Goal: Information Seeking & Learning: Learn about a topic

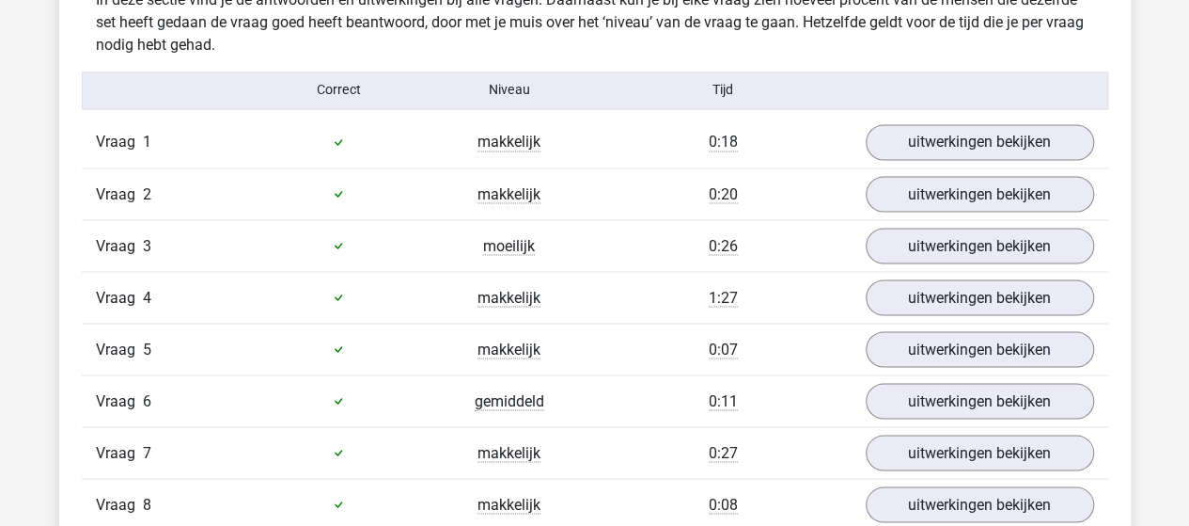
scroll to position [1598, 0]
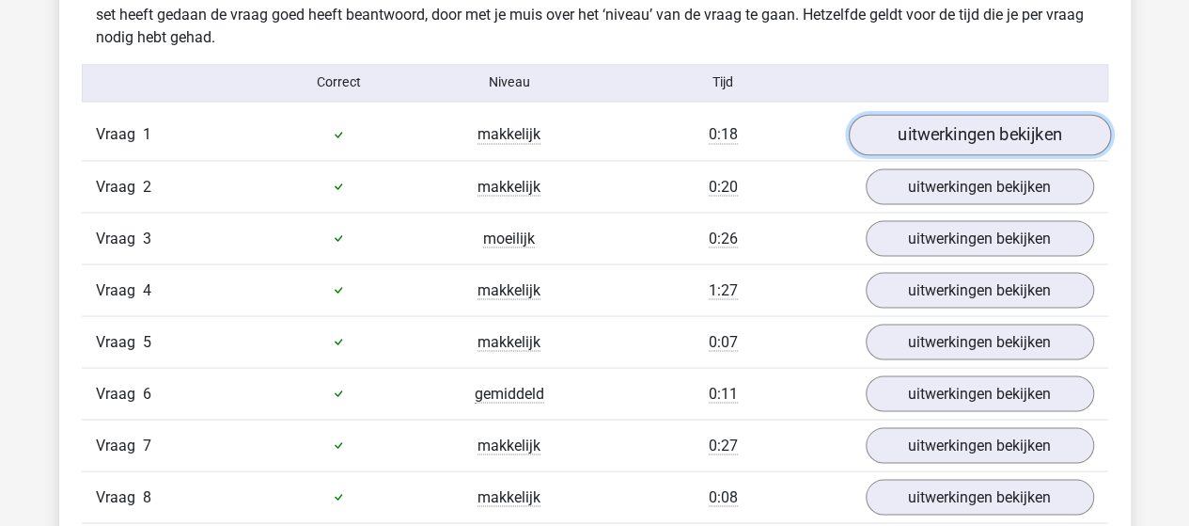
click at [944, 130] on link "uitwerkingen bekijken" at bounding box center [979, 134] width 262 height 41
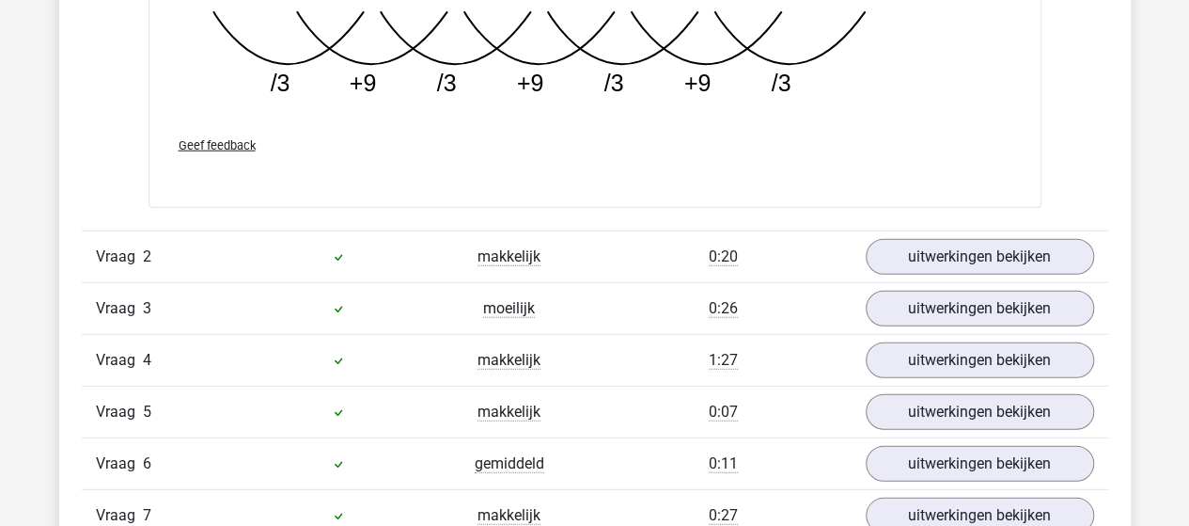
scroll to position [2445, 0]
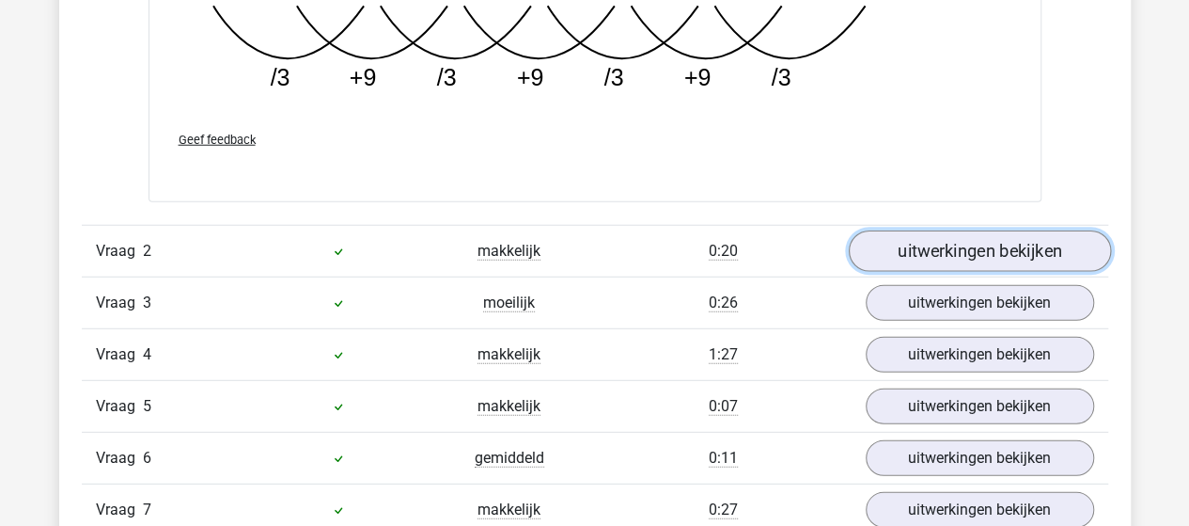
click at [968, 235] on link "uitwerkingen bekijken" at bounding box center [979, 251] width 262 height 41
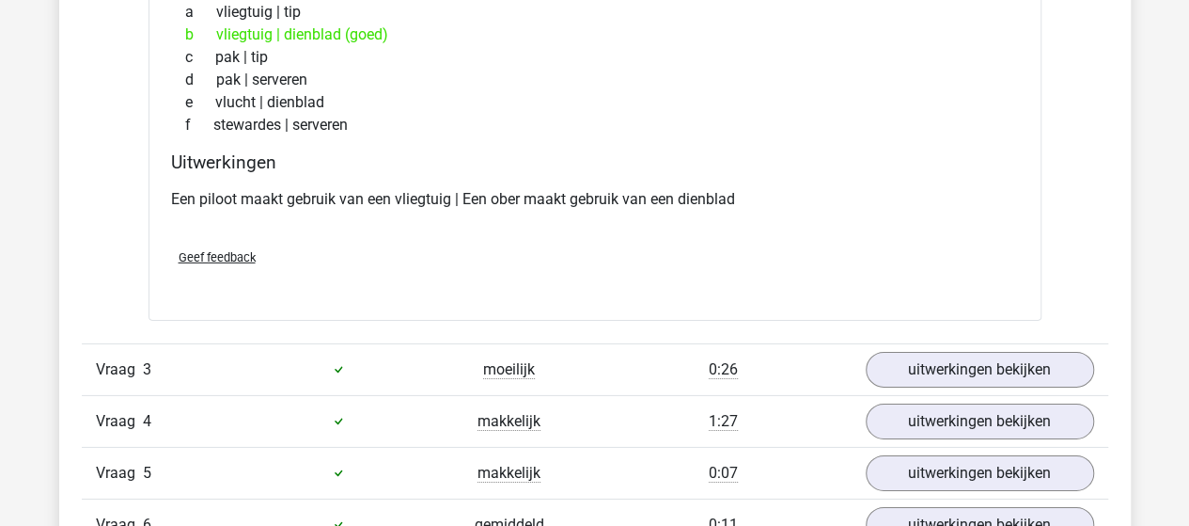
scroll to position [2821, 0]
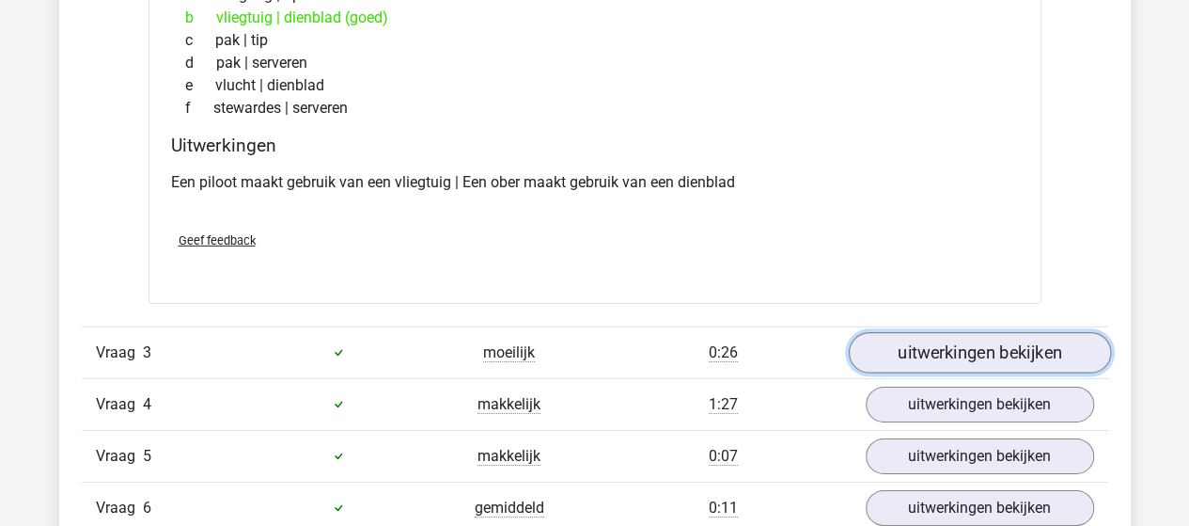
click at [995, 351] on link "uitwerkingen bekijken" at bounding box center [979, 352] width 262 height 41
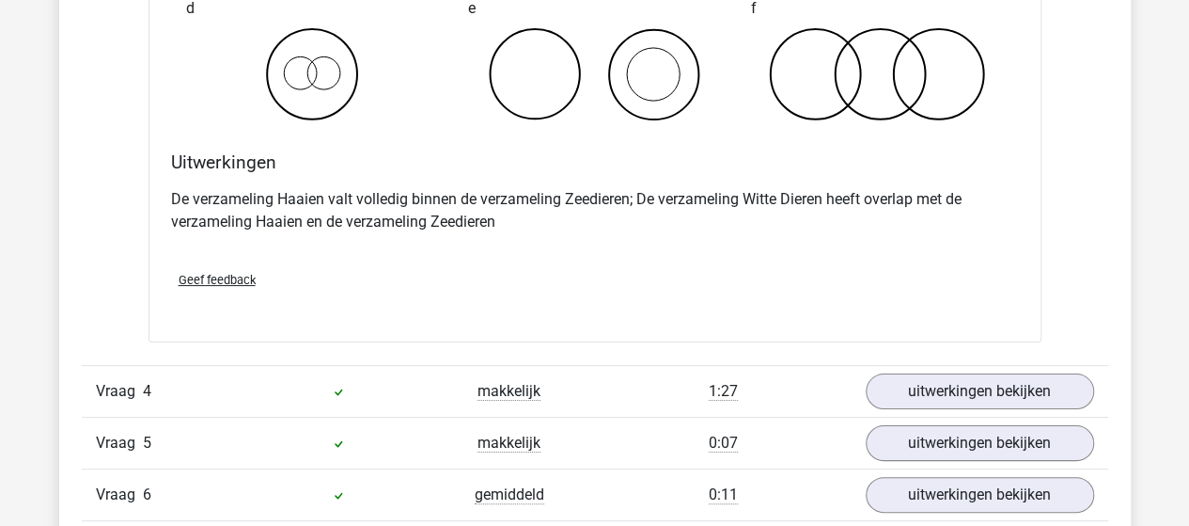
scroll to position [3573, 0]
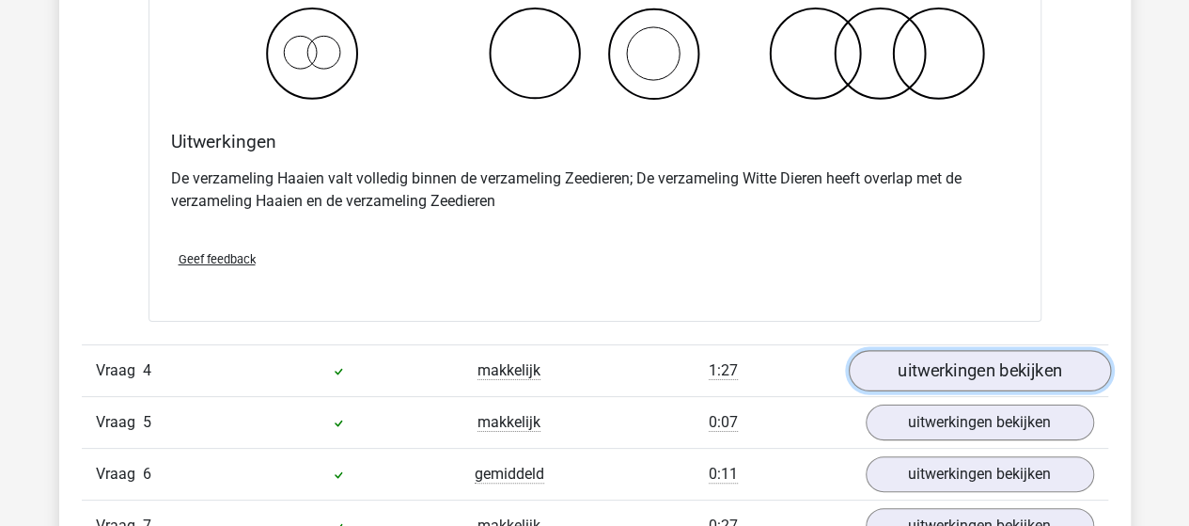
click at [967, 354] on link "uitwerkingen bekijken" at bounding box center [979, 370] width 262 height 41
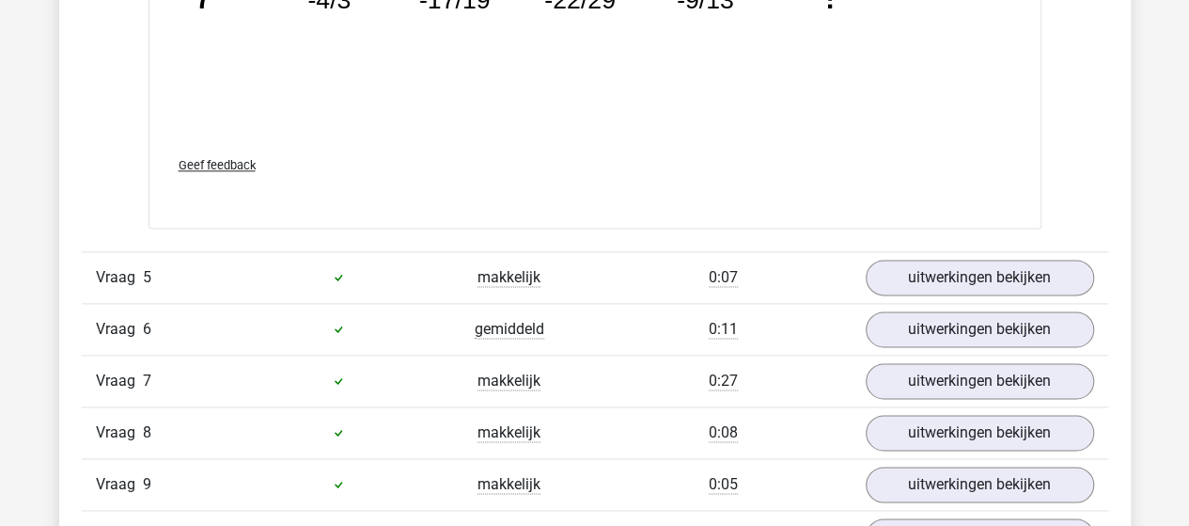
scroll to position [4701, 0]
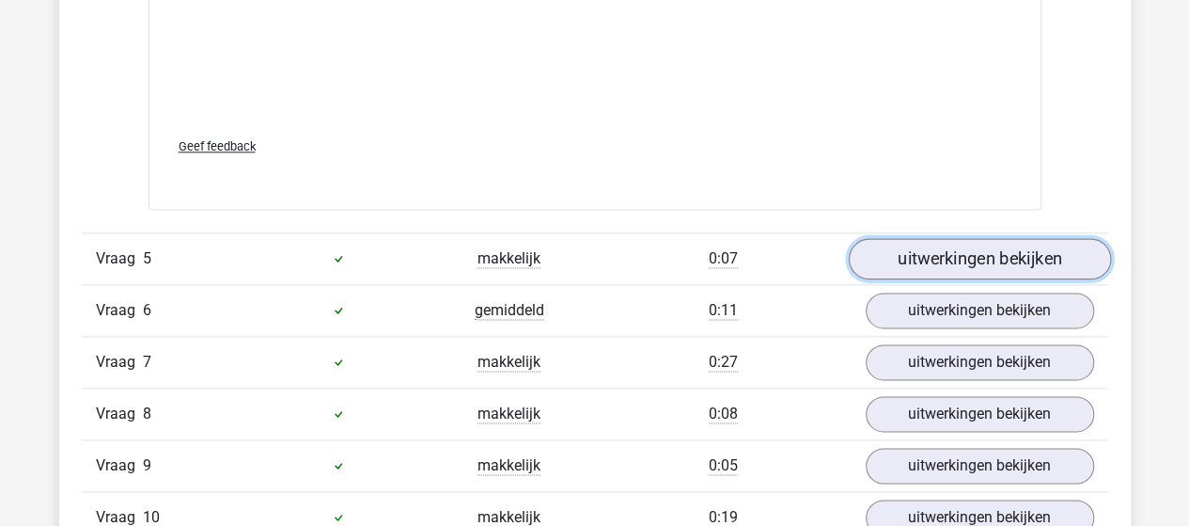
click at [962, 249] on link "uitwerkingen bekijken" at bounding box center [979, 258] width 262 height 41
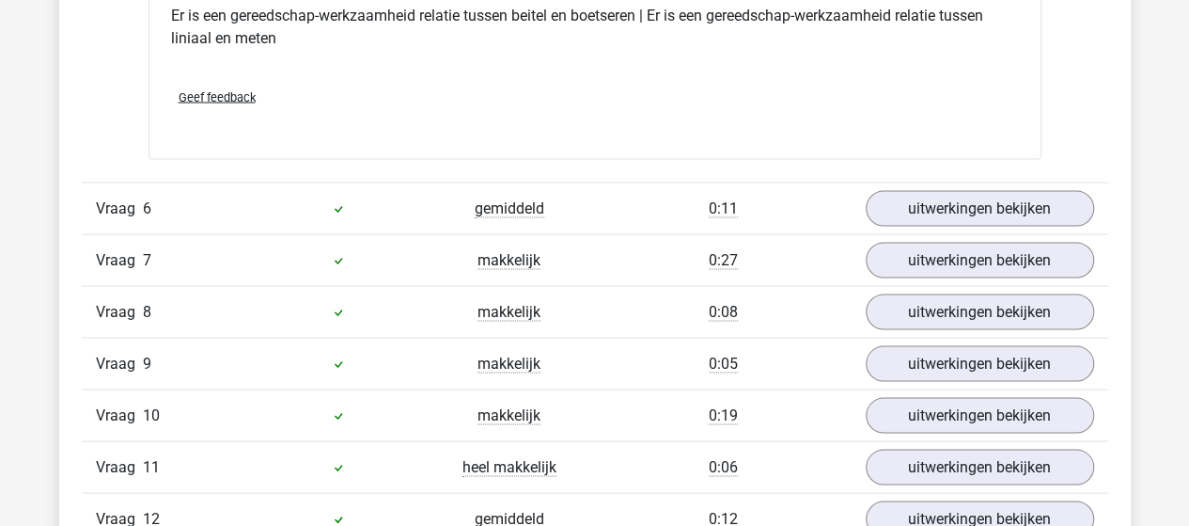
scroll to position [5266, 0]
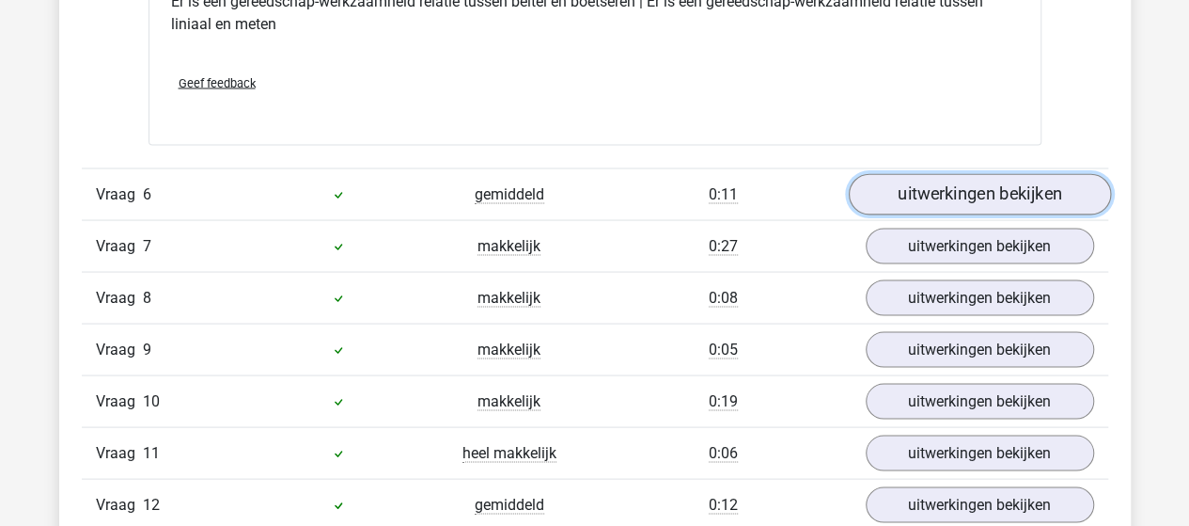
click at [972, 189] on link "uitwerkingen bekijken" at bounding box center [979, 193] width 262 height 41
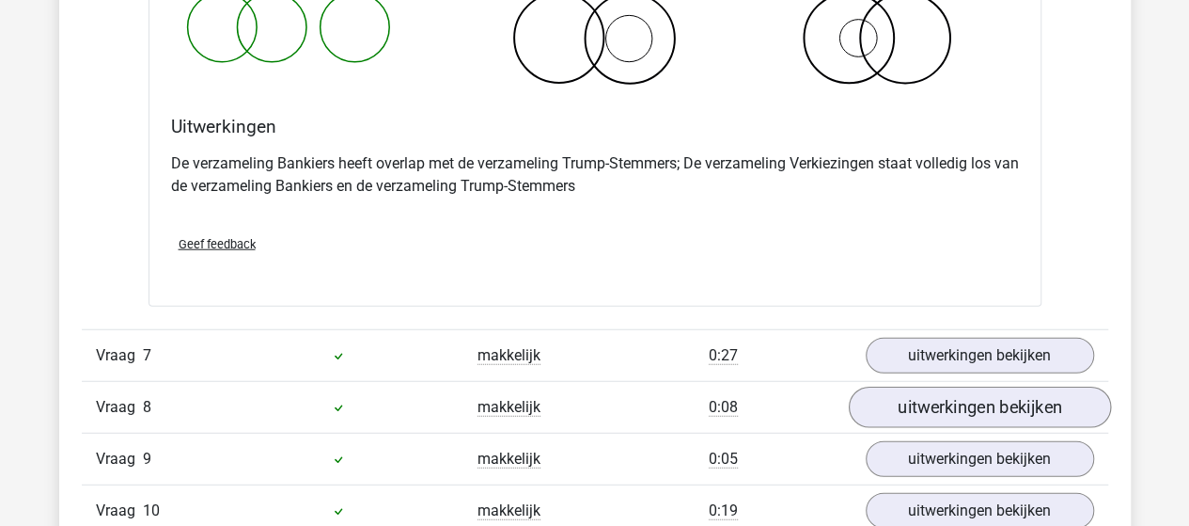
scroll to position [5924, 0]
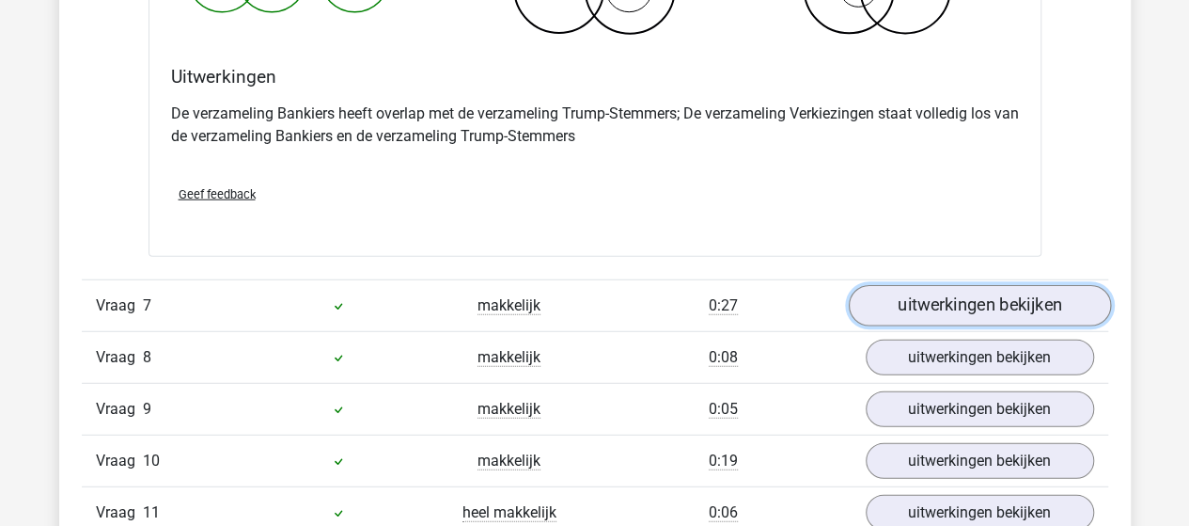
click at [978, 296] on link "uitwerkingen bekijken" at bounding box center [979, 305] width 262 height 41
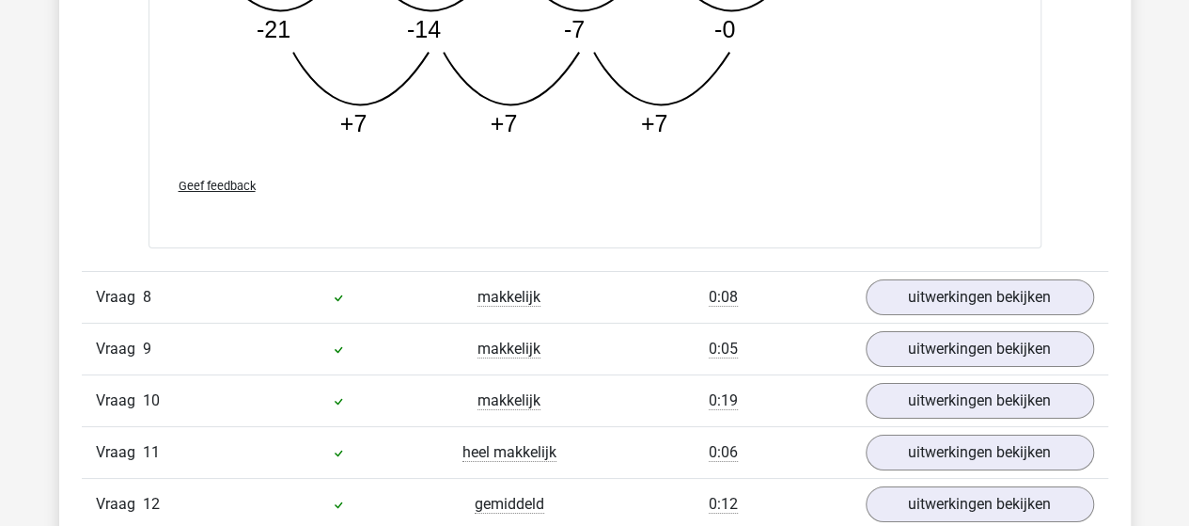
scroll to position [6958, 0]
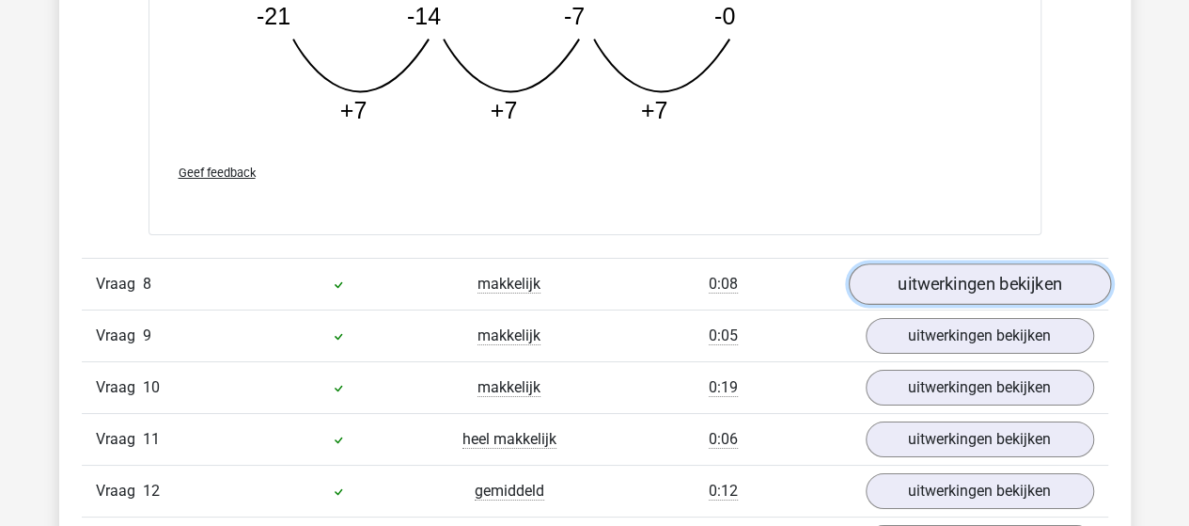
click at [964, 274] on link "uitwerkingen bekijken" at bounding box center [979, 283] width 262 height 41
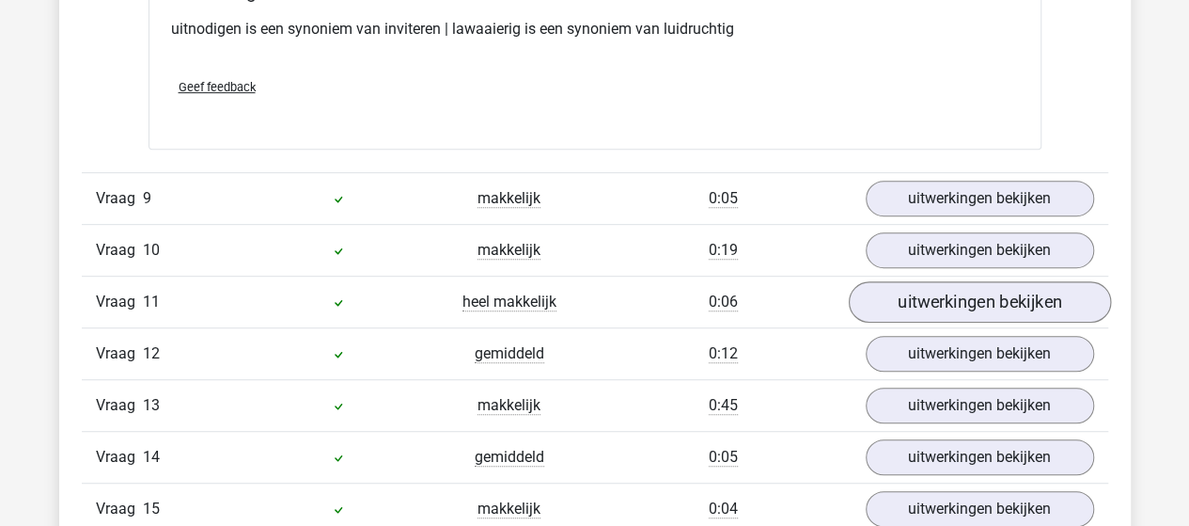
scroll to position [7522, 0]
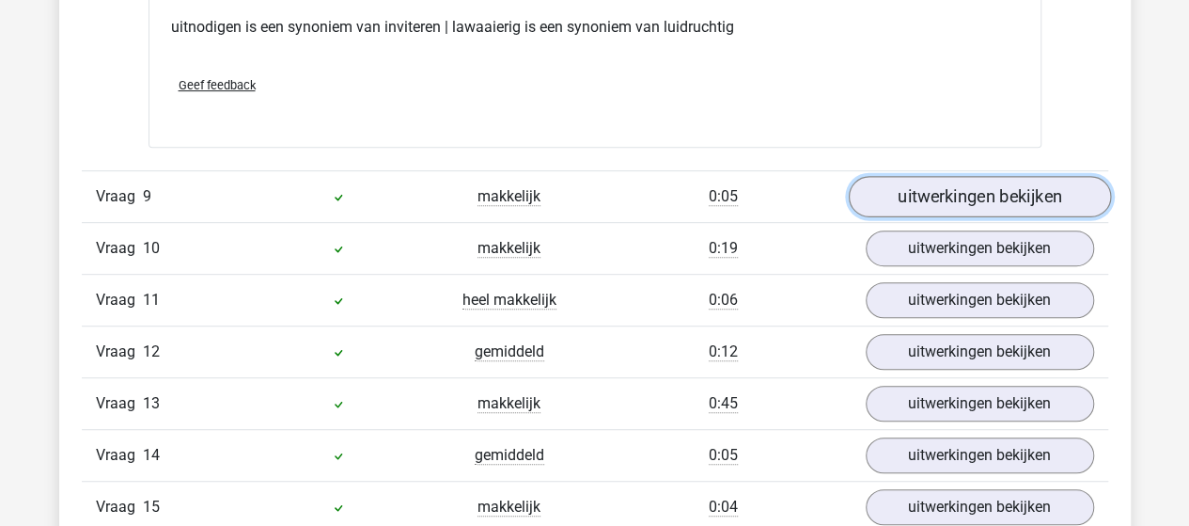
click at [982, 184] on link "uitwerkingen bekijken" at bounding box center [979, 196] width 262 height 41
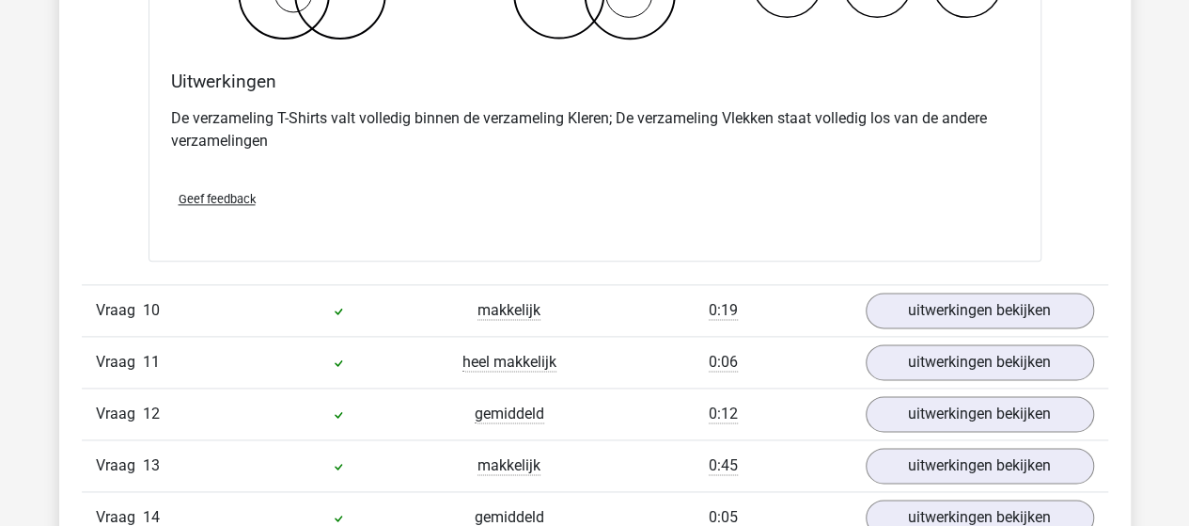
scroll to position [8180, 0]
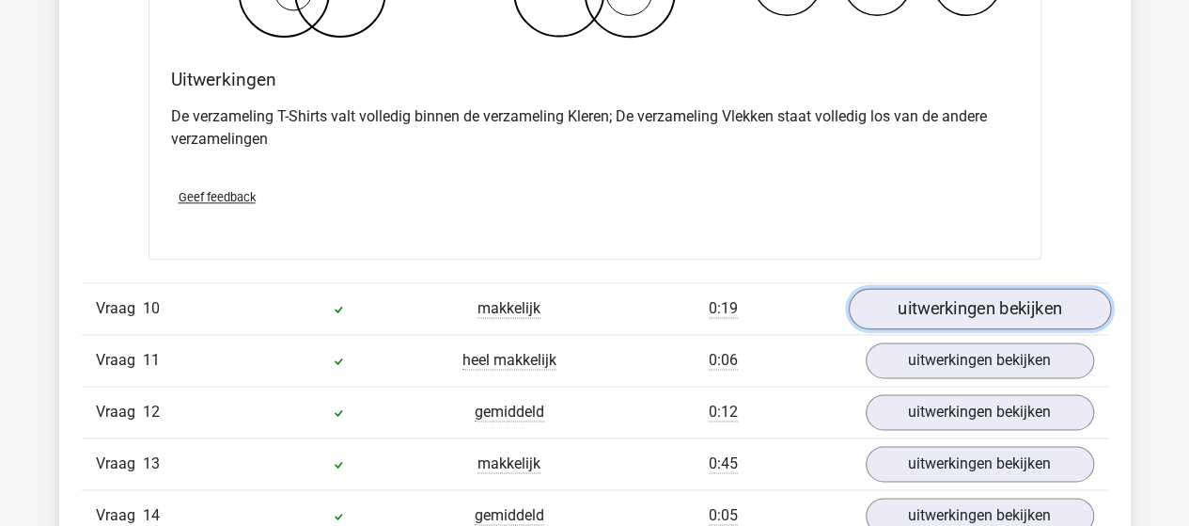
click at [964, 288] on link "uitwerkingen bekijken" at bounding box center [979, 308] width 262 height 41
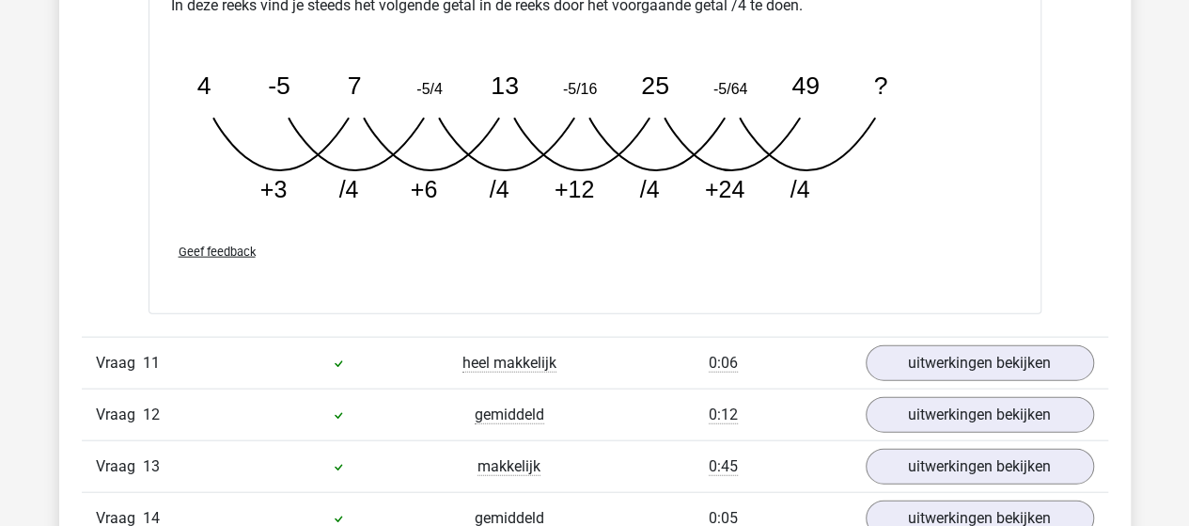
scroll to position [9121, 0]
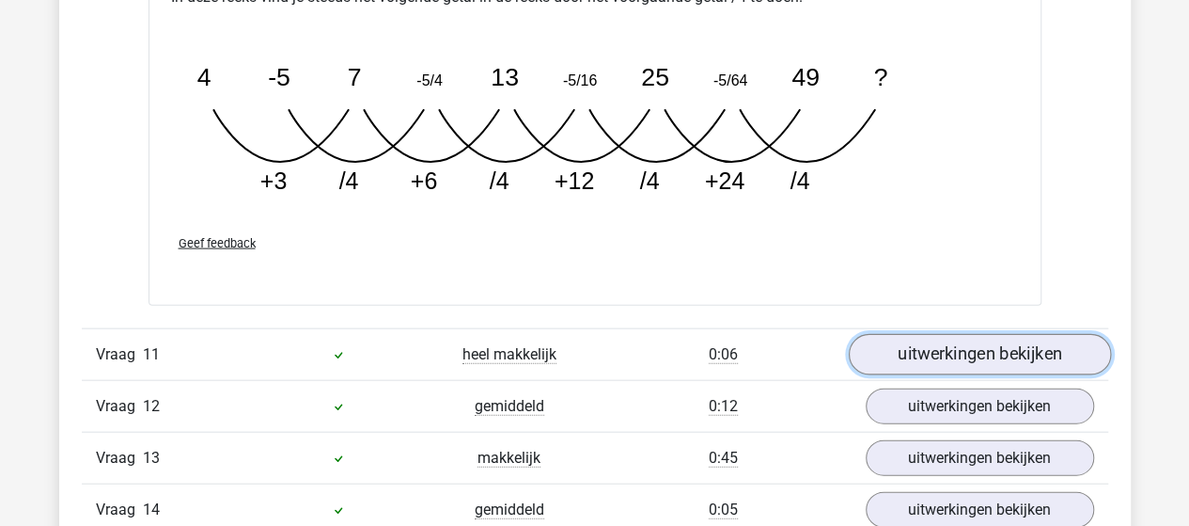
click at [972, 334] on link "uitwerkingen bekijken" at bounding box center [979, 354] width 262 height 41
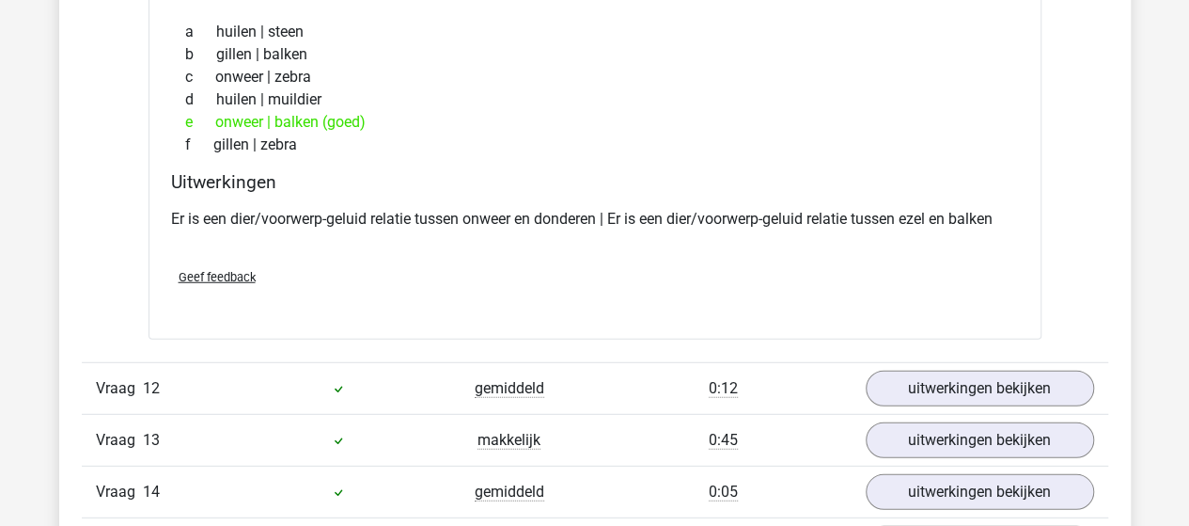
scroll to position [9685, 0]
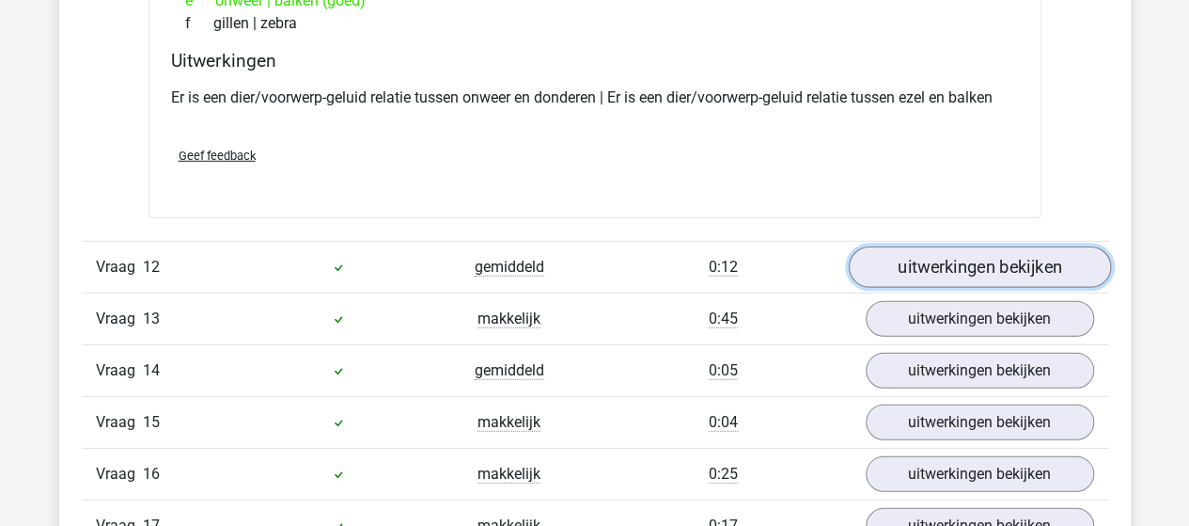
click at [946, 252] on link "uitwerkingen bekijken" at bounding box center [979, 266] width 262 height 41
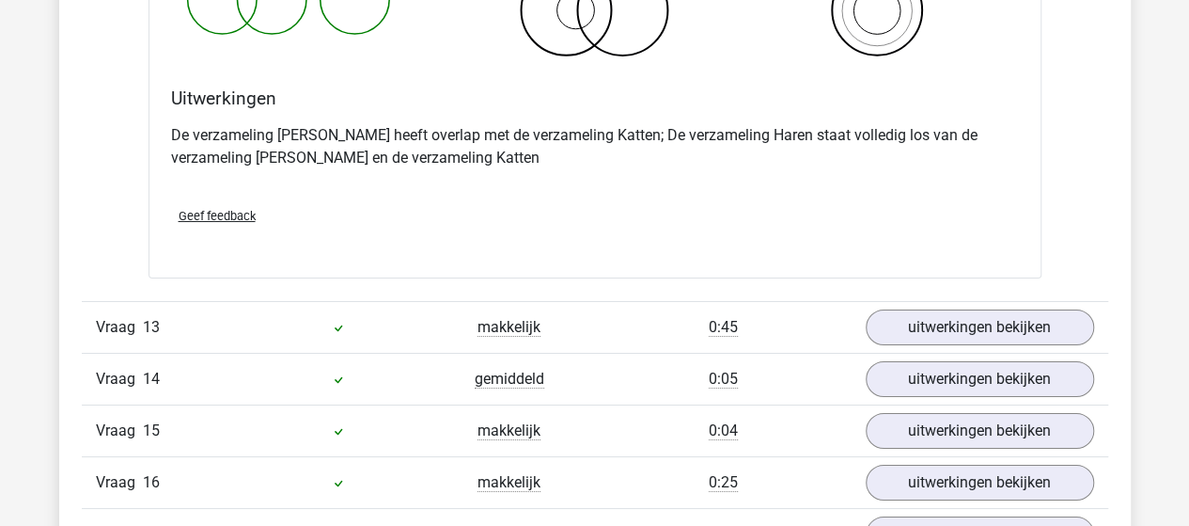
scroll to position [10437, 0]
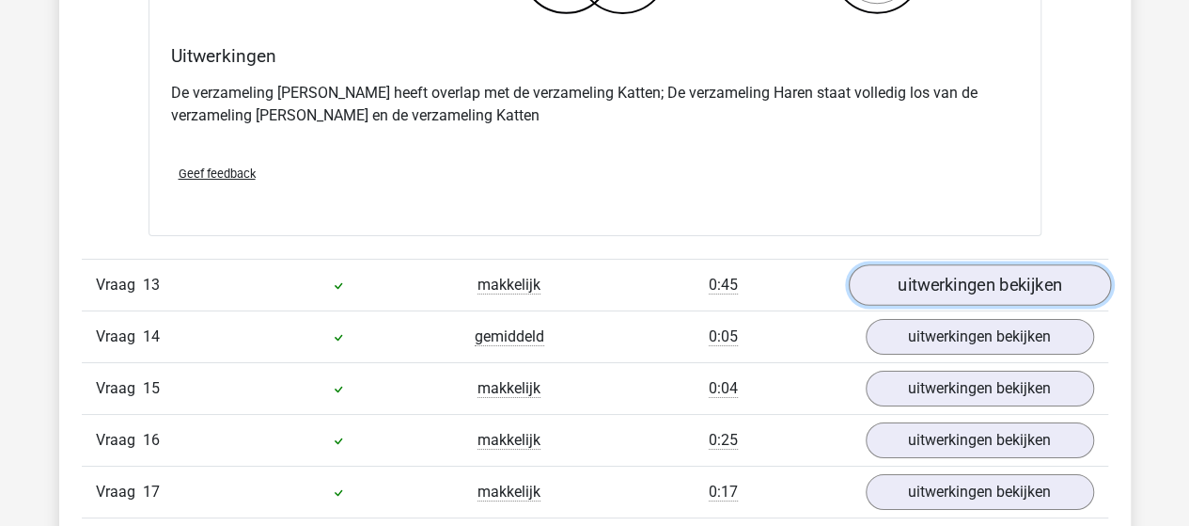
click at [976, 264] on link "uitwerkingen bekijken" at bounding box center [979, 284] width 262 height 41
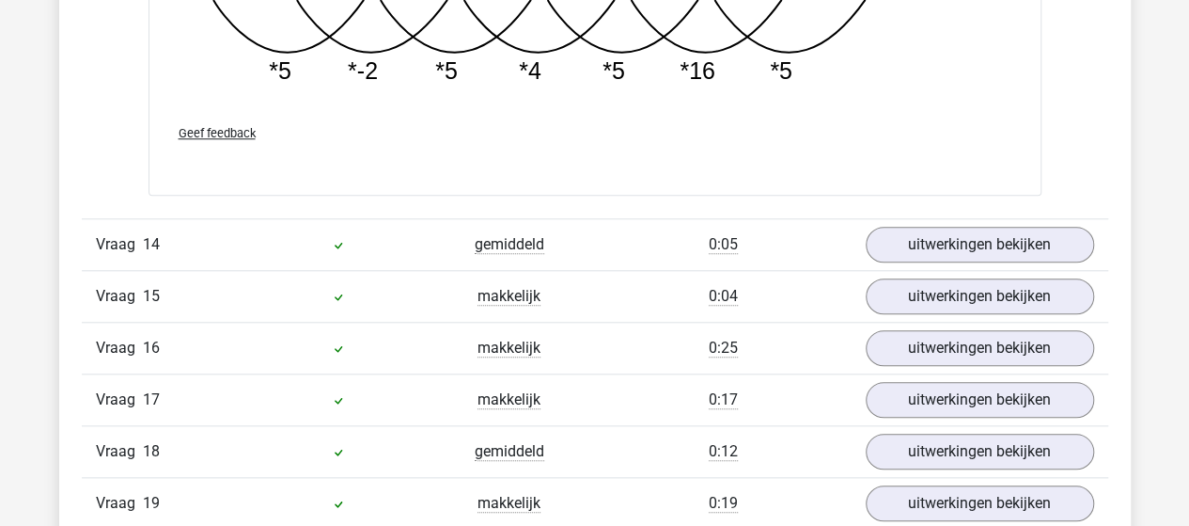
scroll to position [11566, 0]
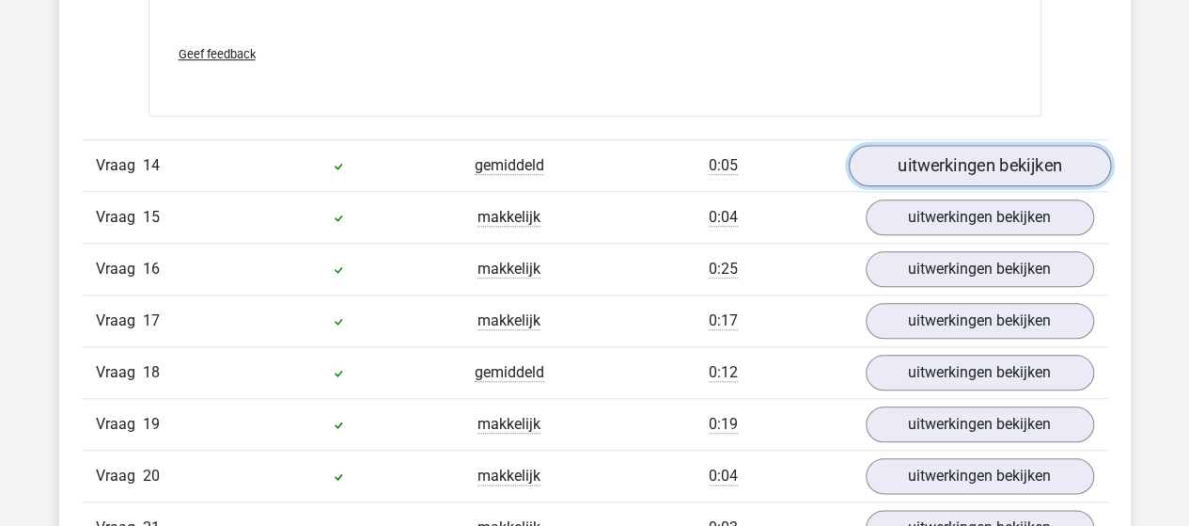
click at [972, 148] on link "uitwerkingen bekijken" at bounding box center [979, 165] width 262 height 41
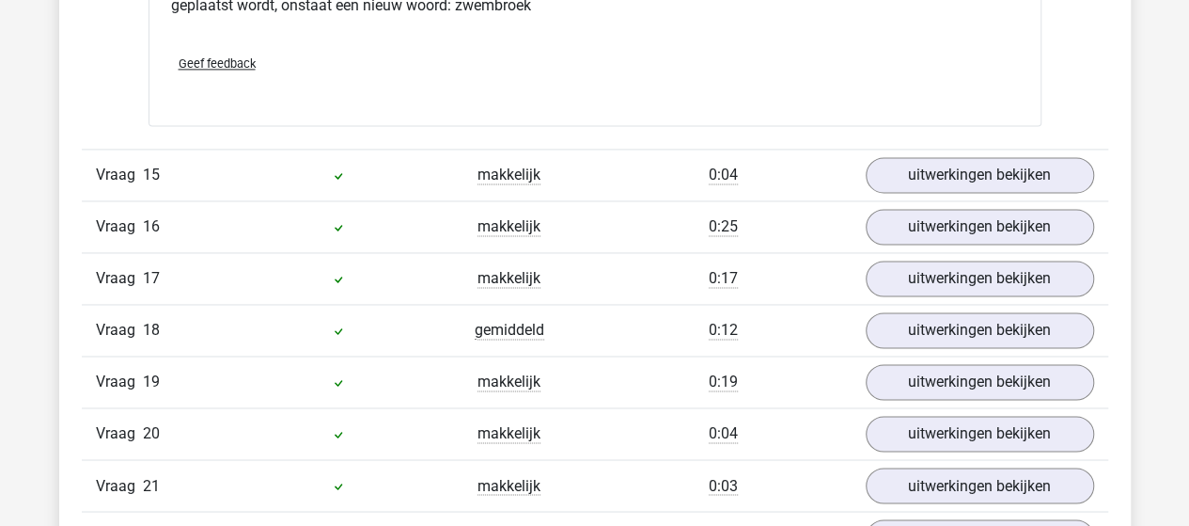
scroll to position [12036, 0]
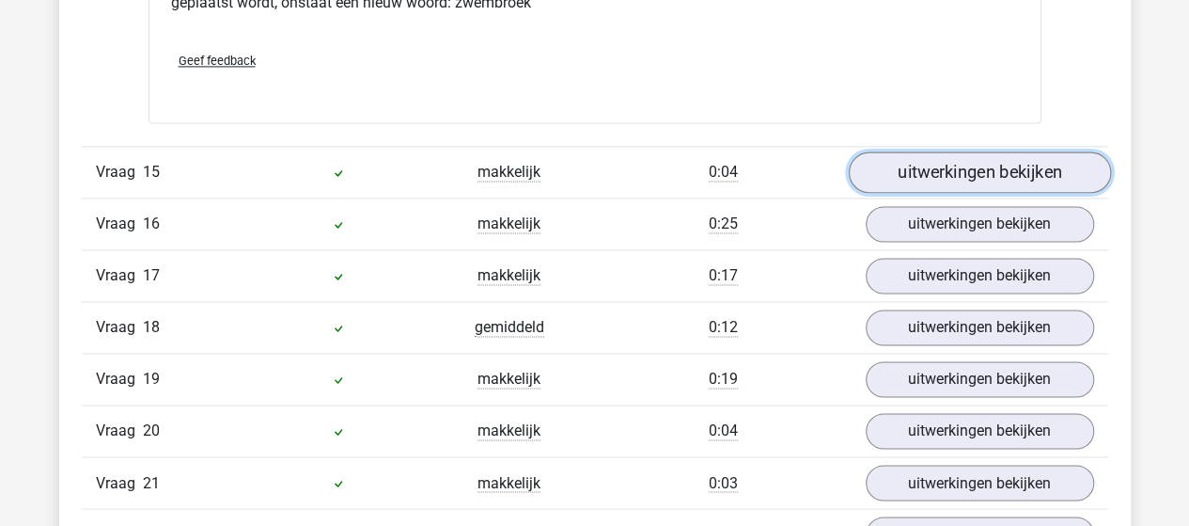
click at [957, 151] on link "uitwerkingen bekijken" at bounding box center [979, 171] width 262 height 41
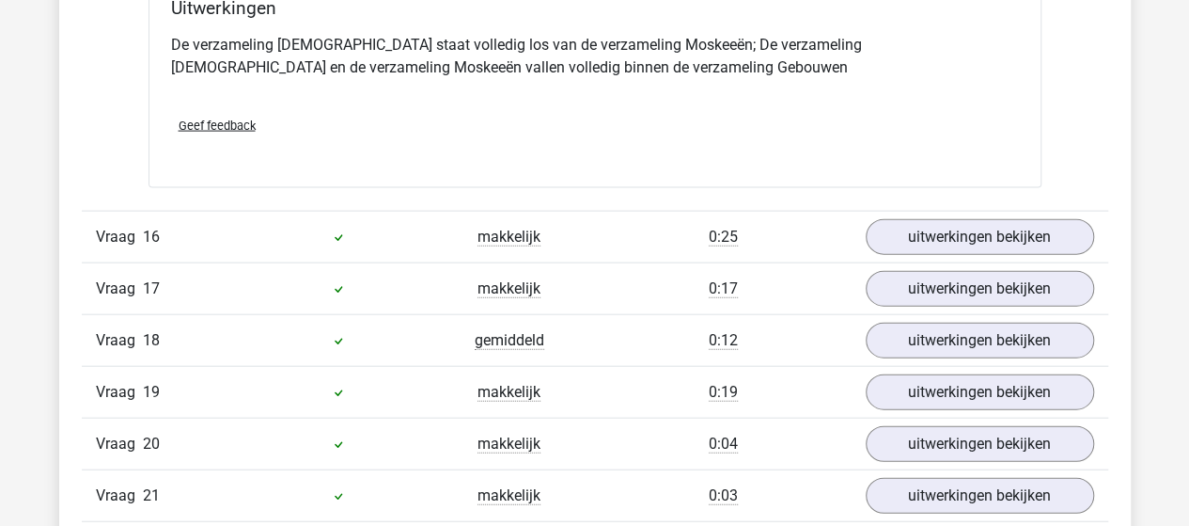
scroll to position [12788, 0]
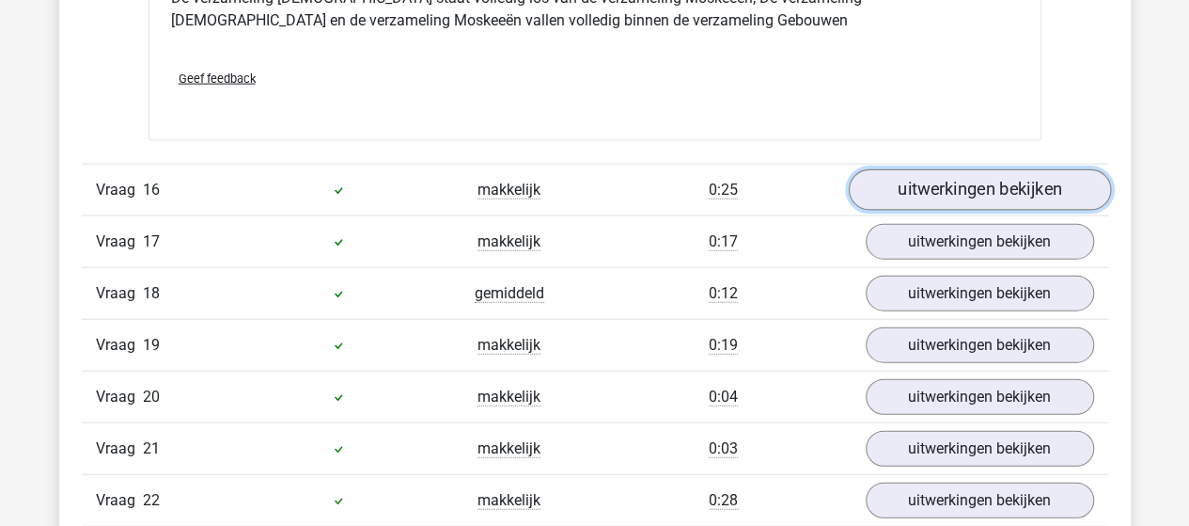
click at [953, 170] on link "uitwerkingen bekijken" at bounding box center [979, 190] width 262 height 41
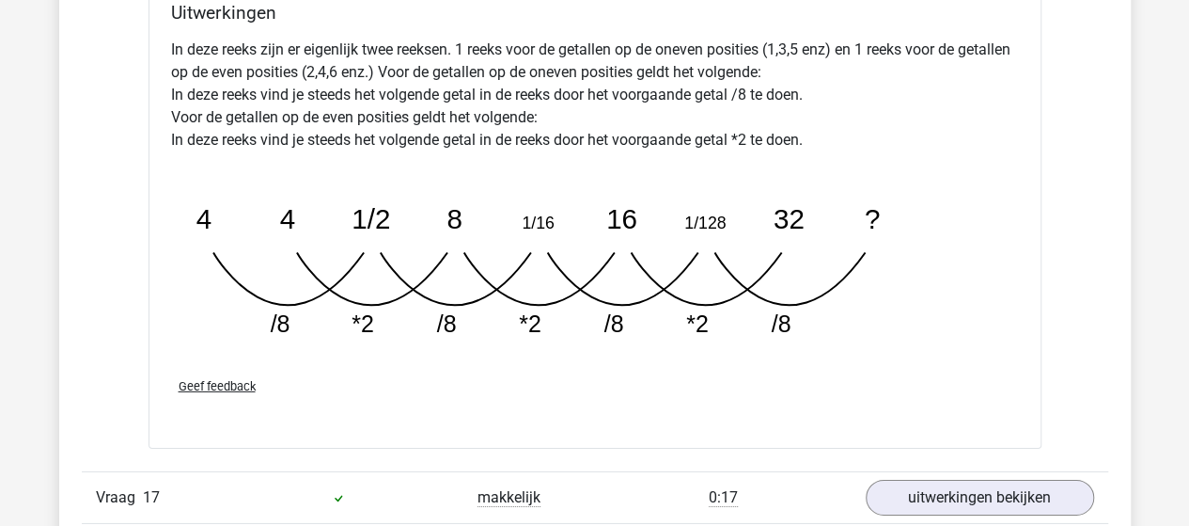
scroll to position [13634, 0]
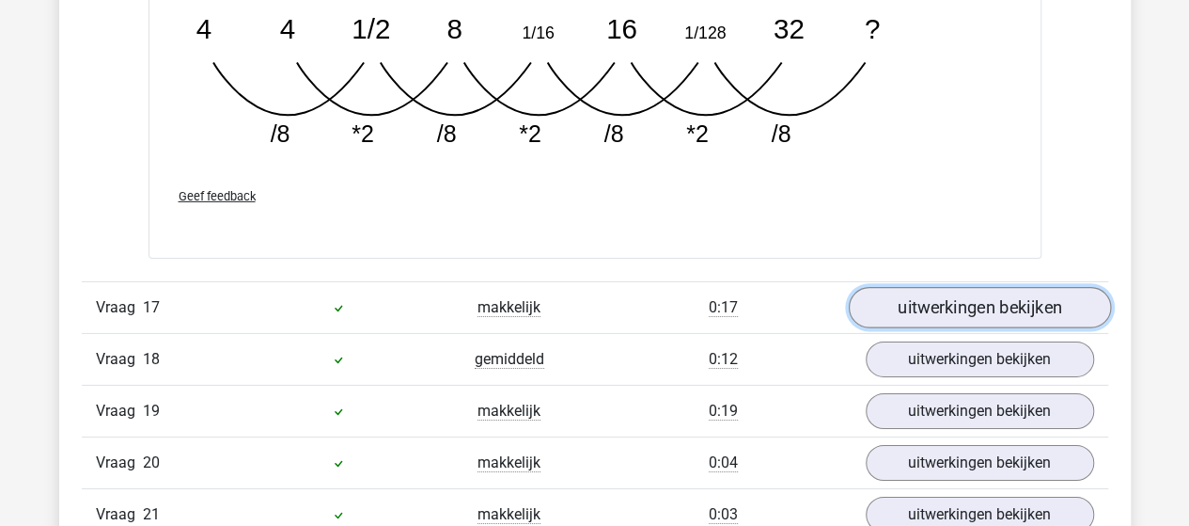
click at [951, 287] on link "uitwerkingen bekijken" at bounding box center [979, 307] width 262 height 41
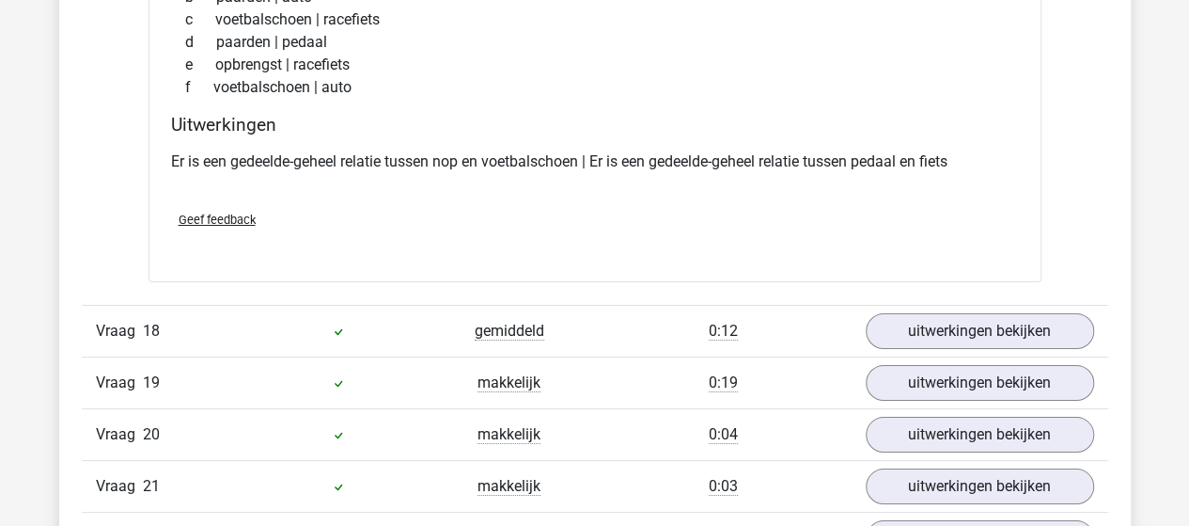
scroll to position [14104, 0]
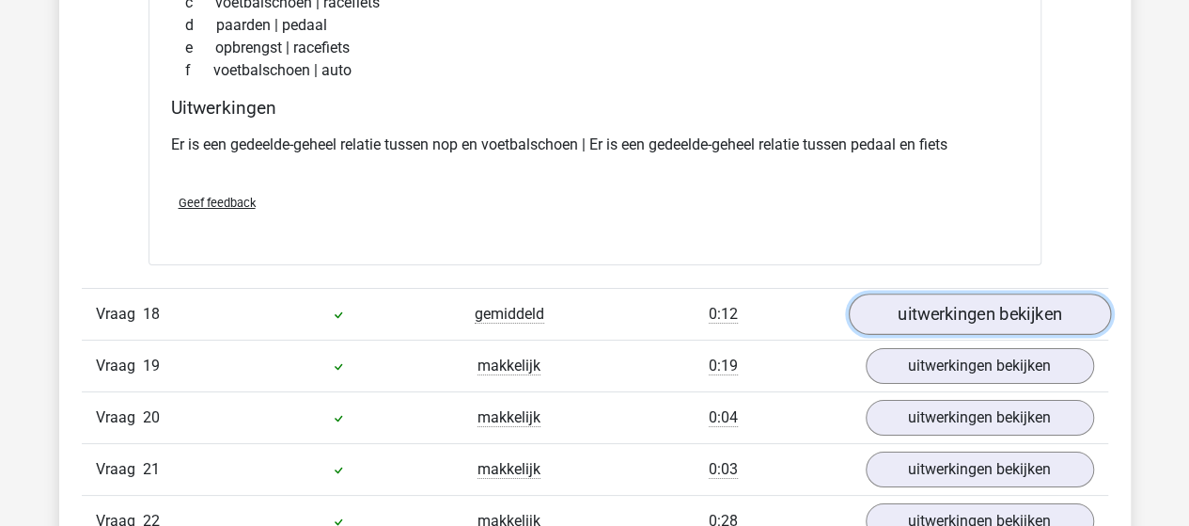
click at [963, 294] on link "uitwerkingen bekijken" at bounding box center [979, 314] width 262 height 41
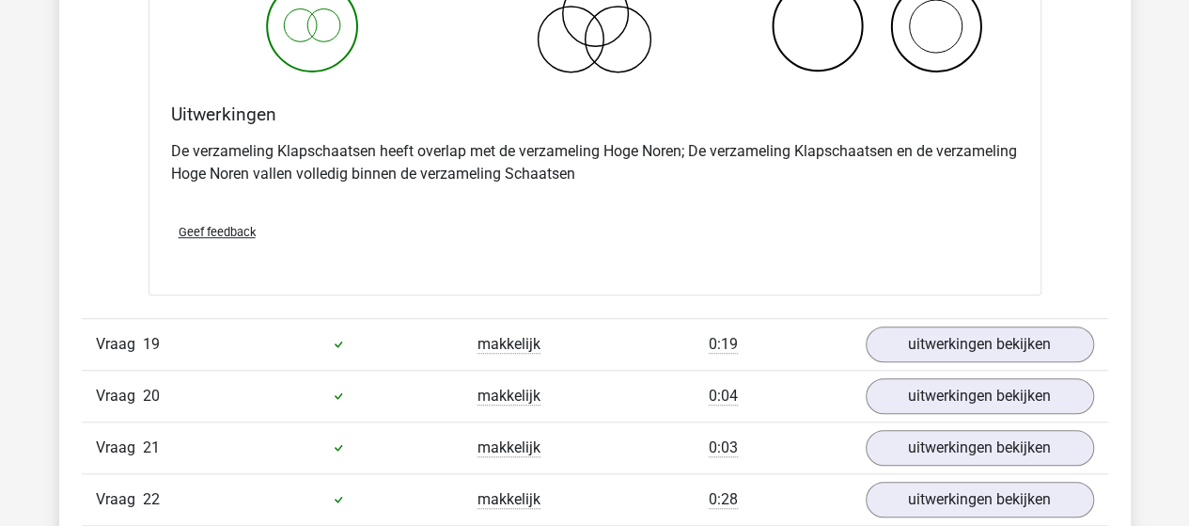
scroll to position [14857, 0]
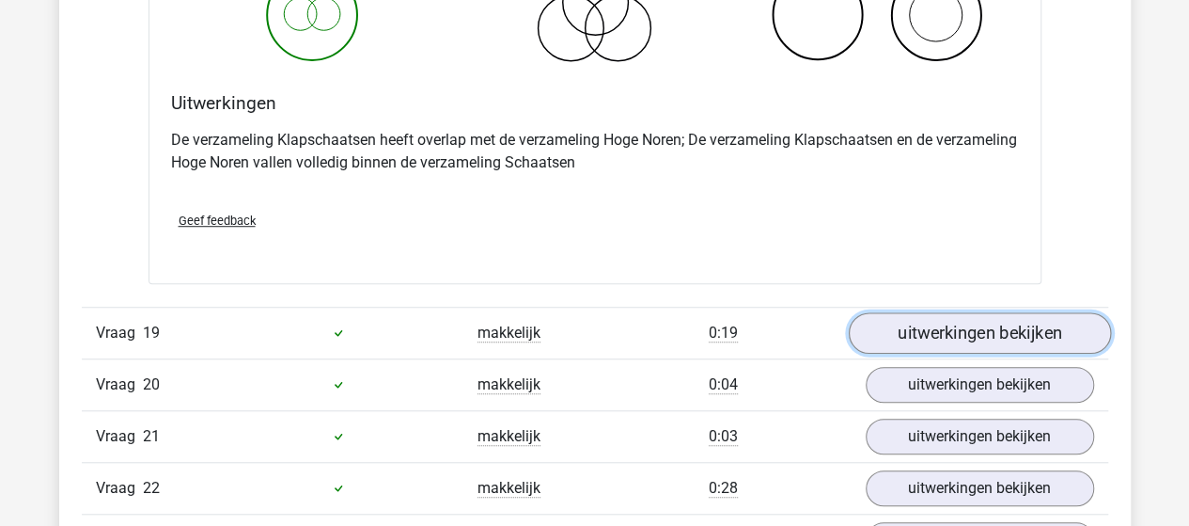
click at [982, 312] on link "uitwerkingen bekijken" at bounding box center [979, 332] width 262 height 41
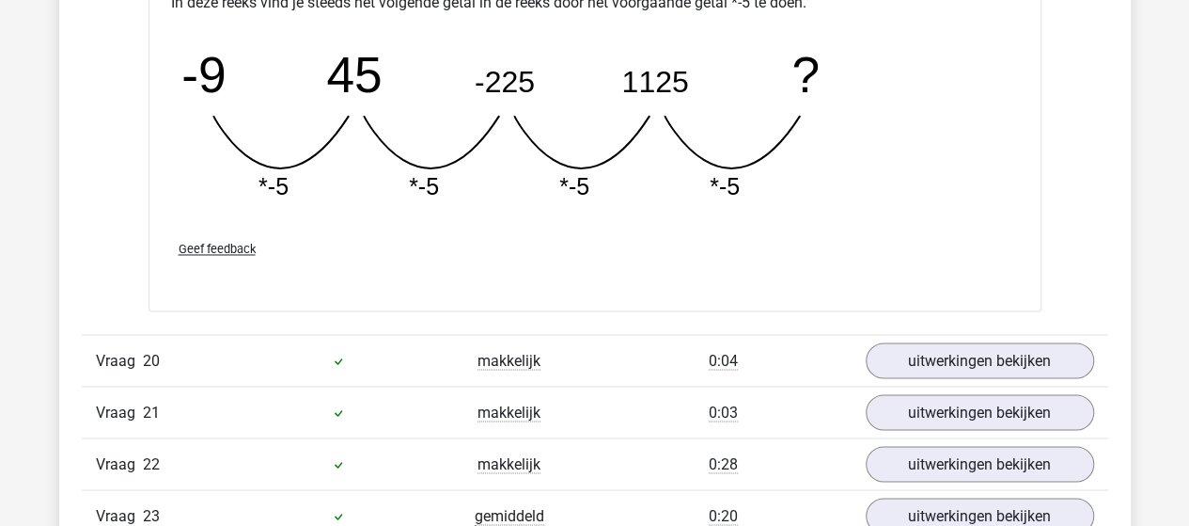
scroll to position [15703, 0]
drag, startPoint x: 970, startPoint y: 324, endPoint x: 975, endPoint y: 303, distance: 22.1
click at [971, 341] on link "uitwerkingen bekijken" at bounding box center [980, 359] width 228 height 36
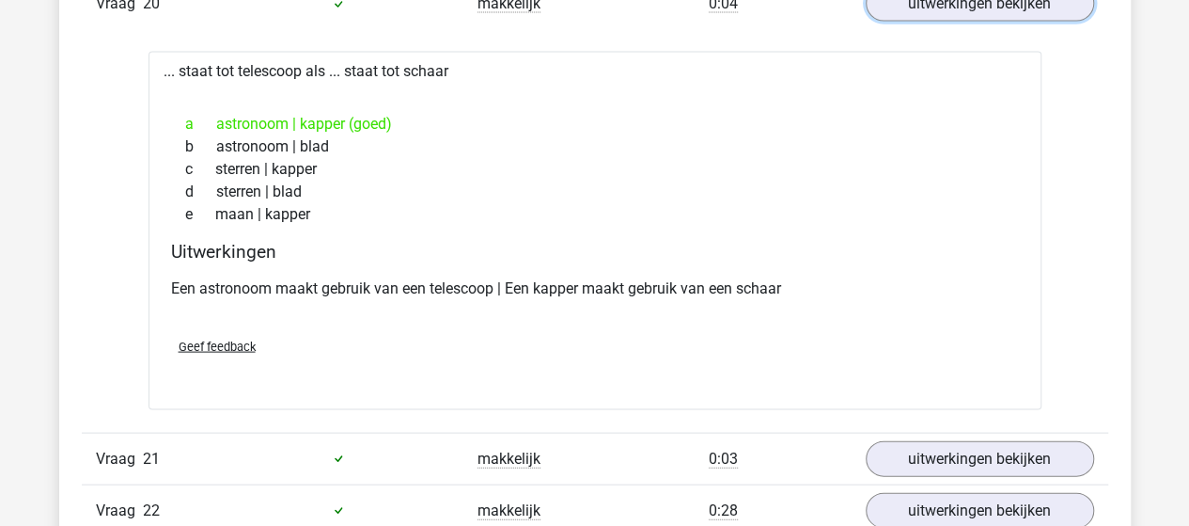
scroll to position [16267, 0]
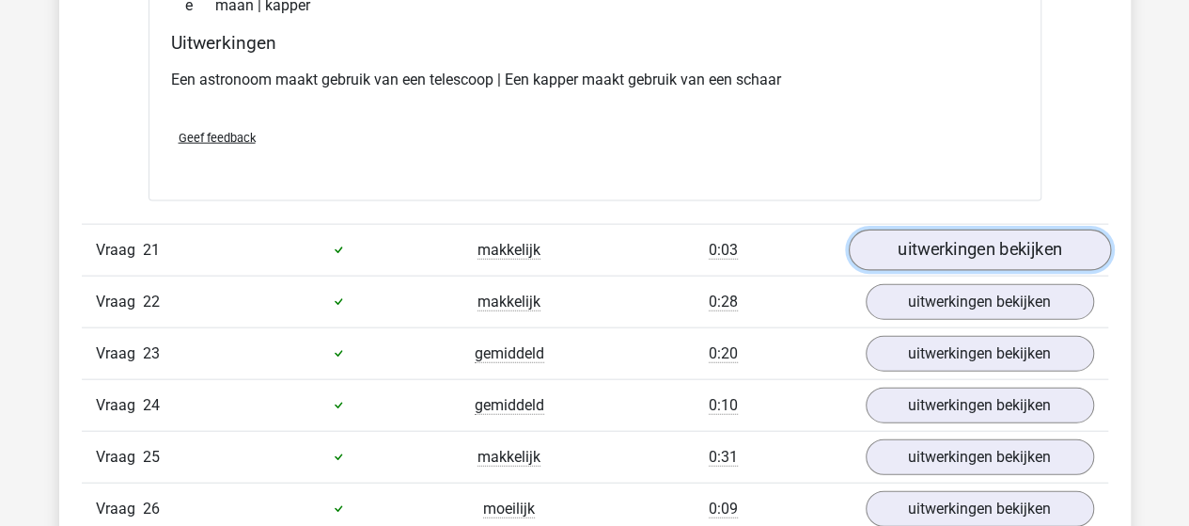
click at [963, 229] on link "uitwerkingen bekijken" at bounding box center [979, 249] width 262 height 41
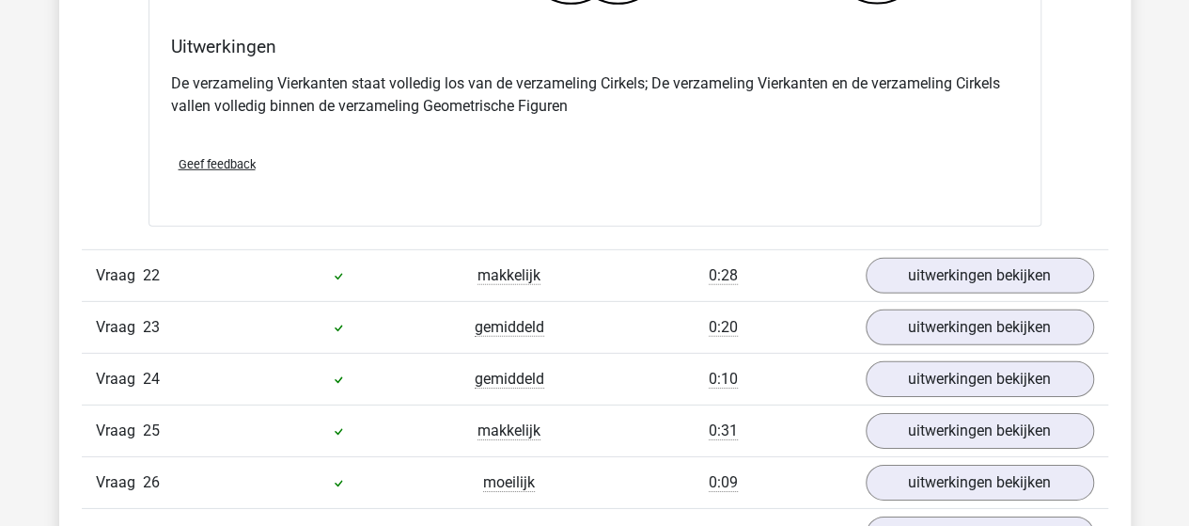
scroll to position [17019, 0]
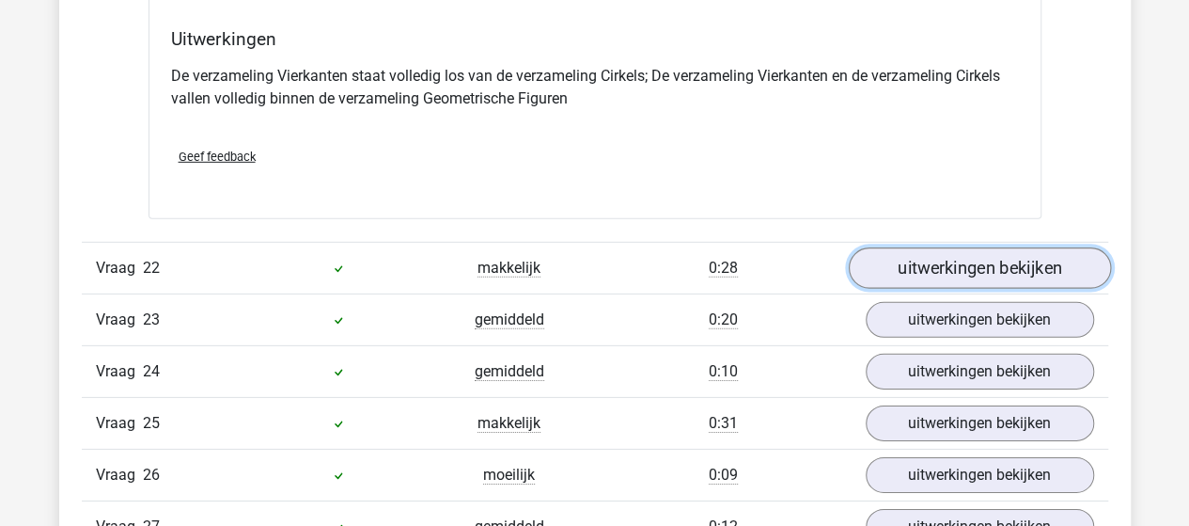
click at [944, 247] on link "uitwerkingen bekijken" at bounding box center [979, 267] width 262 height 41
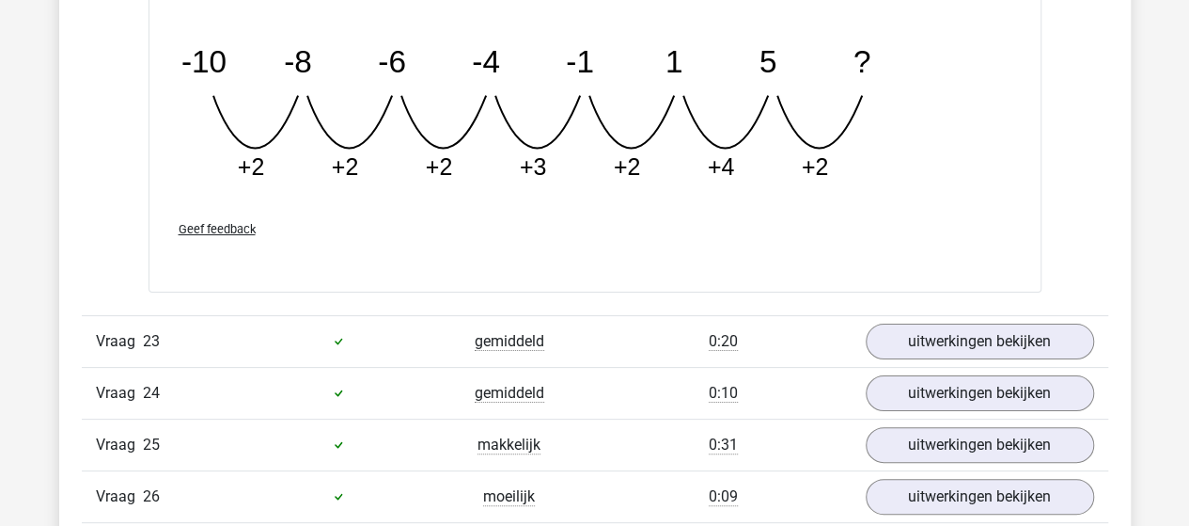
scroll to position [17865, 0]
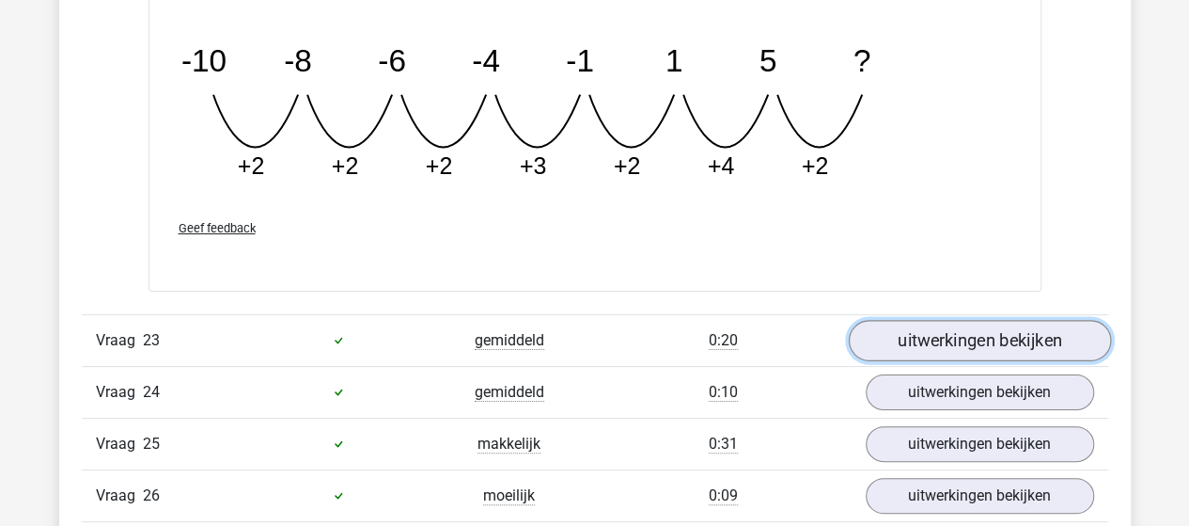
click at [976, 320] on link "uitwerkingen bekijken" at bounding box center [979, 340] width 262 height 41
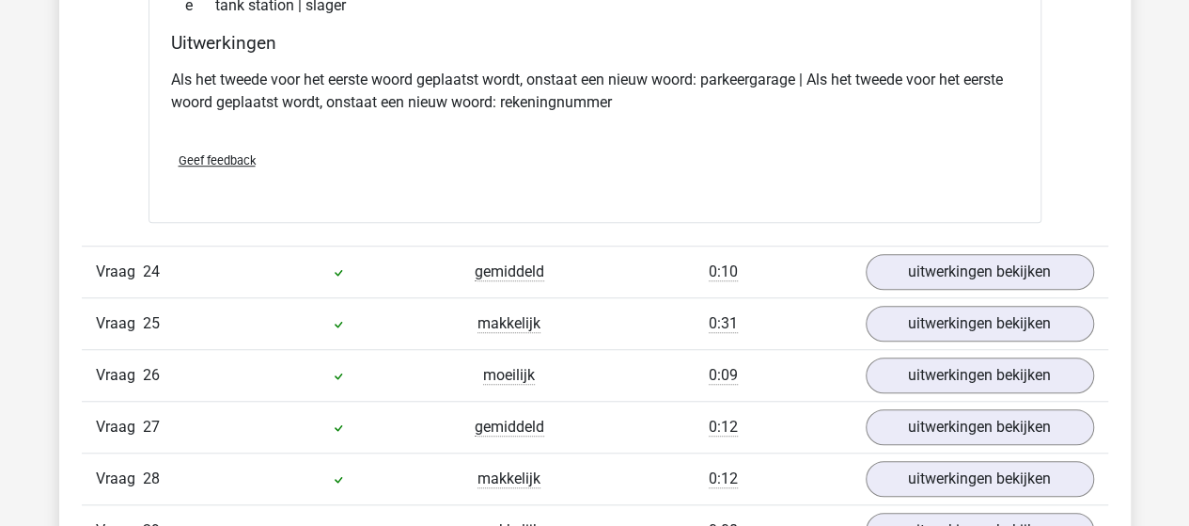
scroll to position [18430, 0]
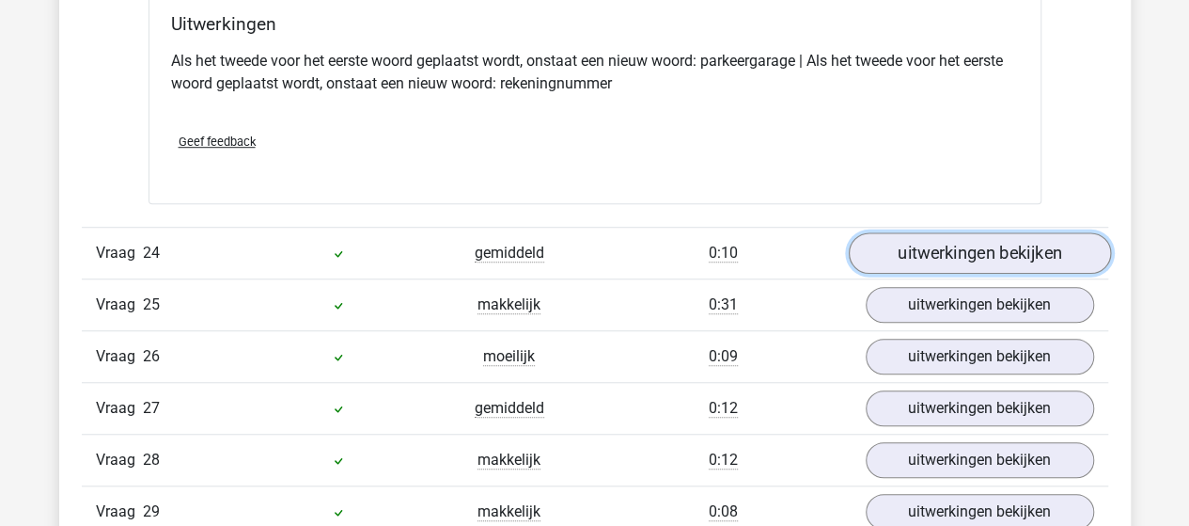
click at [967, 232] on link "uitwerkingen bekijken" at bounding box center [979, 252] width 262 height 41
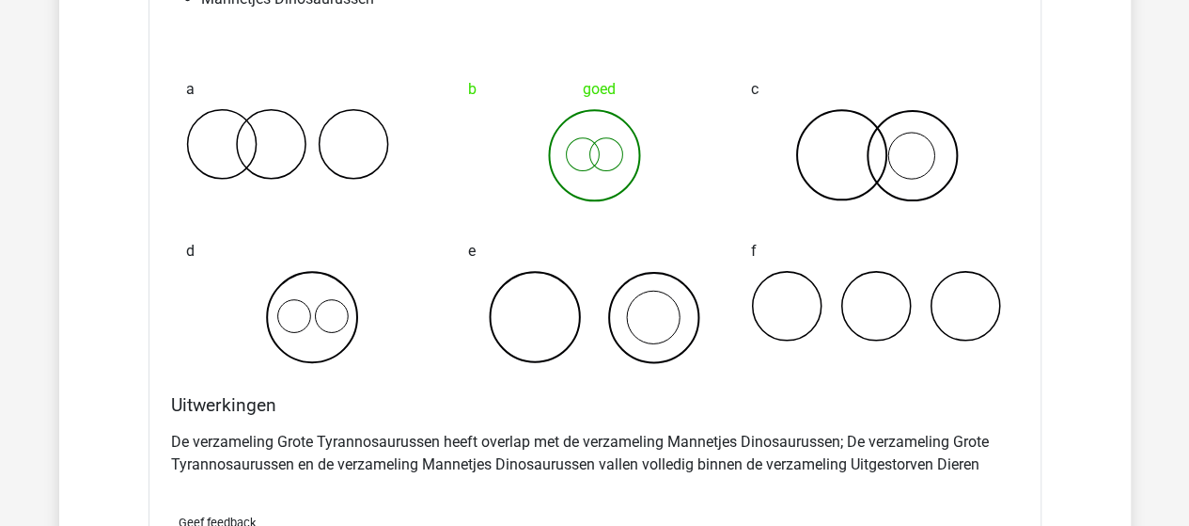
scroll to position [19088, 0]
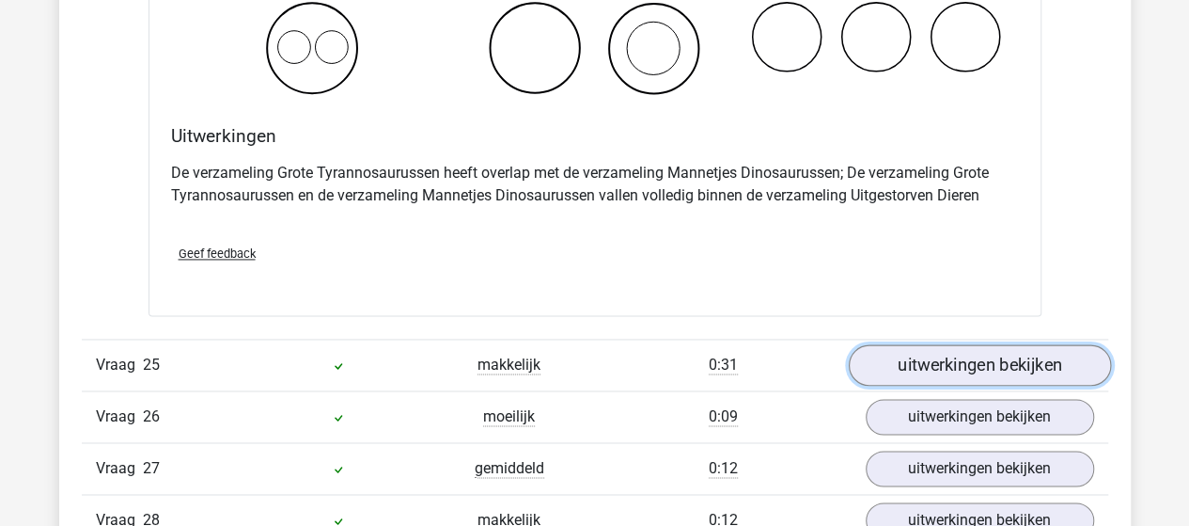
click at [952, 344] on link "uitwerkingen bekijken" at bounding box center [979, 364] width 262 height 41
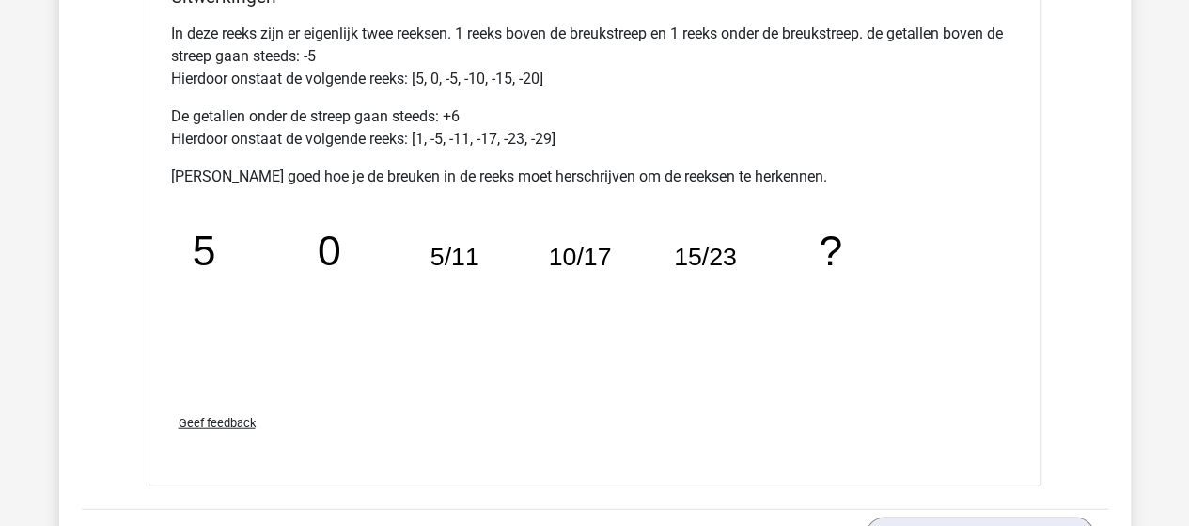
scroll to position [20122, 0]
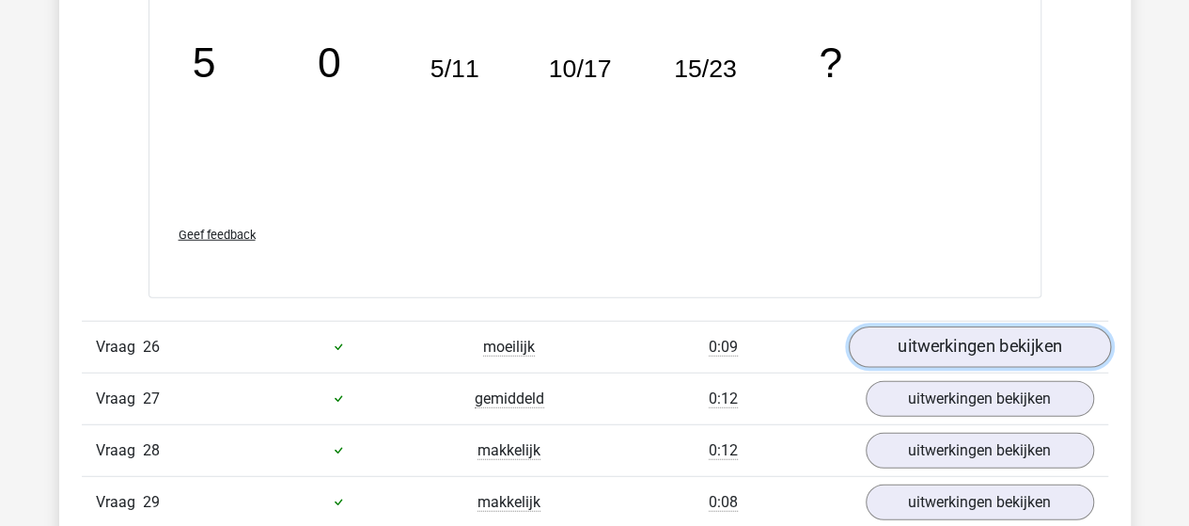
click at [953, 326] on link "uitwerkingen bekijken" at bounding box center [979, 346] width 262 height 41
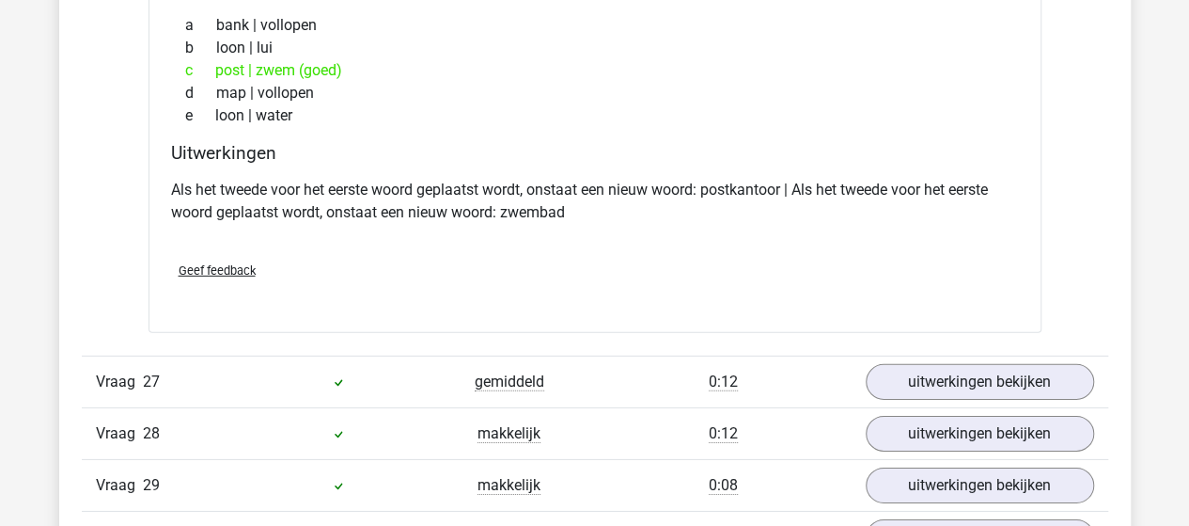
scroll to position [20686, 0]
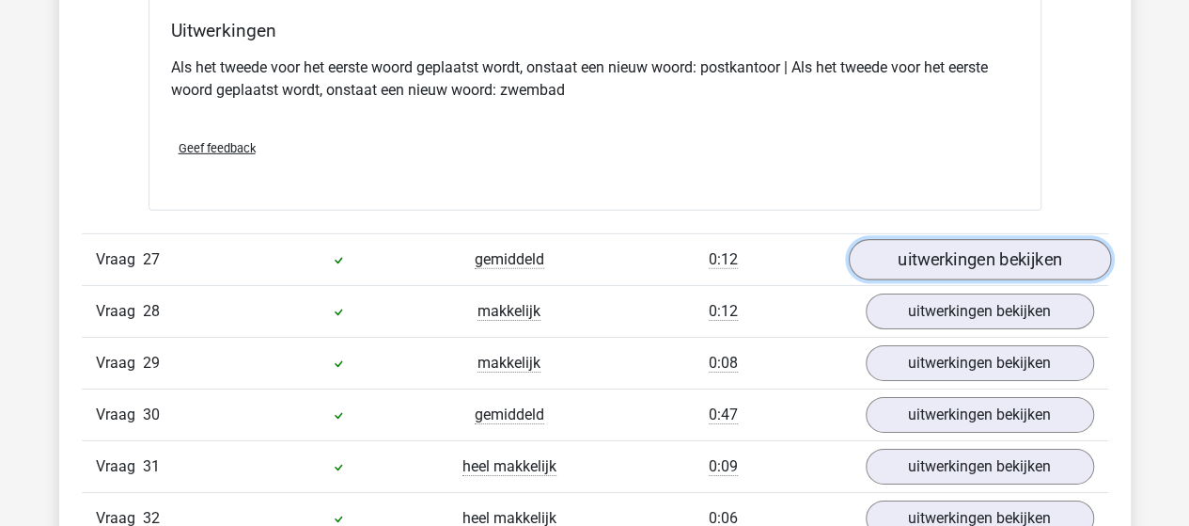
click at [970, 239] on link "uitwerkingen bekijken" at bounding box center [979, 259] width 262 height 41
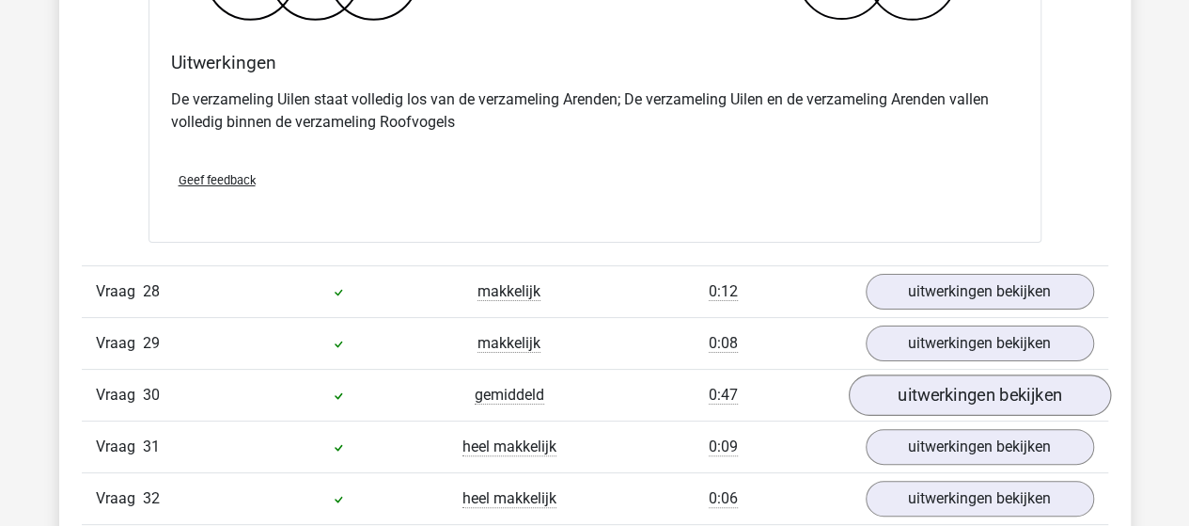
scroll to position [21439, 0]
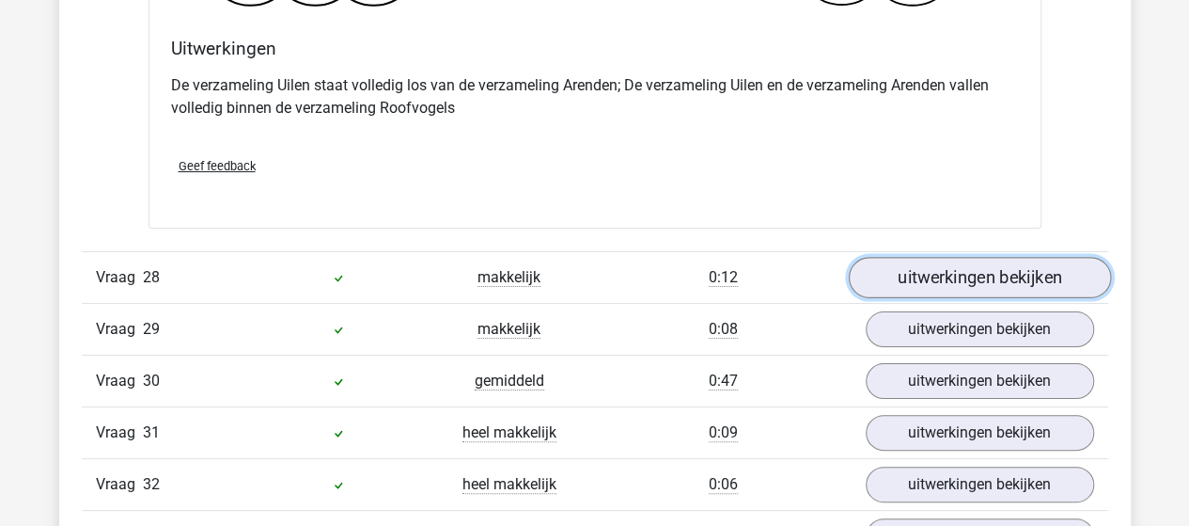
click at [974, 257] on link "uitwerkingen bekijken" at bounding box center [979, 277] width 262 height 41
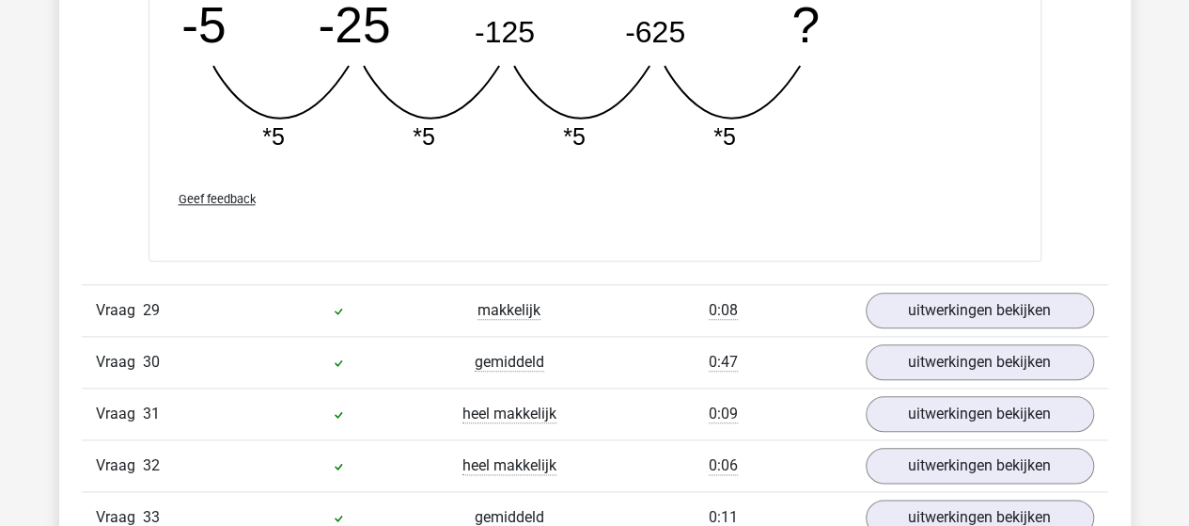
scroll to position [22285, 0]
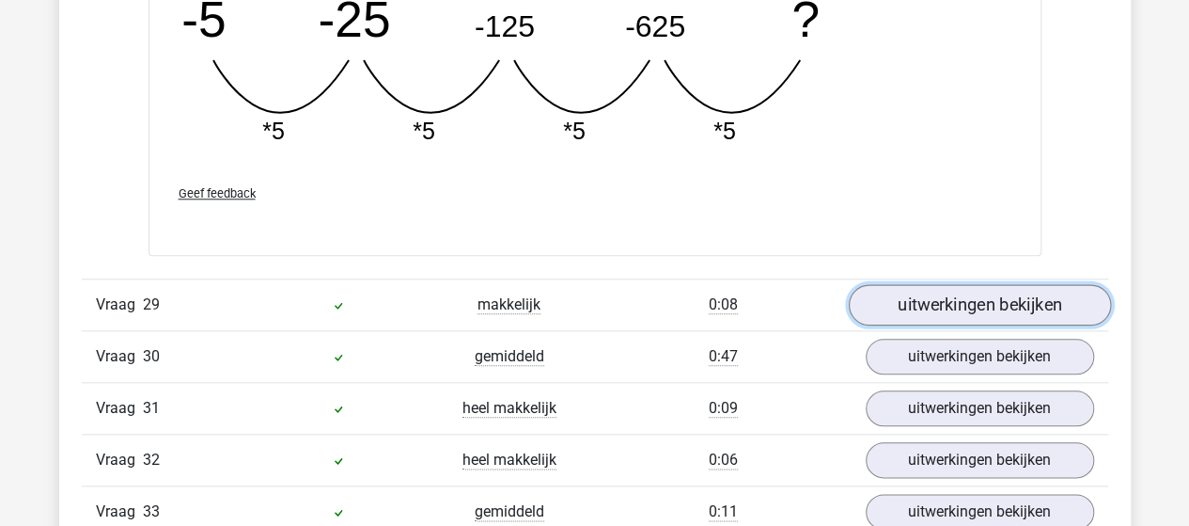
click at [953, 284] on link "uitwerkingen bekijken" at bounding box center [979, 304] width 262 height 41
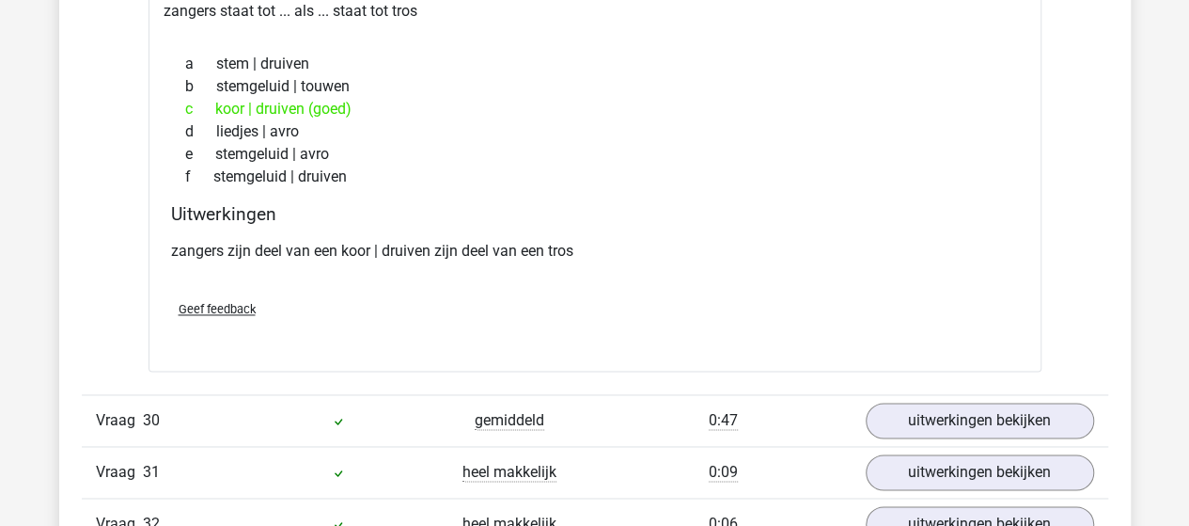
scroll to position [22661, 0]
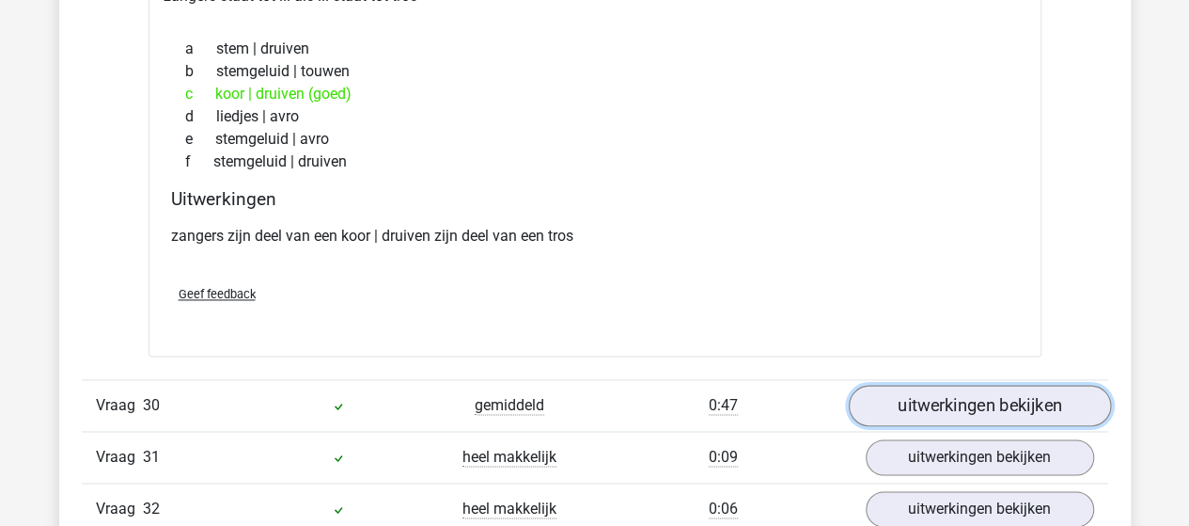
click at [1010, 385] on link "uitwerkingen bekijken" at bounding box center [979, 405] width 262 height 41
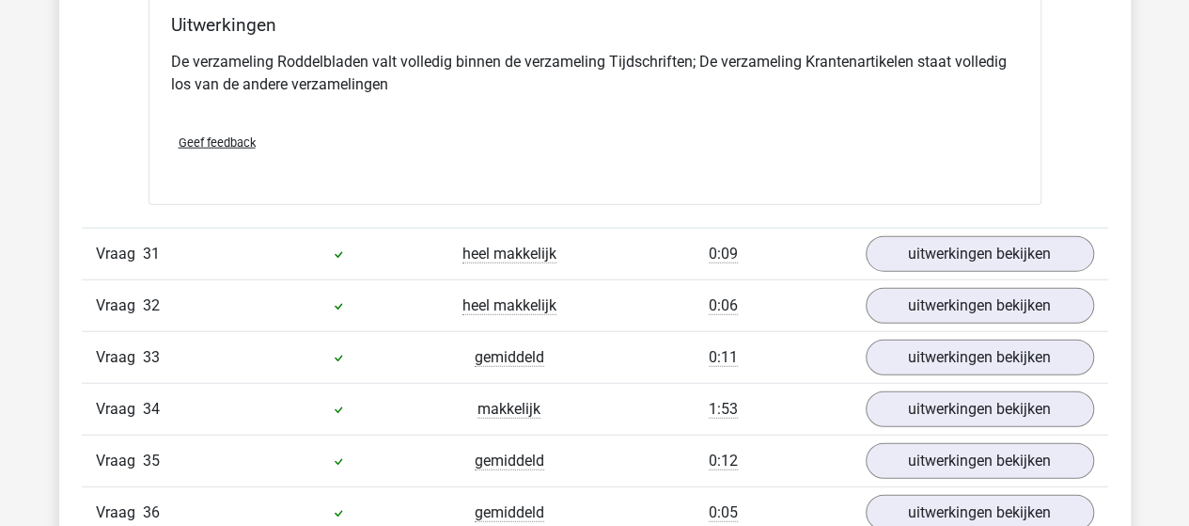
scroll to position [23601, 0]
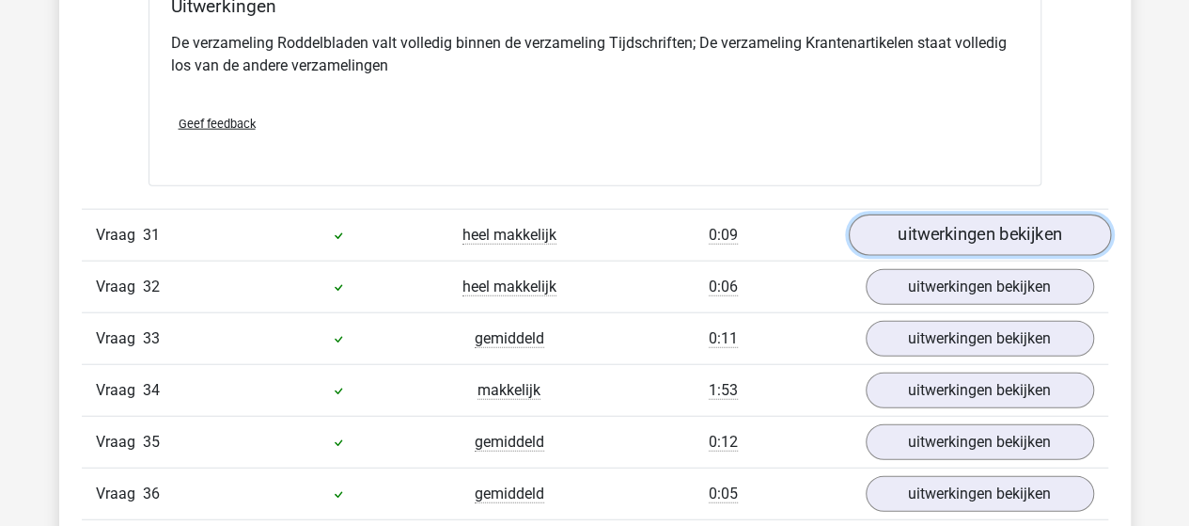
click at [956, 214] on link "uitwerkingen bekijken" at bounding box center [979, 234] width 262 height 41
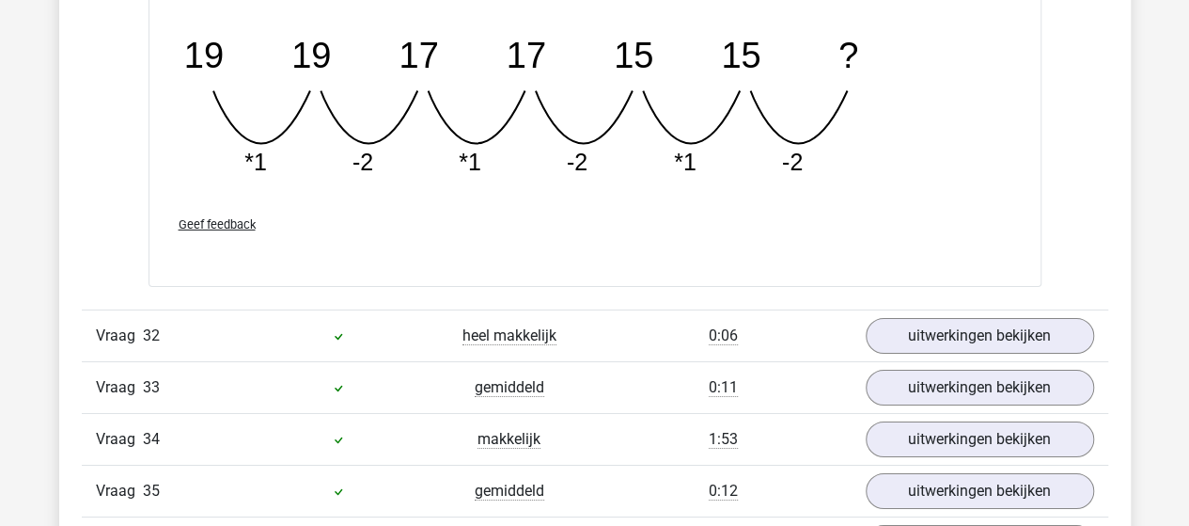
scroll to position [24447, 0]
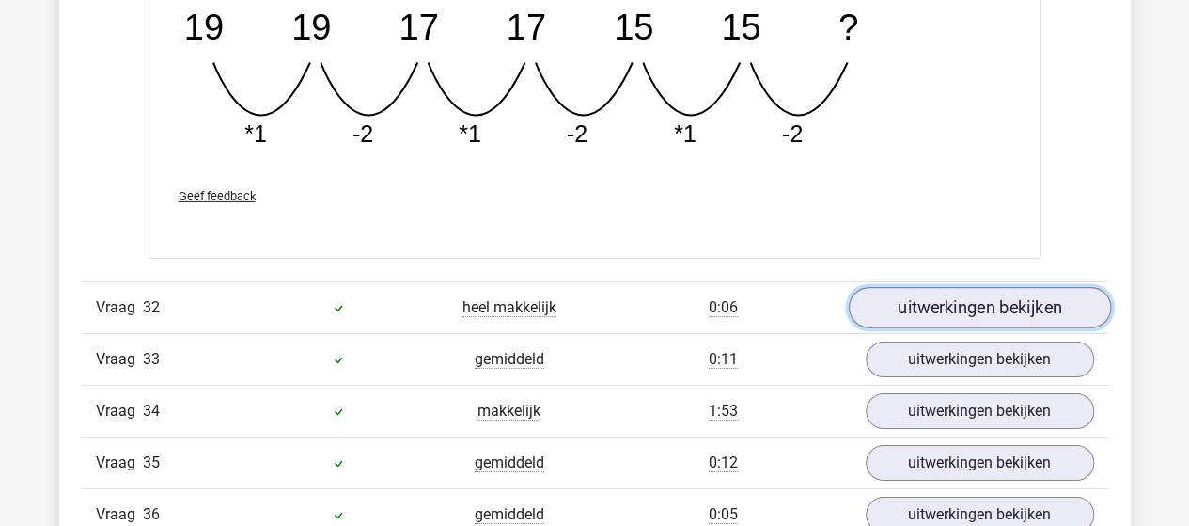
click at [984, 287] on link "uitwerkingen bekijken" at bounding box center [979, 307] width 262 height 41
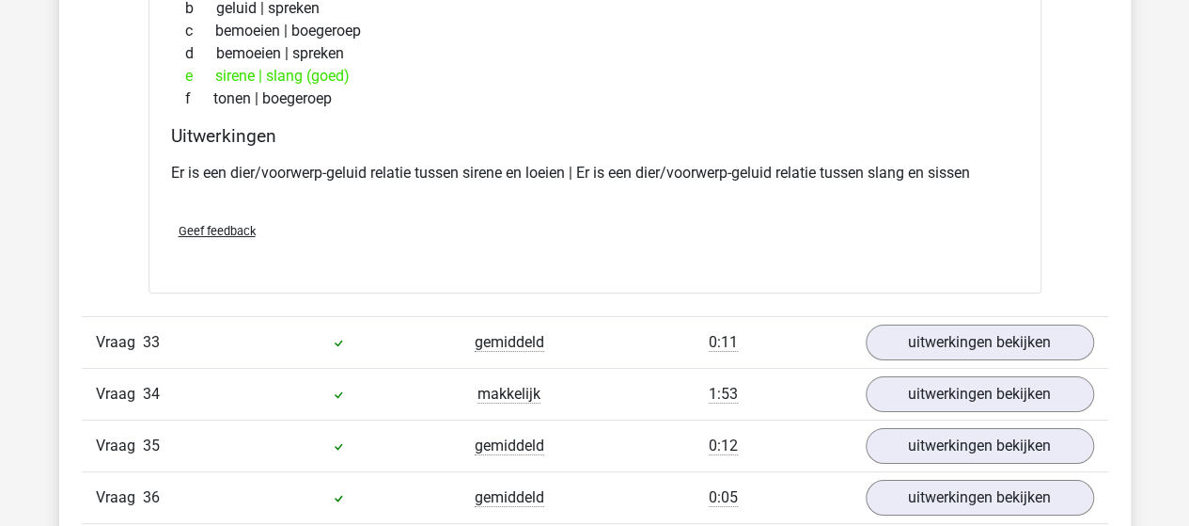
scroll to position [24918, 0]
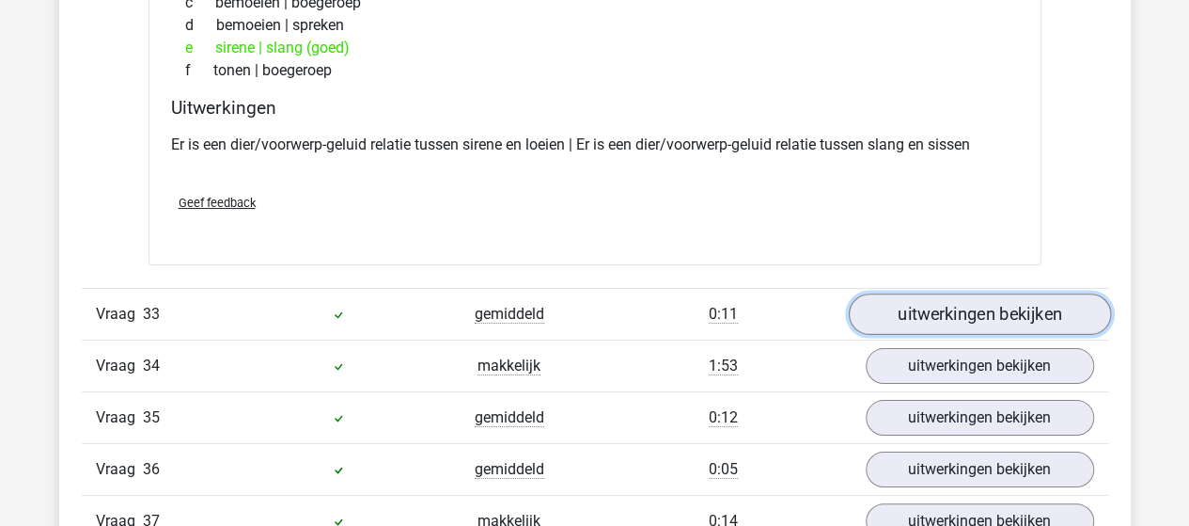
click at [981, 293] on link "uitwerkingen bekijken" at bounding box center [979, 313] width 262 height 41
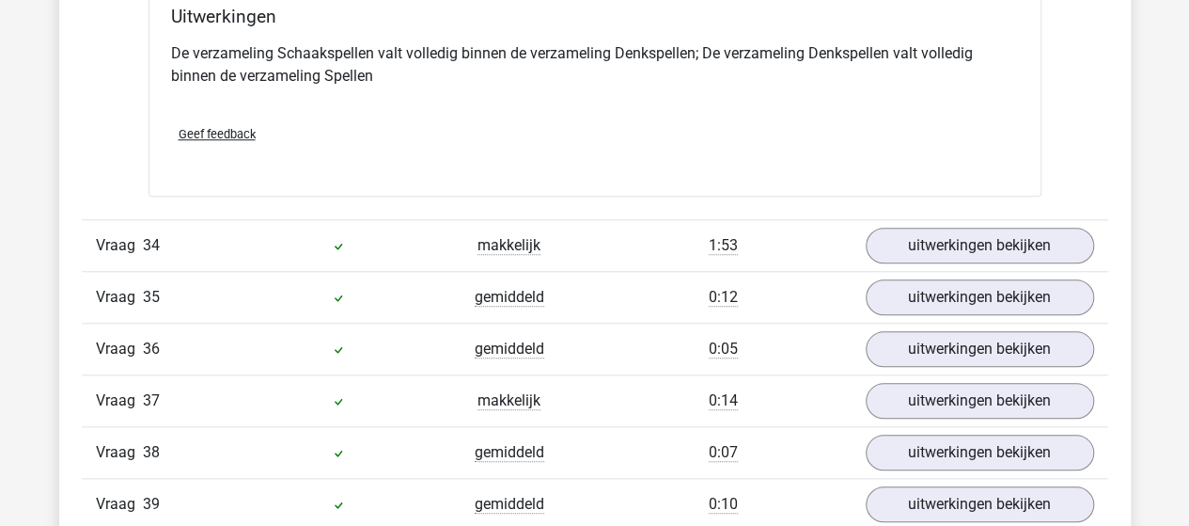
scroll to position [25764, 0]
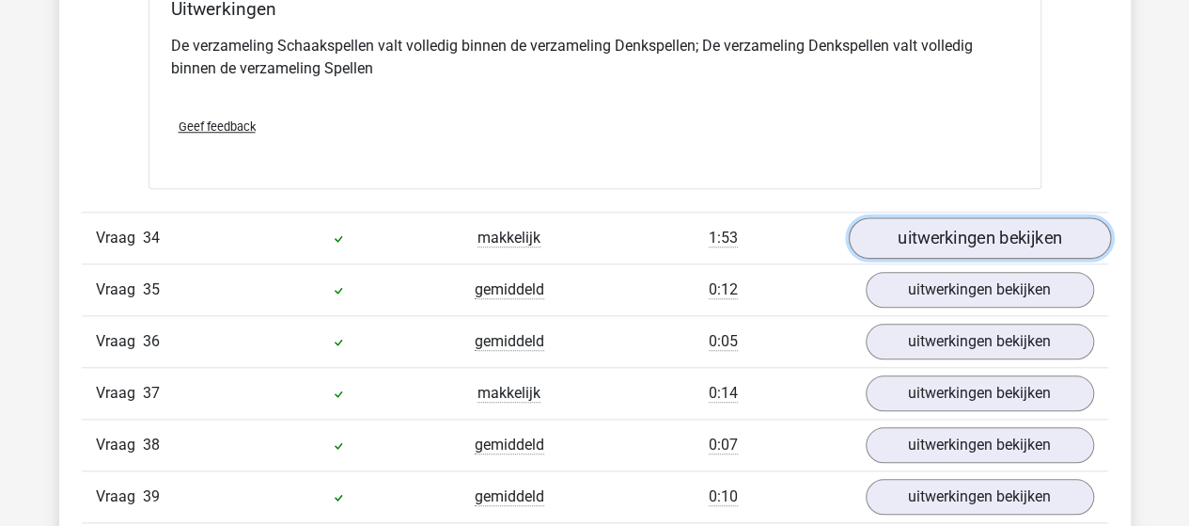
click at [995, 218] on link "uitwerkingen bekijken" at bounding box center [979, 238] width 262 height 41
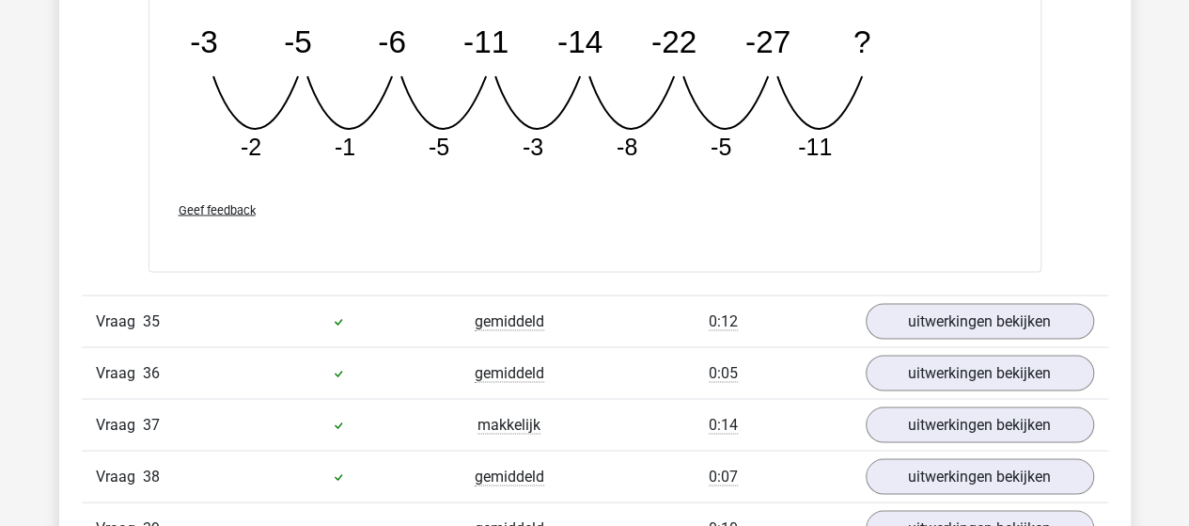
scroll to position [26610, 0]
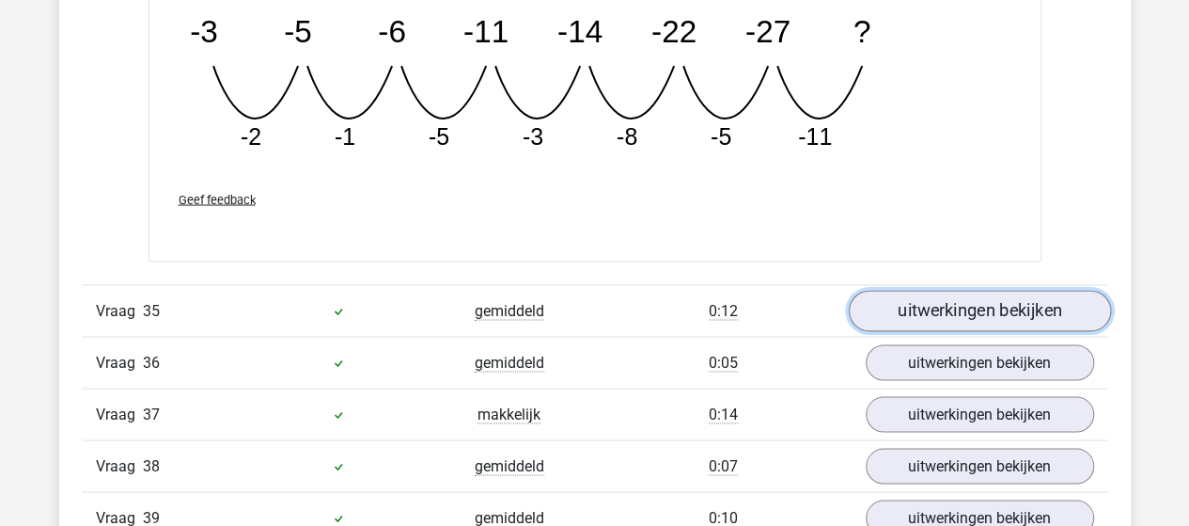
click at [977, 290] on link "uitwerkingen bekijken" at bounding box center [979, 310] width 262 height 41
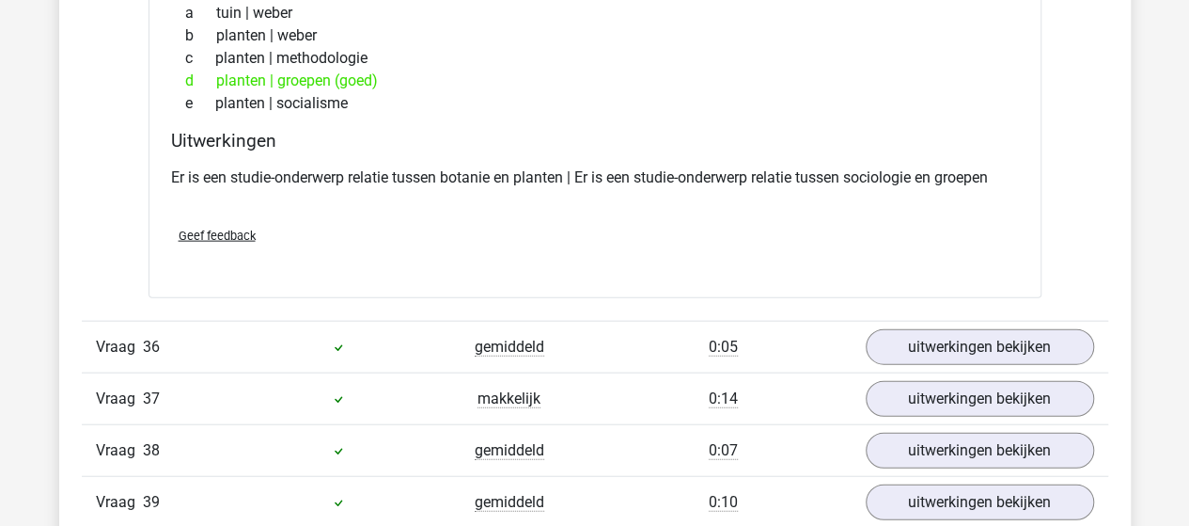
scroll to position [27080, 0]
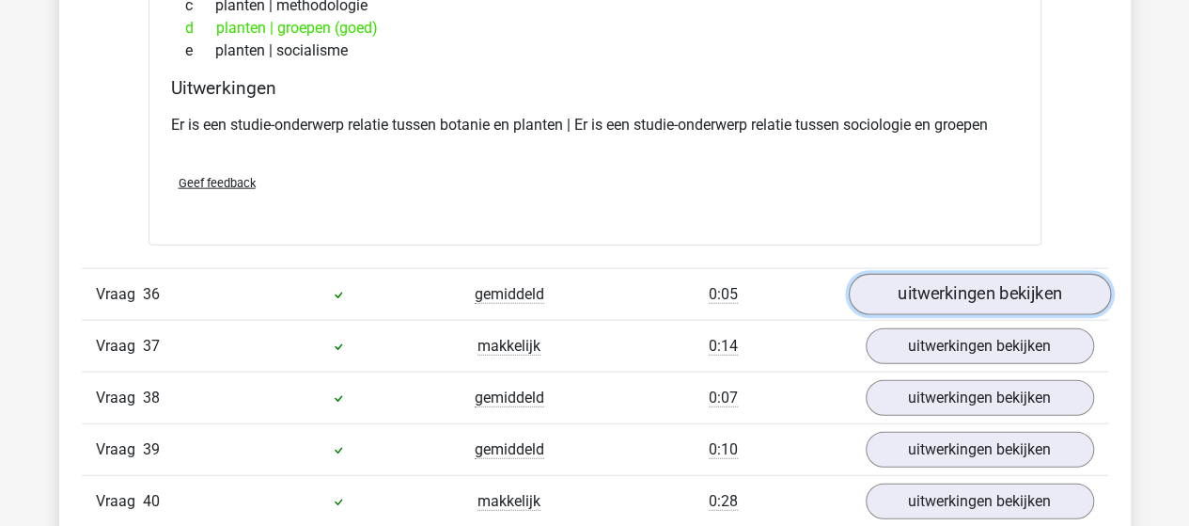
click at [976, 275] on link "uitwerkingen bekijken" at bounding box center [979, 295] width 262 height 41
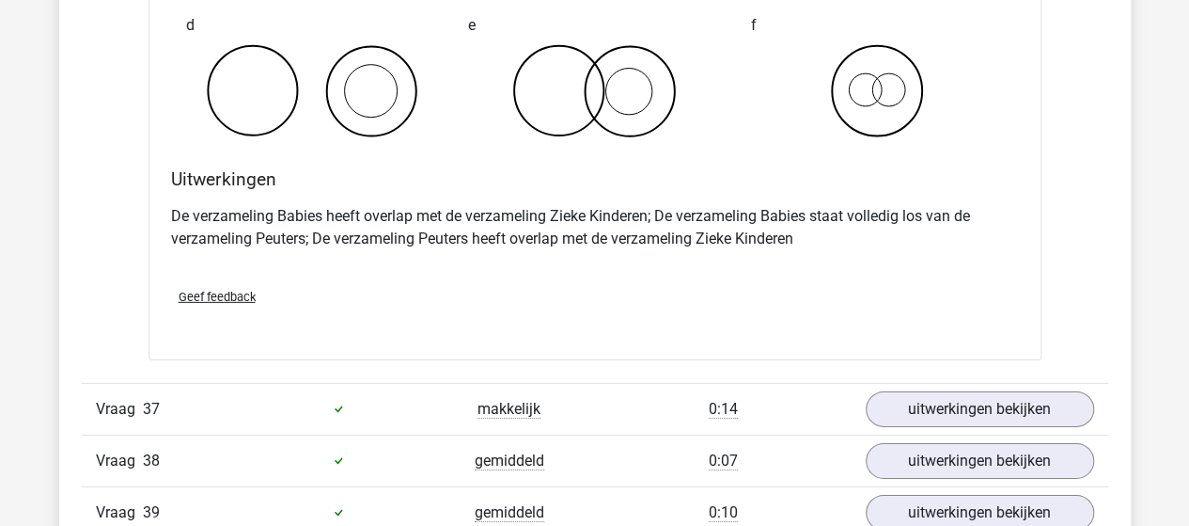
scroll to position [27832, 0]
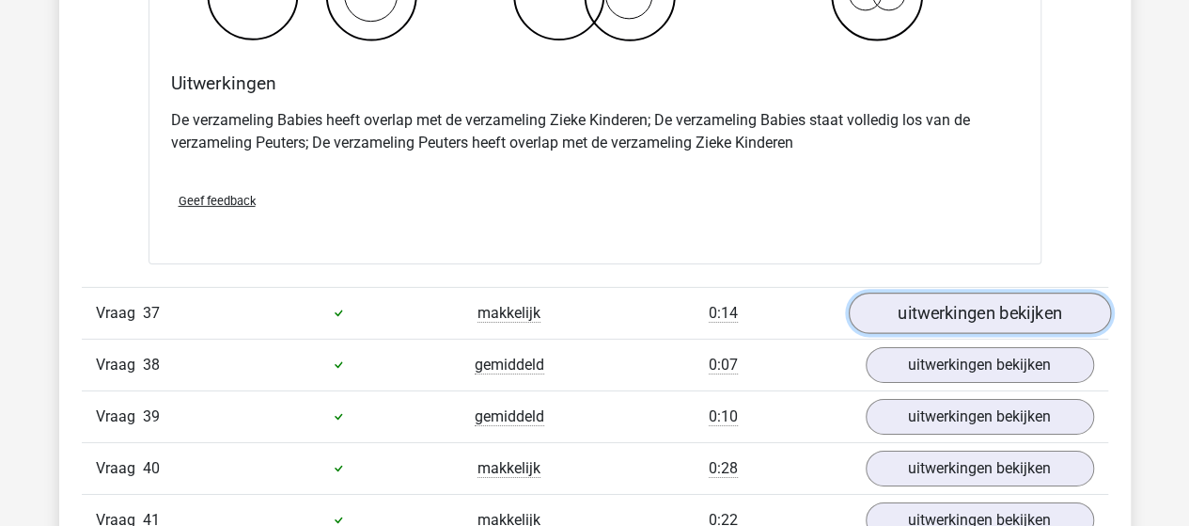
click at [947, 292] on link "uitwerkingen bekijken" at bounding box center [979, 312] width 262 height 41
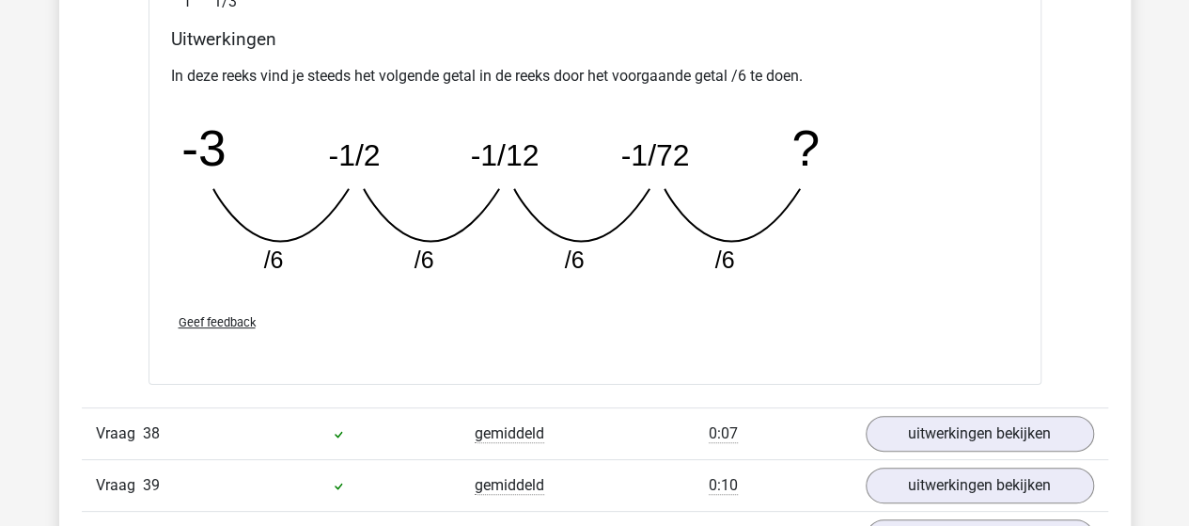
scroll to position [28679, 0]
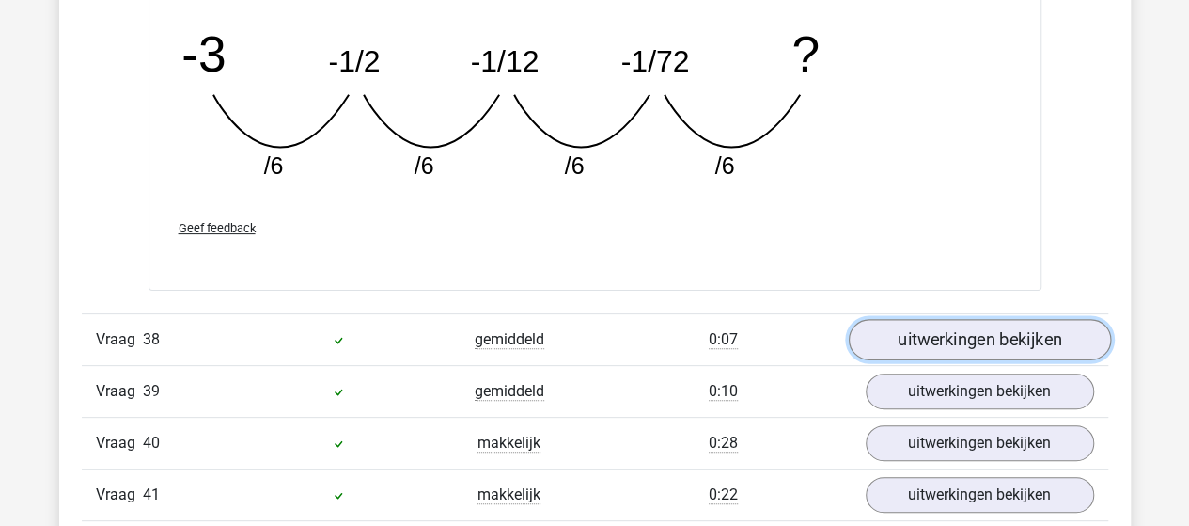
click at [946, 319] on link "uitwerkingen bekijken" at bounding box center [979, 339] width 262 height 41
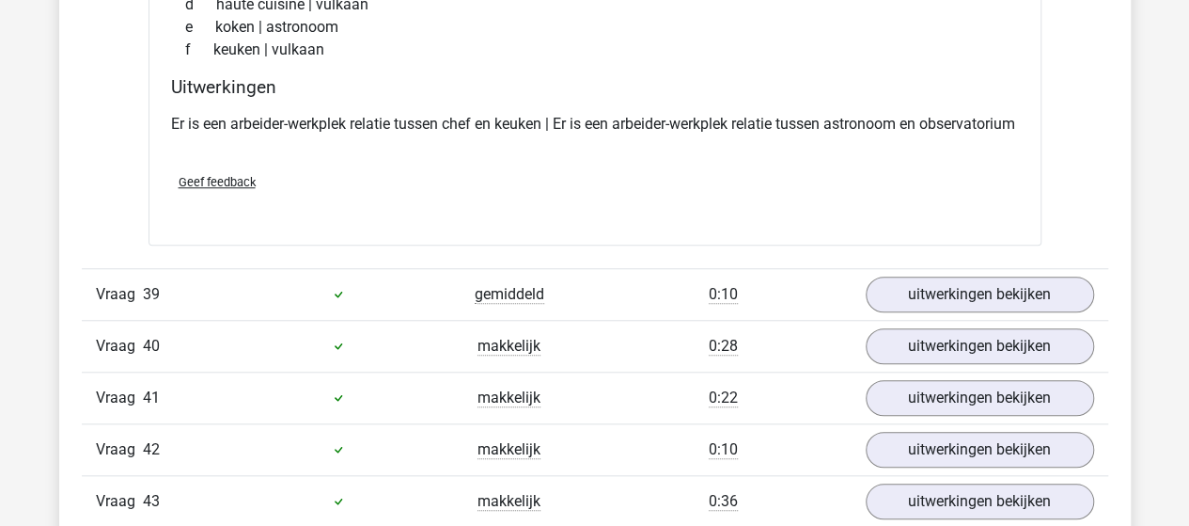
scroll to position [29243, 0]
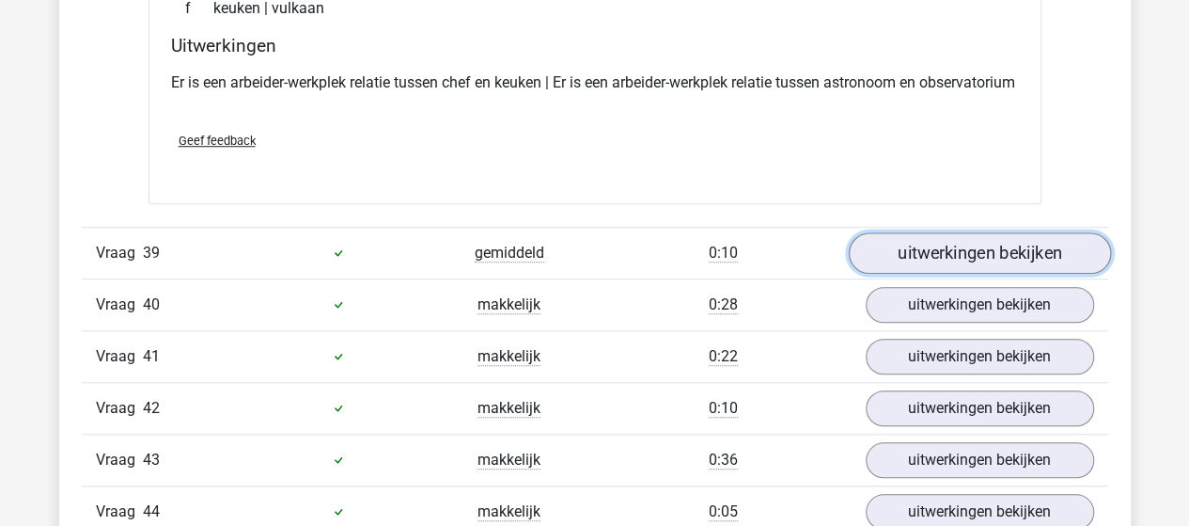
click at [933, 232] on link "uitwerkingen bekijken" at bounding box center [979, 252] width 262 height 41
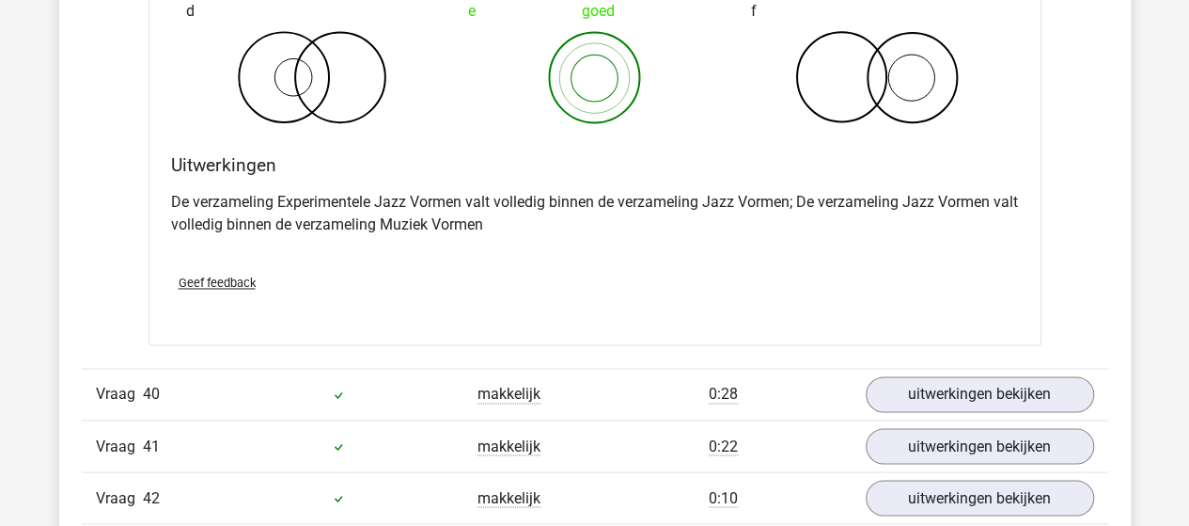
scroll to position [29901, 0]
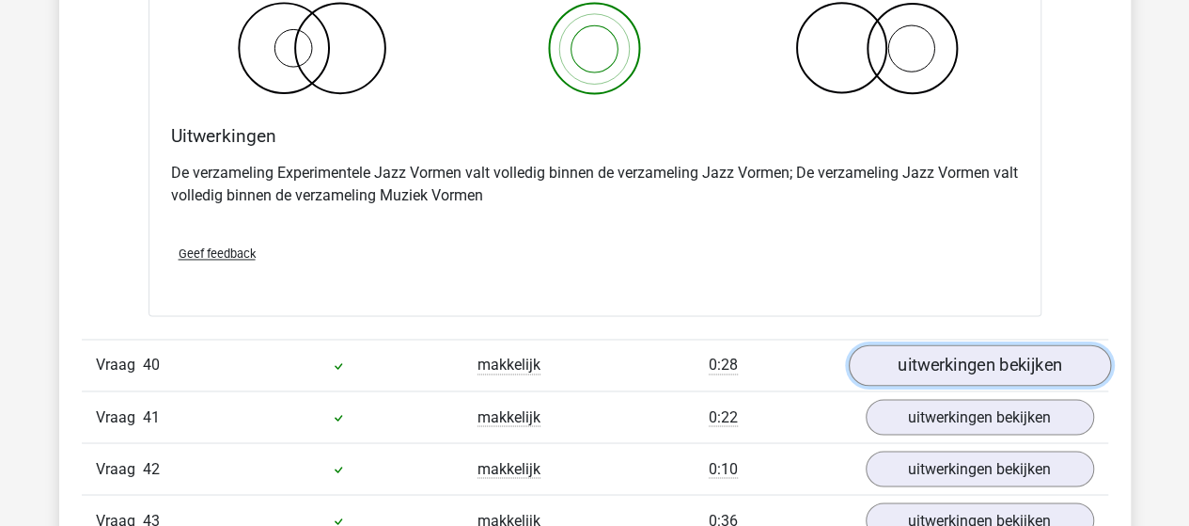
click at [935, 344] on link "uitwerkingen bekijken" at bounding box center [979, 364] width 262 height 41
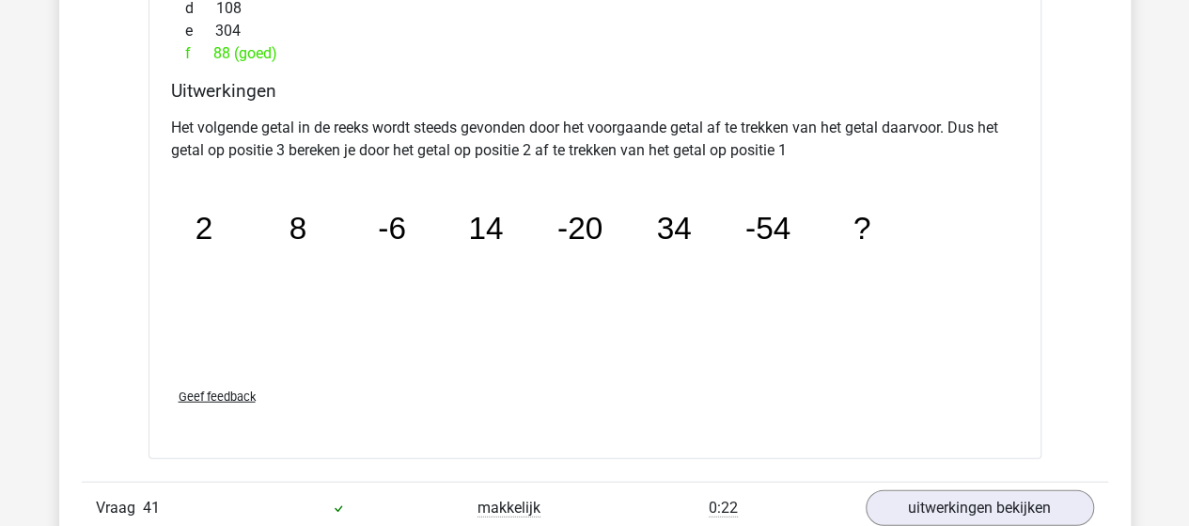
scroll to position [30841, 0]
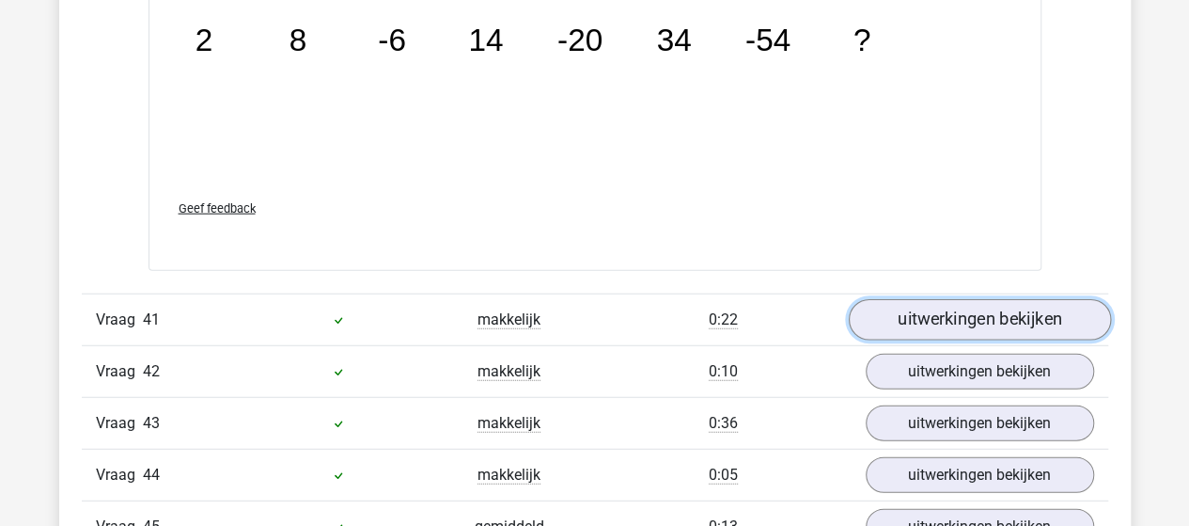
click at [946, 300] on link "uitwerkingen bekijken" at bounding box center [979, 320] width 262 height 41
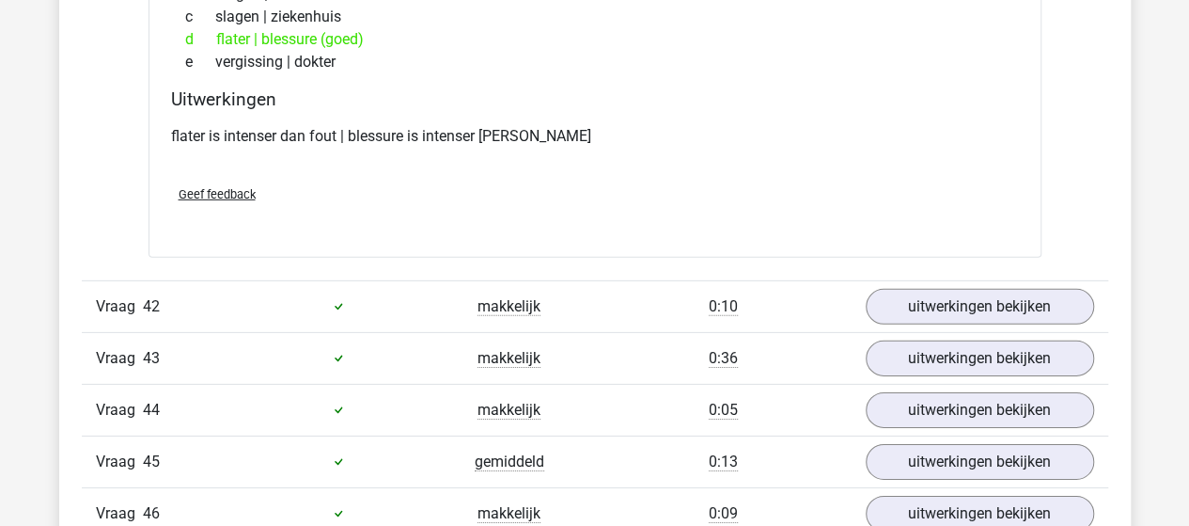
scroll to position [31312, 0]
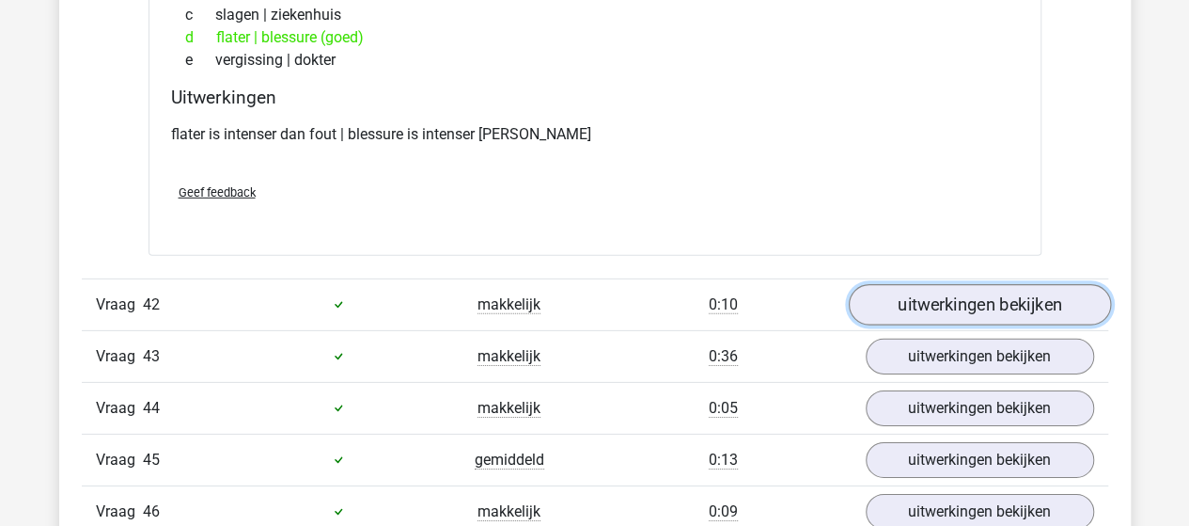
click at [971, 284] on link "uitwerkingen bekijken" at bounding box center [979, 304] width 262 height 41
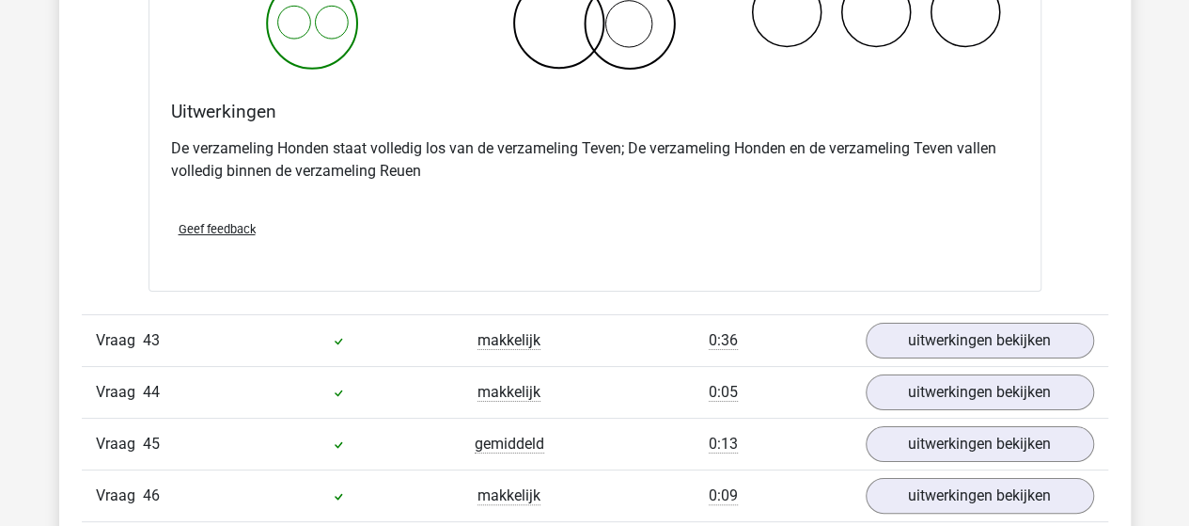
scroll to position [32064, 0]
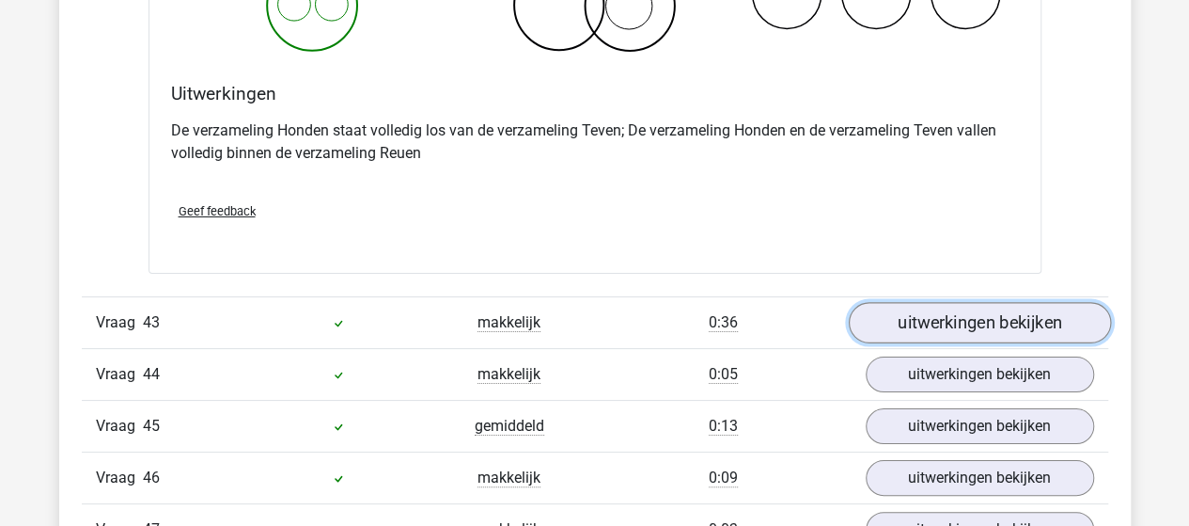
click at [941, 302] on link "uitwerkingen bekijken" at bounding box center [979, 322] width 262 height 41
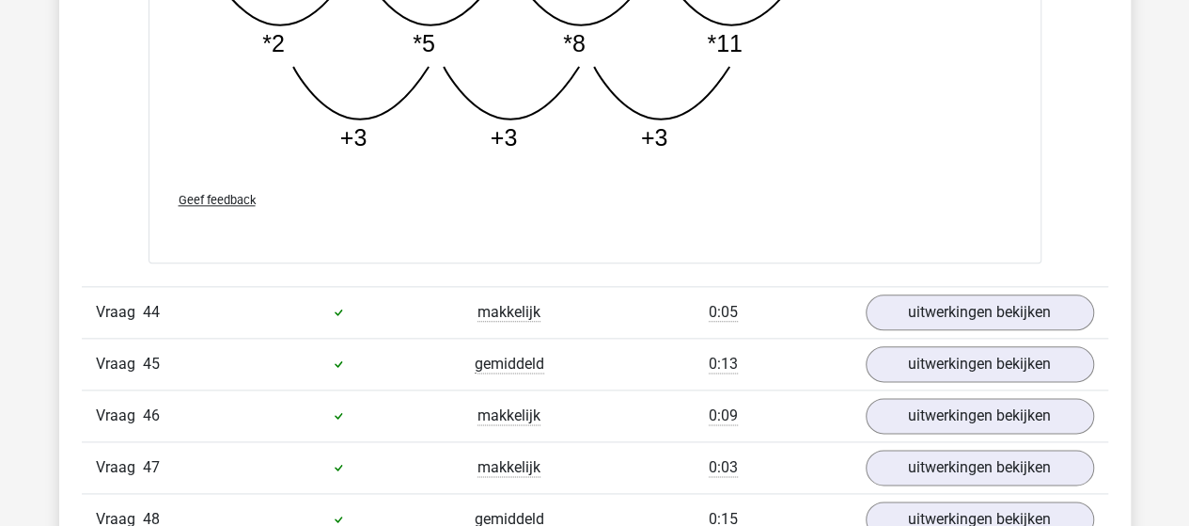
scroll to position [33192, 0]
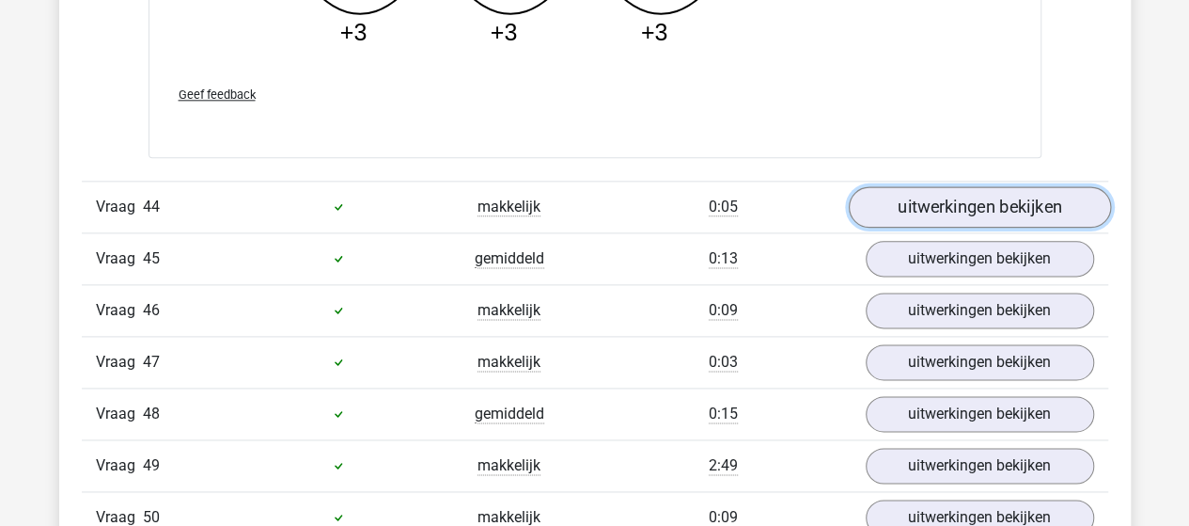
click at [977, 186] on link "uitwerkingen bekijken" at bounding box center [979, 206] width 262 height 41
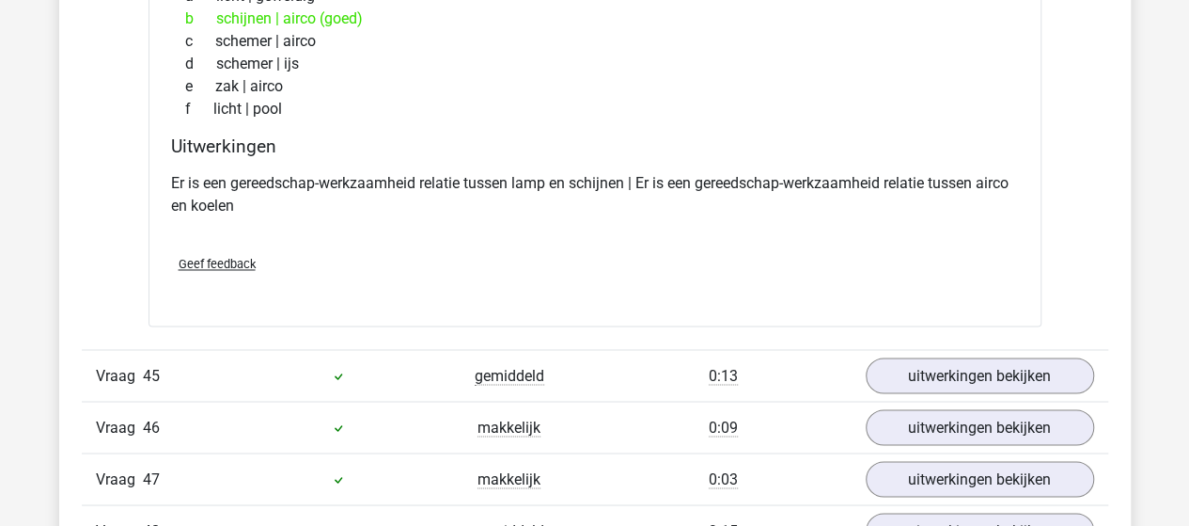
scroll to position [33568, 0]
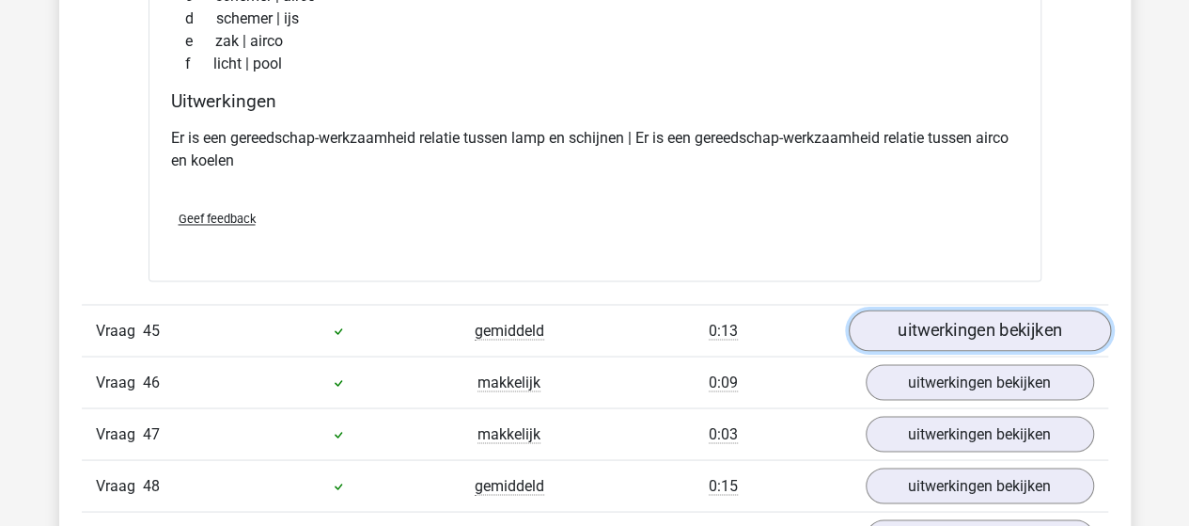
click at [949, 309] on link "uitwerkingen bekijken" at bounding box center [979, 329] width 262 height 41
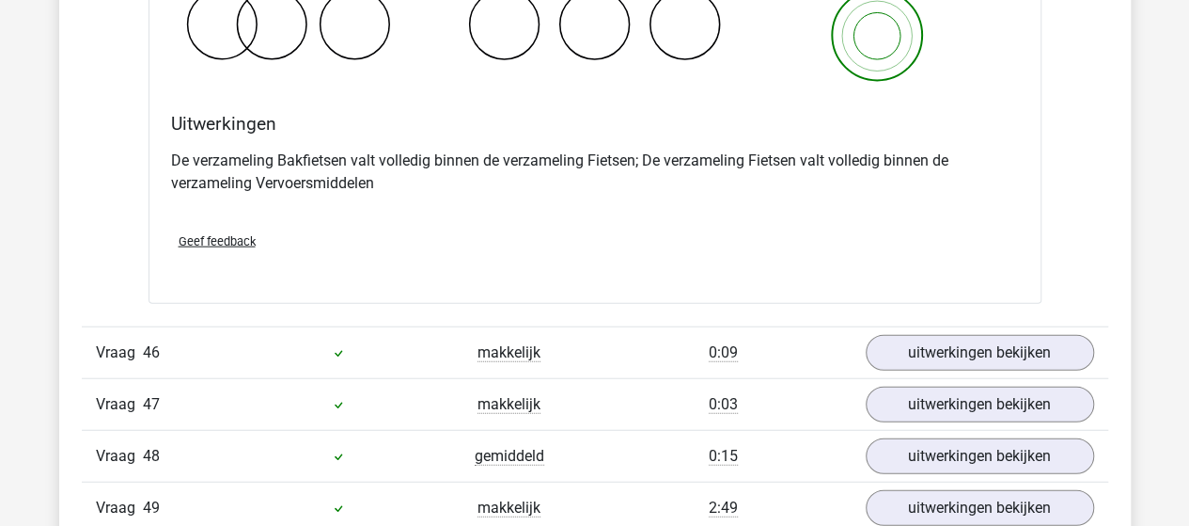
scroll to position [34415, 0]
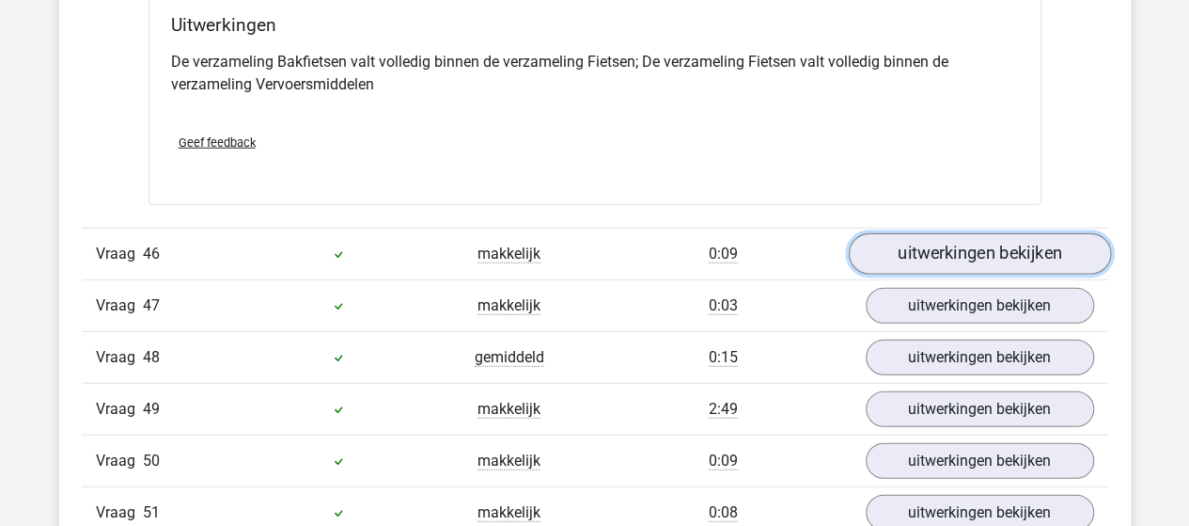
click at [968, 233] on link "uitwerkingen bekijken" at bounding box center [979, 253] width 262 height 41
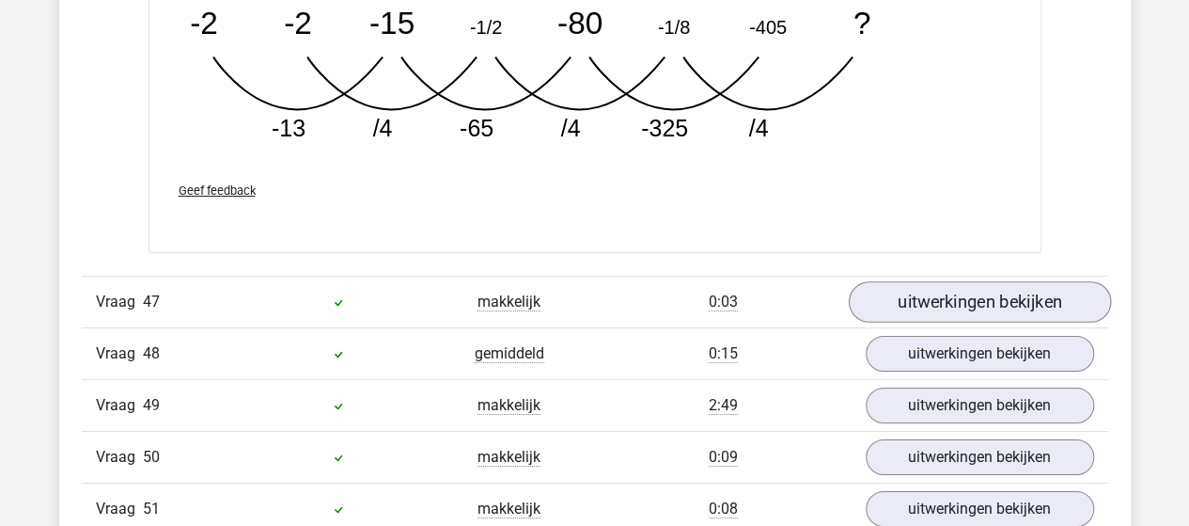
scroll to position [35355, 0]
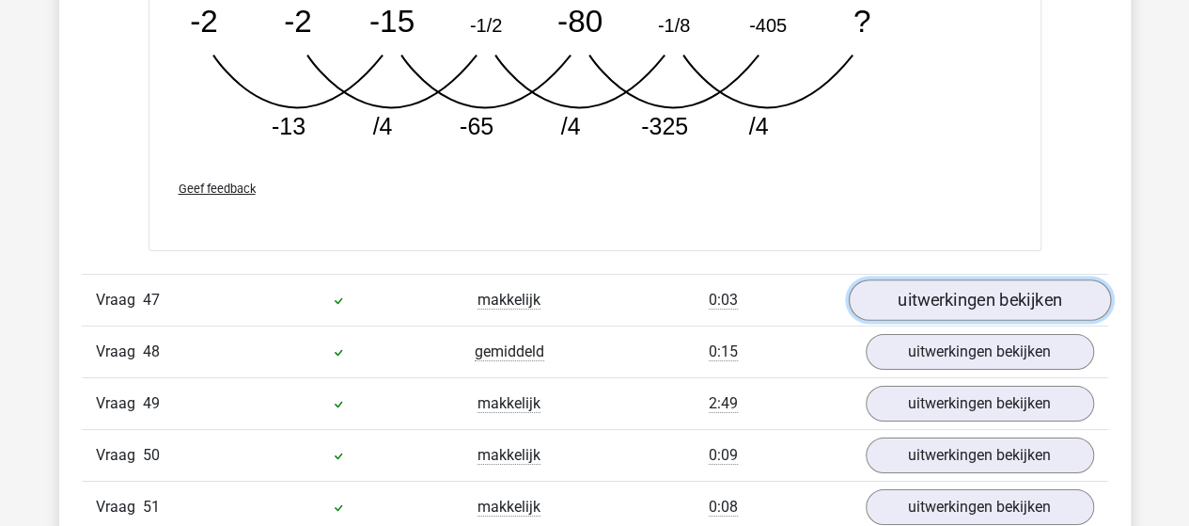
click at [999, 279] on link "uitwerkingen bekijken" at bounding box center [979, 299] width 262 height 41
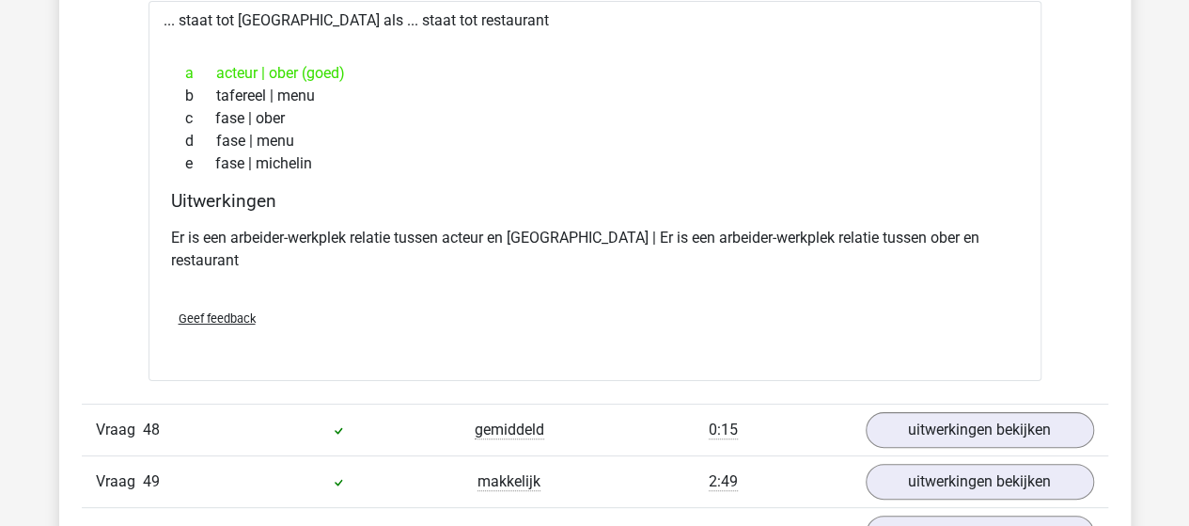
scroll to position [35731, 0]
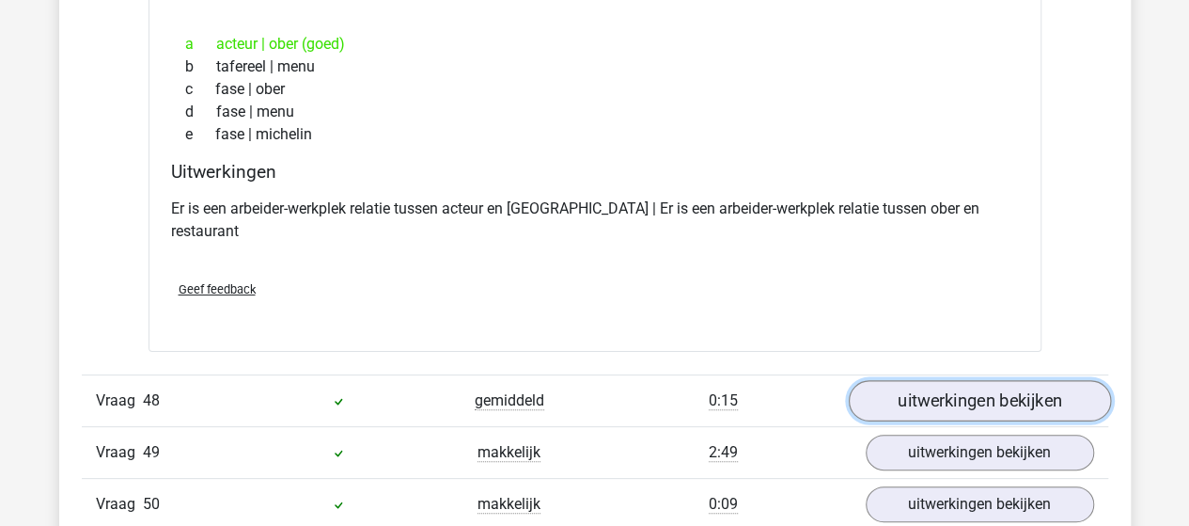
click at [945, 380] on link "uitwerkingen bekijken" at bounding box center [979, 400] width 262 height 41
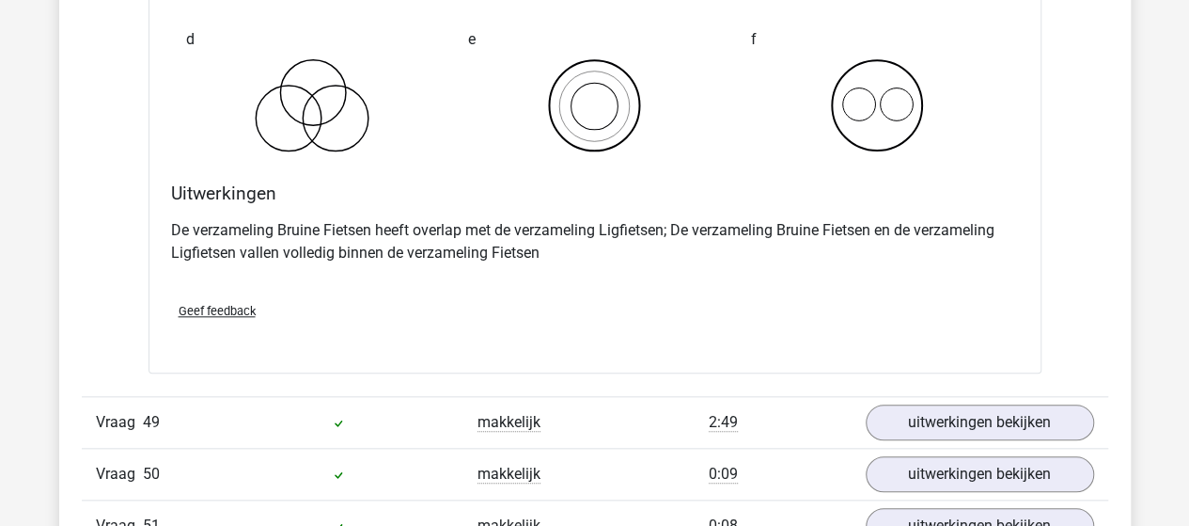
scroll to position [36483, 0]
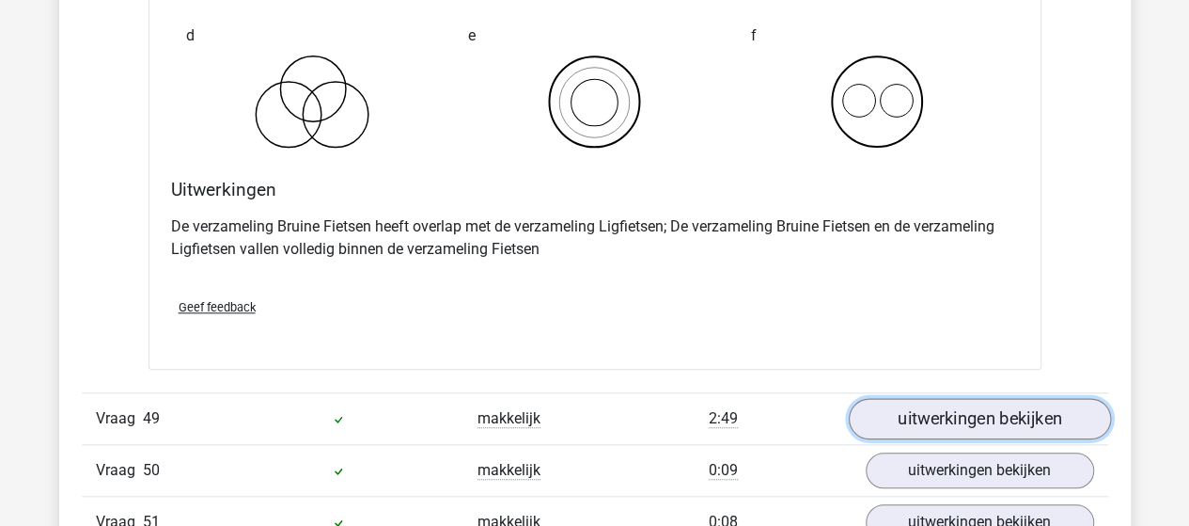
click at [958, 398] on link "uitwerkingen bekijken" at bounding box center [979, 418] width 262 height 41
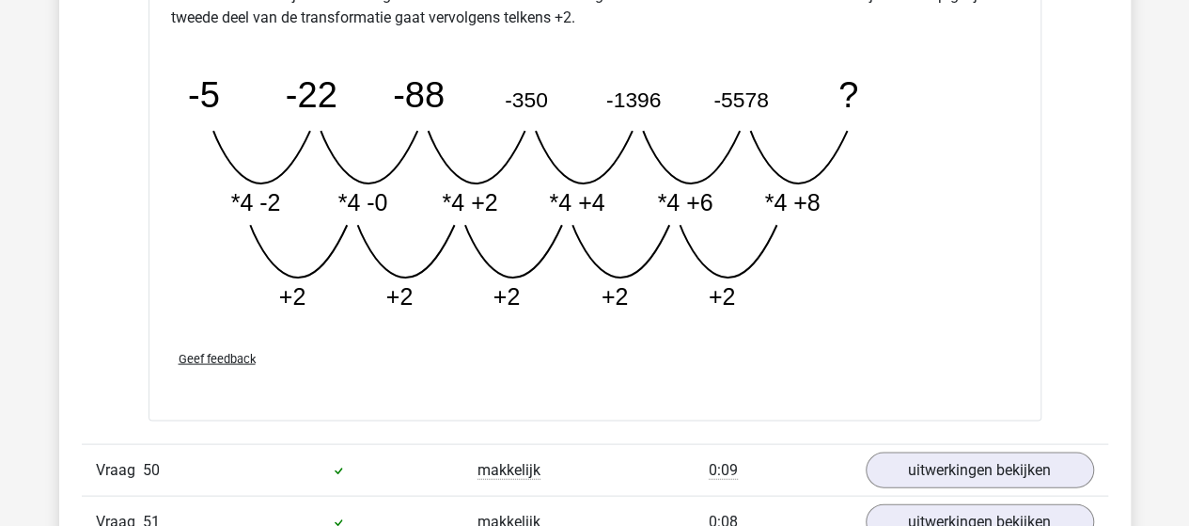
scroll to position [37423, 0]
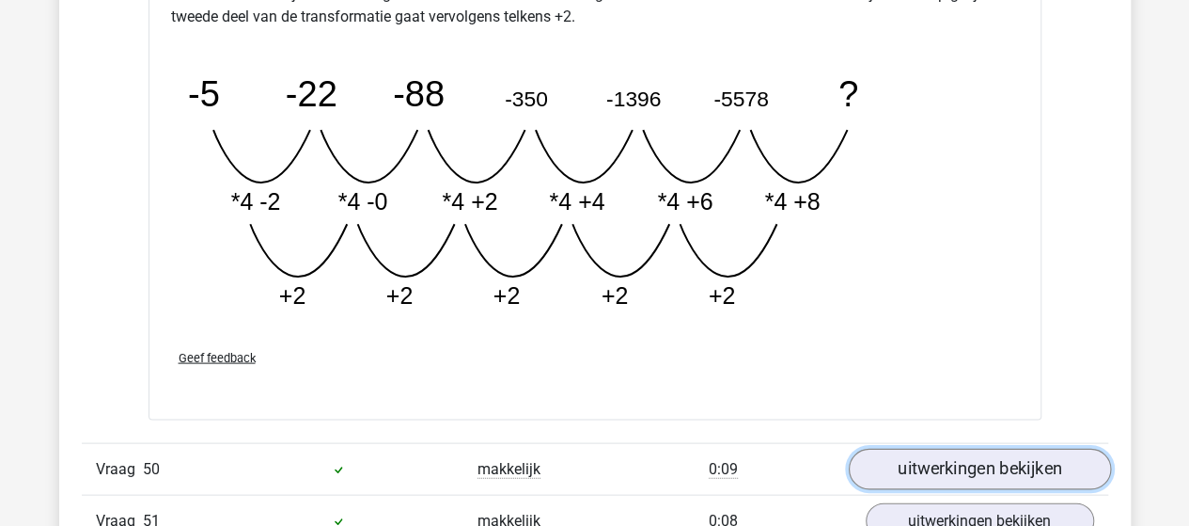
click at [974, 448] on link "uitwerkingen bekijken" at bounding box center [979, 468] width 262 height 41
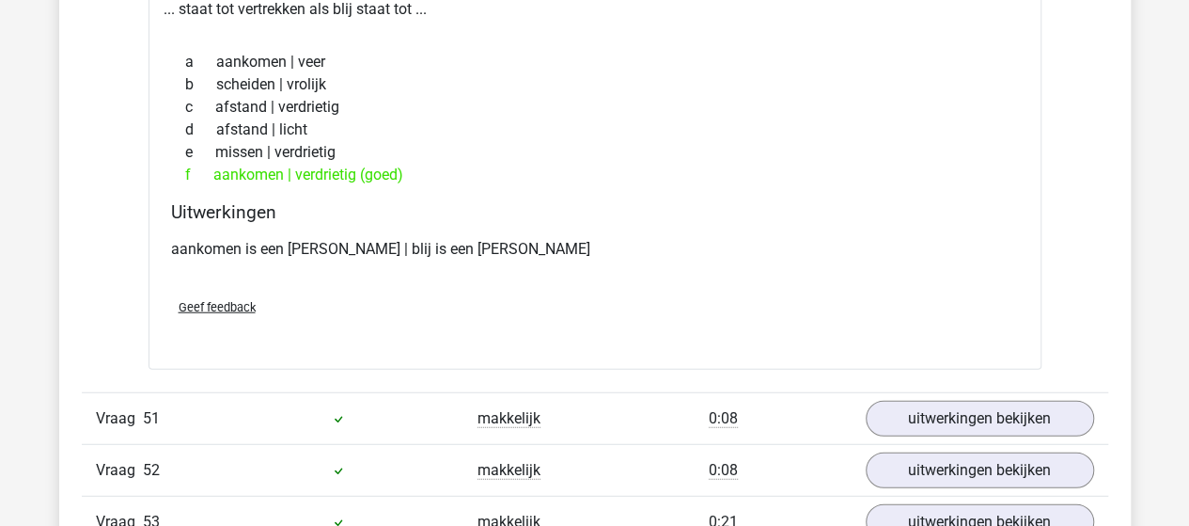
scroll to position [37988, 0]
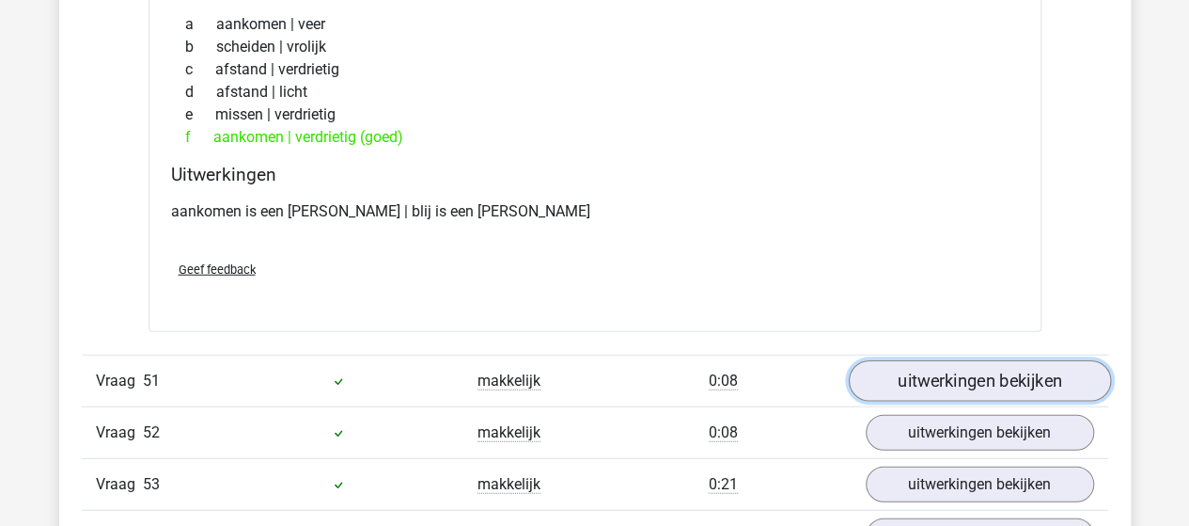
click at [953, 360] on link "uitwerkingen bekijken" at bounding box center [979, 380] width 262 height 41
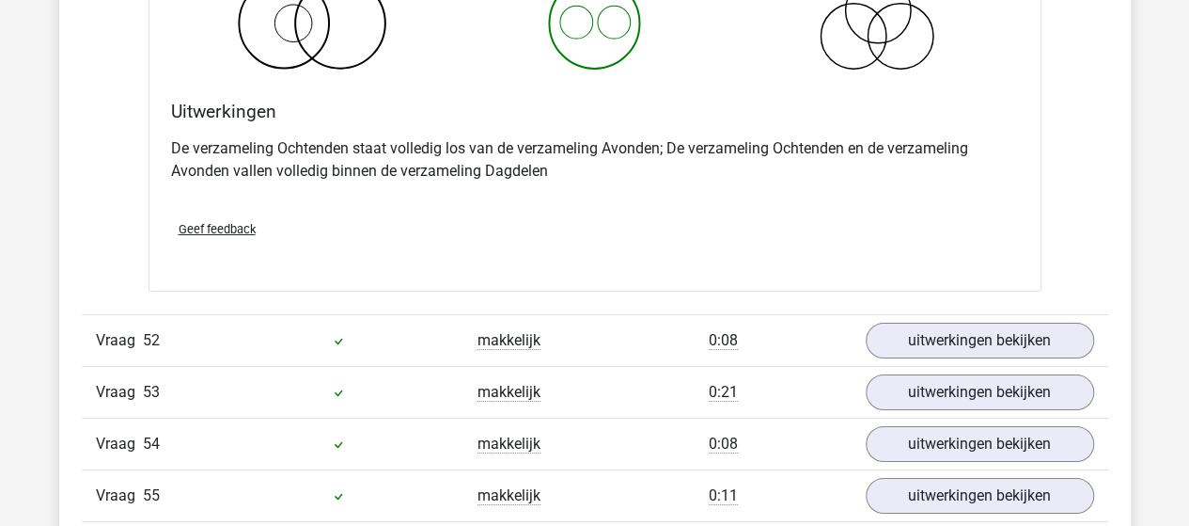
scroll to position [38834, 0]
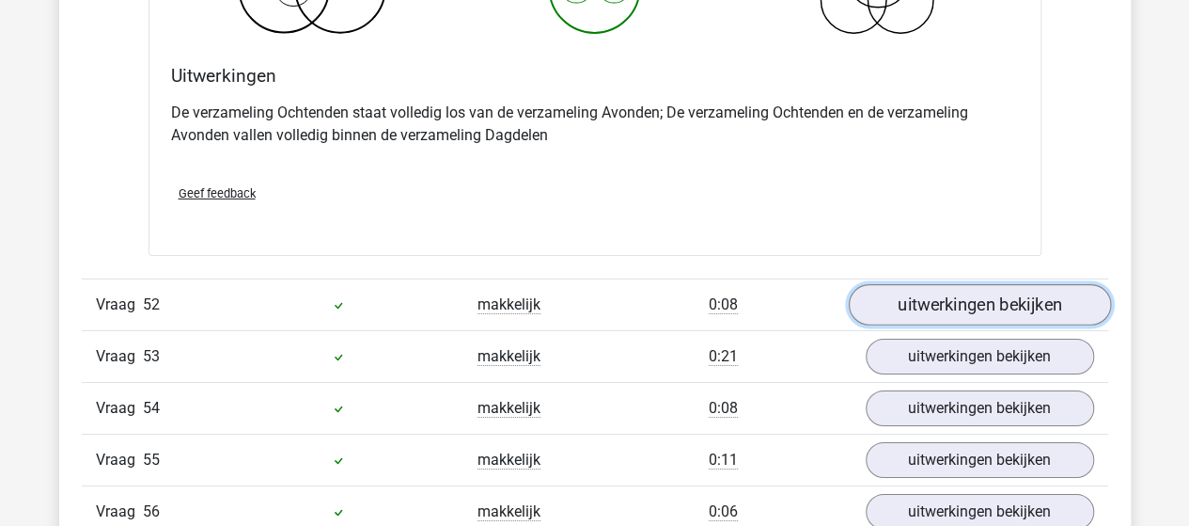
click at [946, 285] on link "uitwerkingen bekijken" at bounding box center [979, 305] width 262 height 41
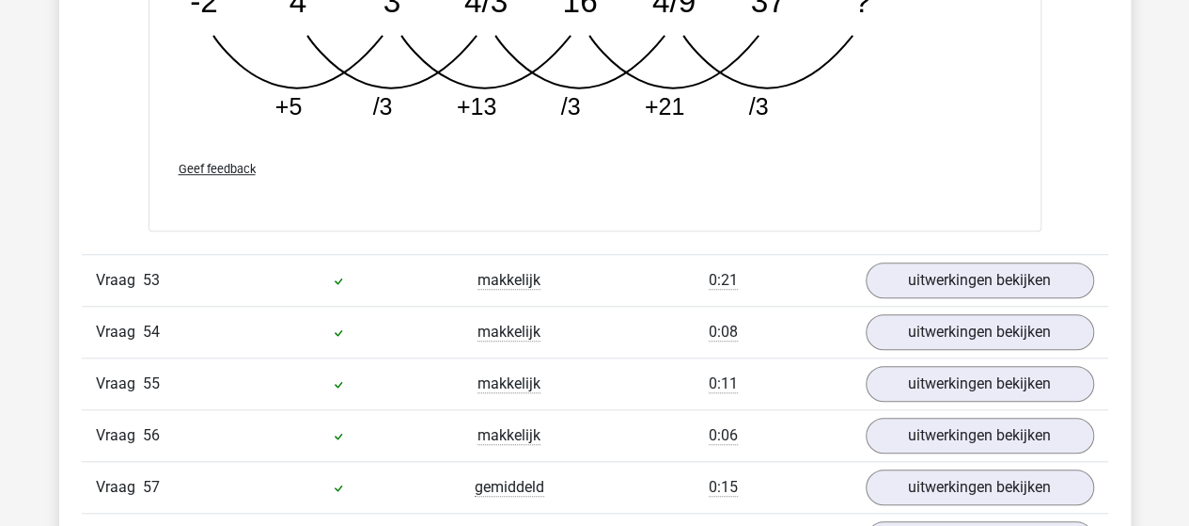
scroll to position [39868, 0]
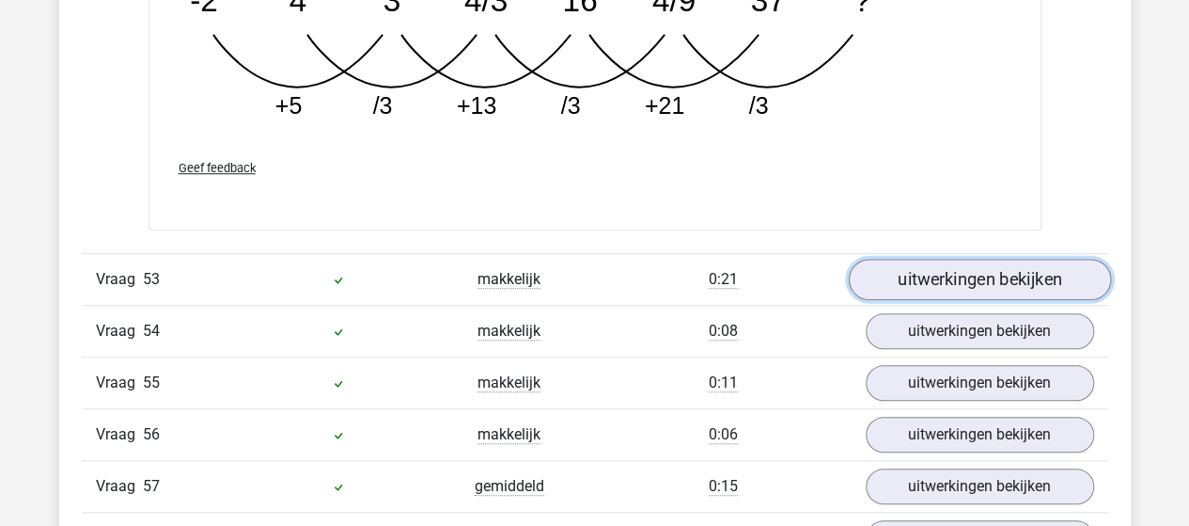
click at [906, 259] on link "uitwerkingen bekijken" at bounding box center [979, 279] width 262 height 41
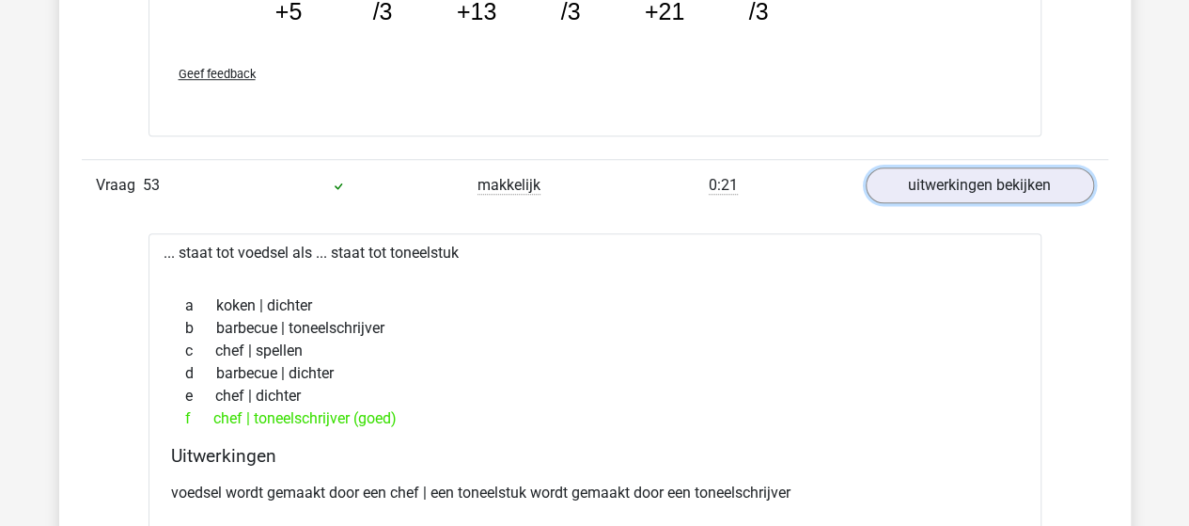
scroll to position [40244, 0]
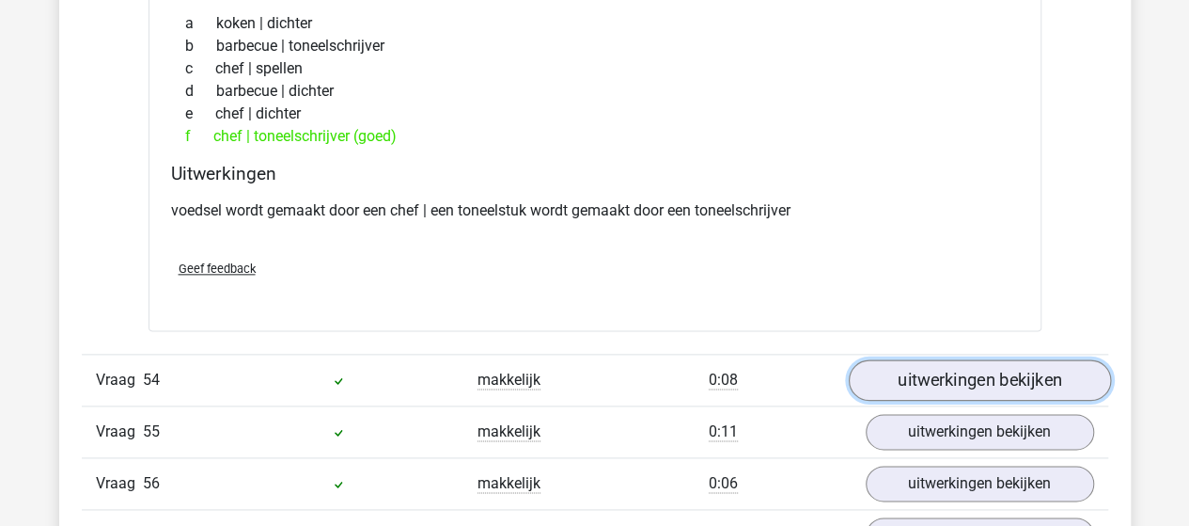
click at [935, 359] on link "uitwerkingen bekijken" at bounding box center [979, 379] width 262 height 41
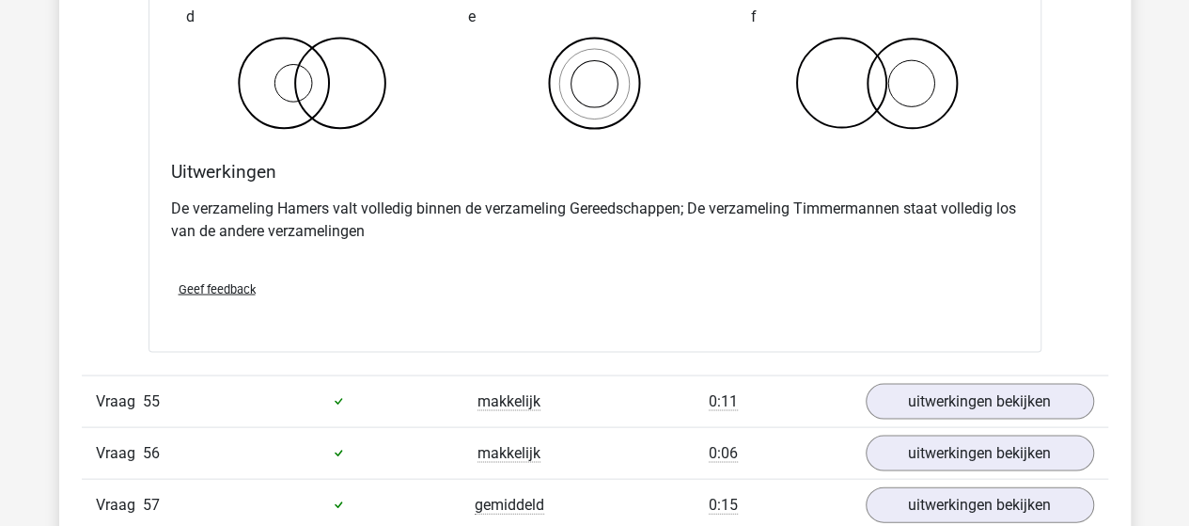
scroll to position [40997, 0]
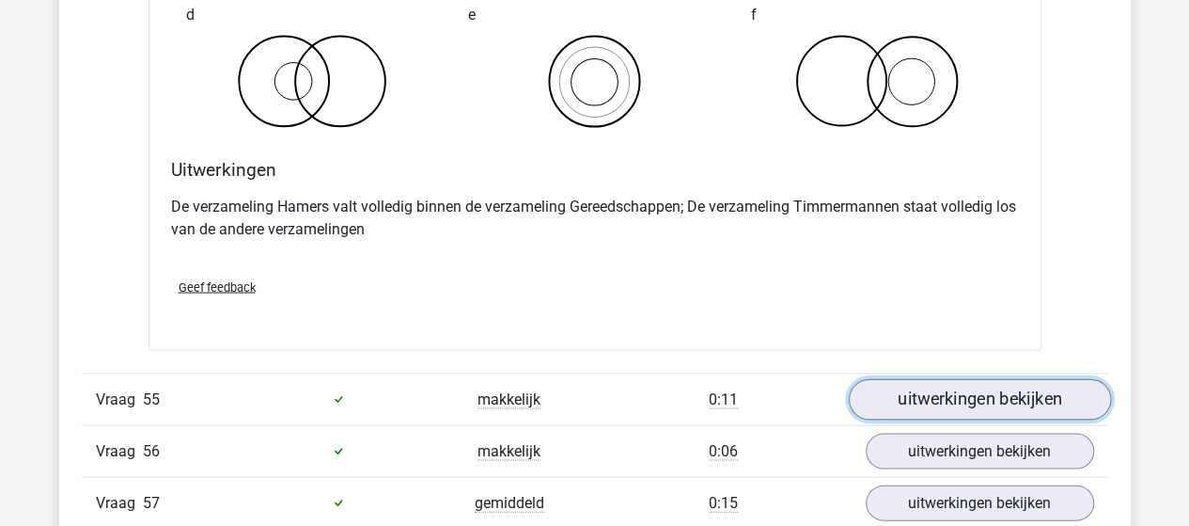
click at [929, 378] on link "uitwerkingen bekijken" at bounding box center [979, 398] width 262 height 41
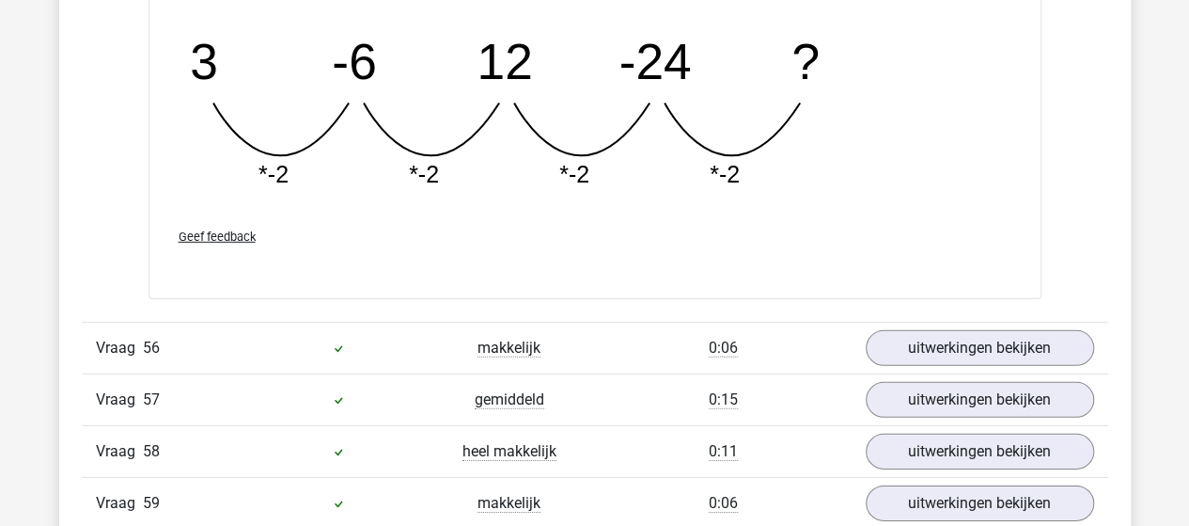
scroll to position [41937, 0]
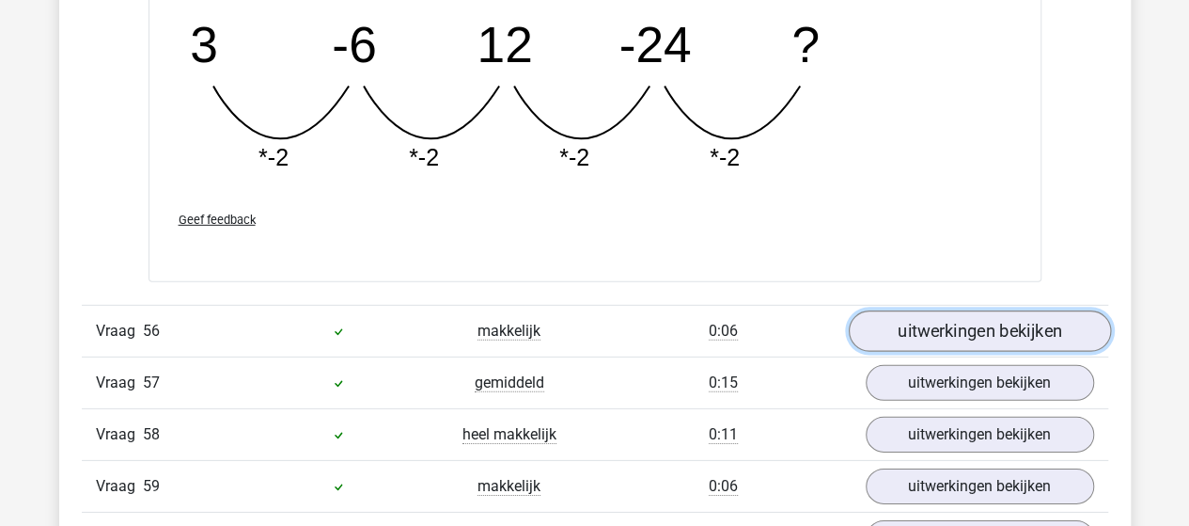
click at [928, 310] on link "uitwerkingen bekijken" at bounding box center [979, 330] width 262 height 41
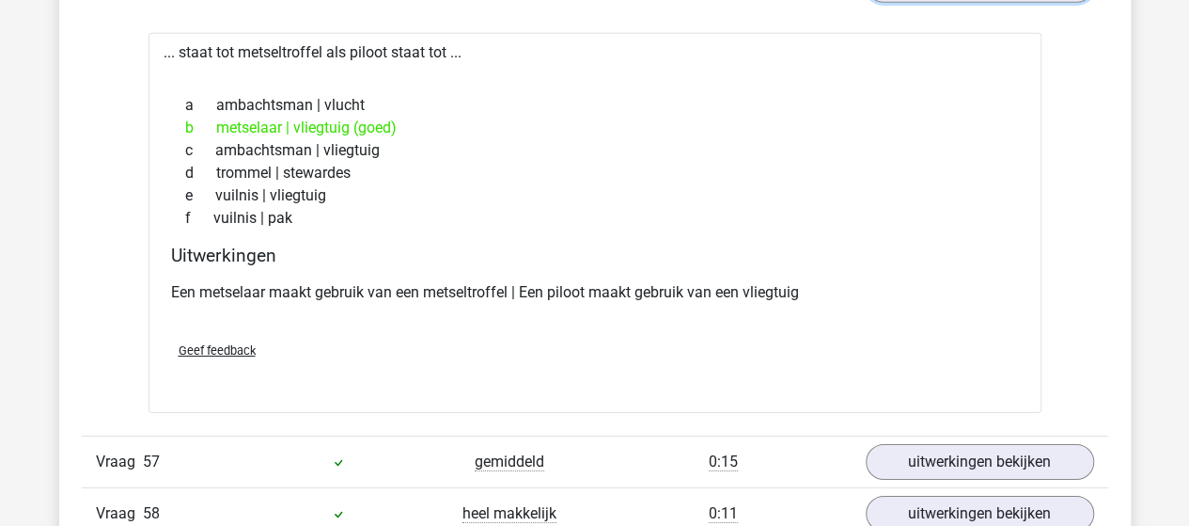
scroll to position [42313, 0]
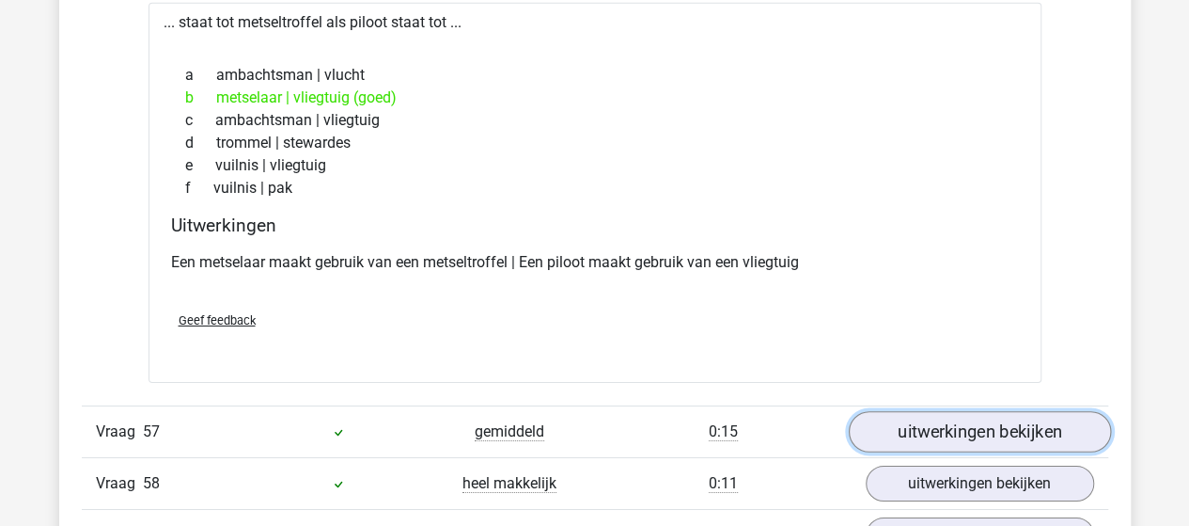
click at [967, 412] on link "uitwerkingen bekijken" at bounding box center [979, 432] width 262 height 41
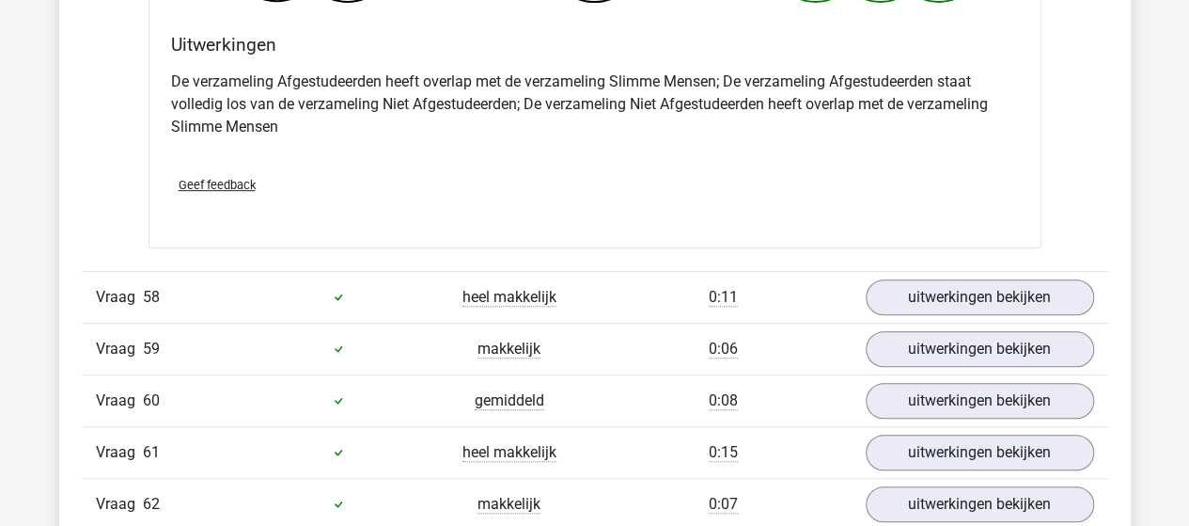
scroll to position [43253, 0]
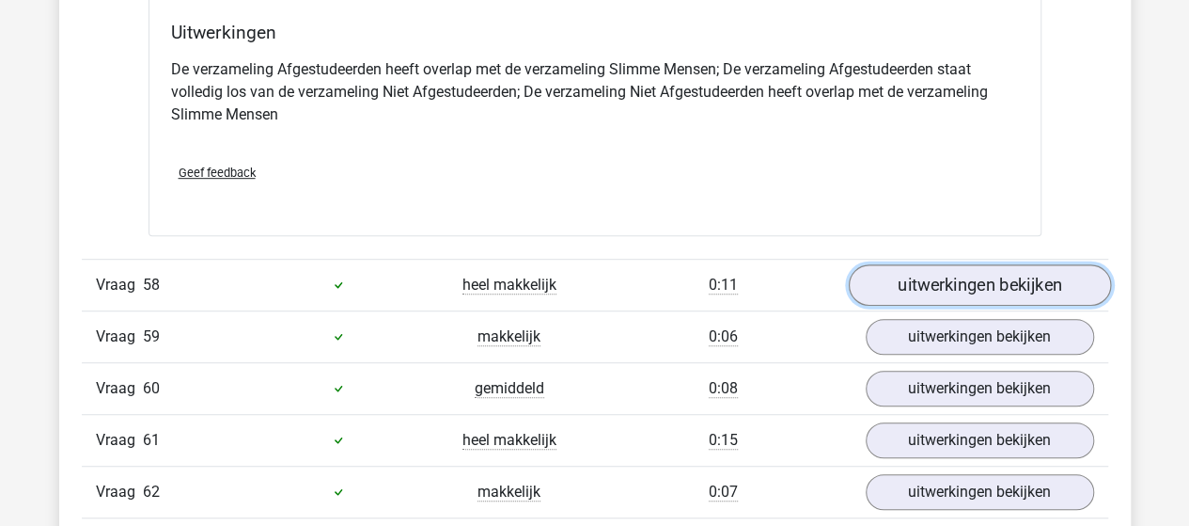
drag, startPoint x: 970, startPoint y: 190, endPoint x: 983, endPoint y: 191, distance: 12.3
click at [971, 264] on link "uitwerkingen bekijken" at bounding box center [979, 284] width 262 height 41
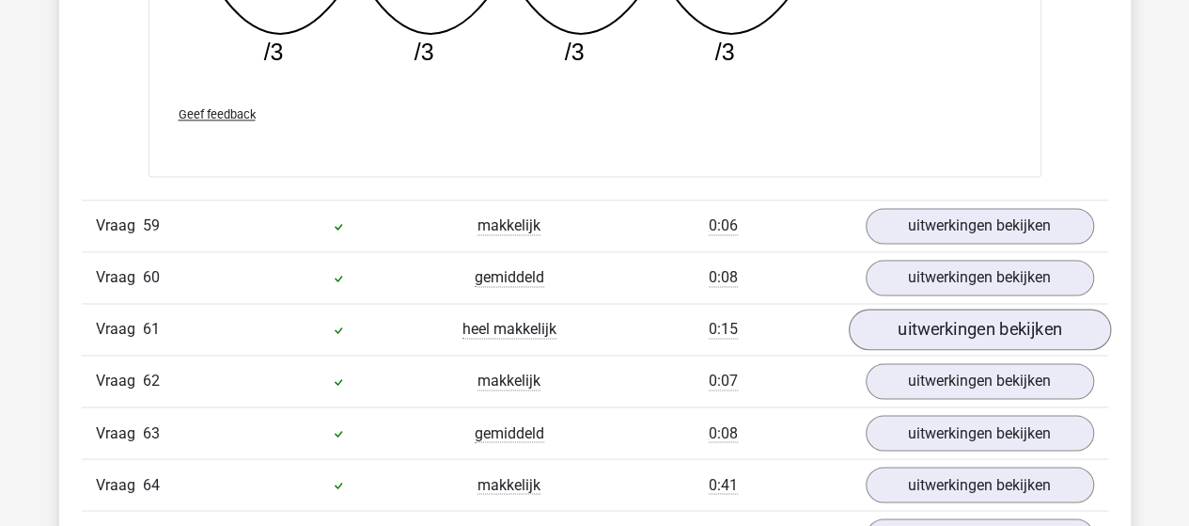
scroll to position [44193, 0]
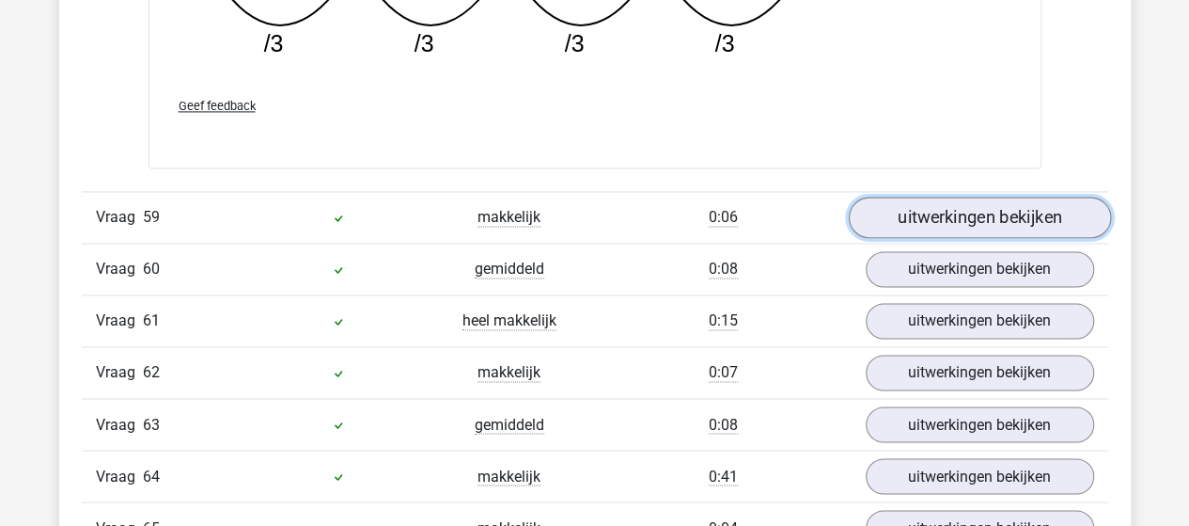
click at [996, 197] on link "uitwerkingen bekijken" at bounding box center [979, 217] width 262 height 41
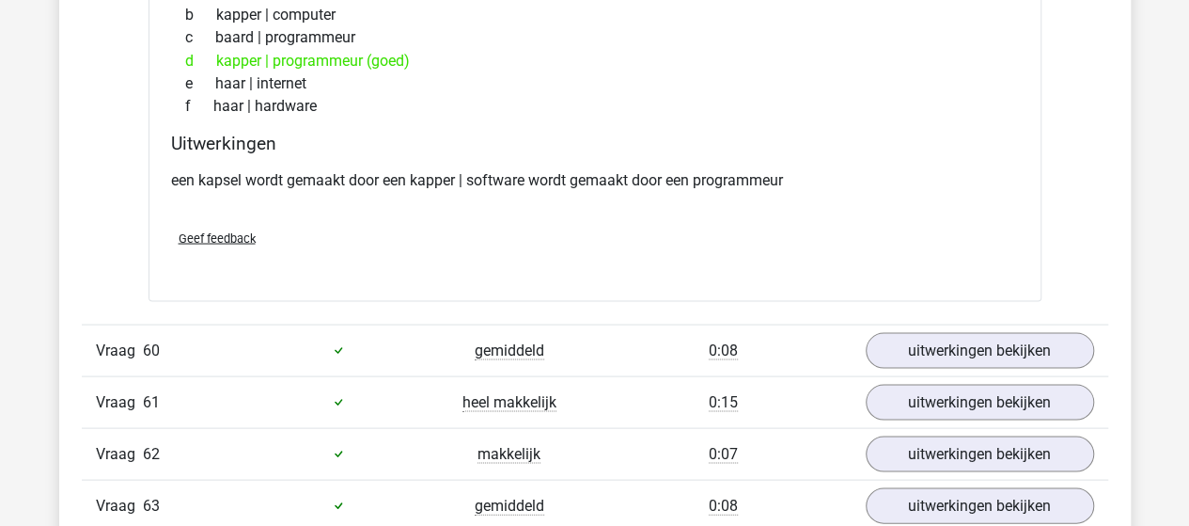
scroll to position [44570, 0]
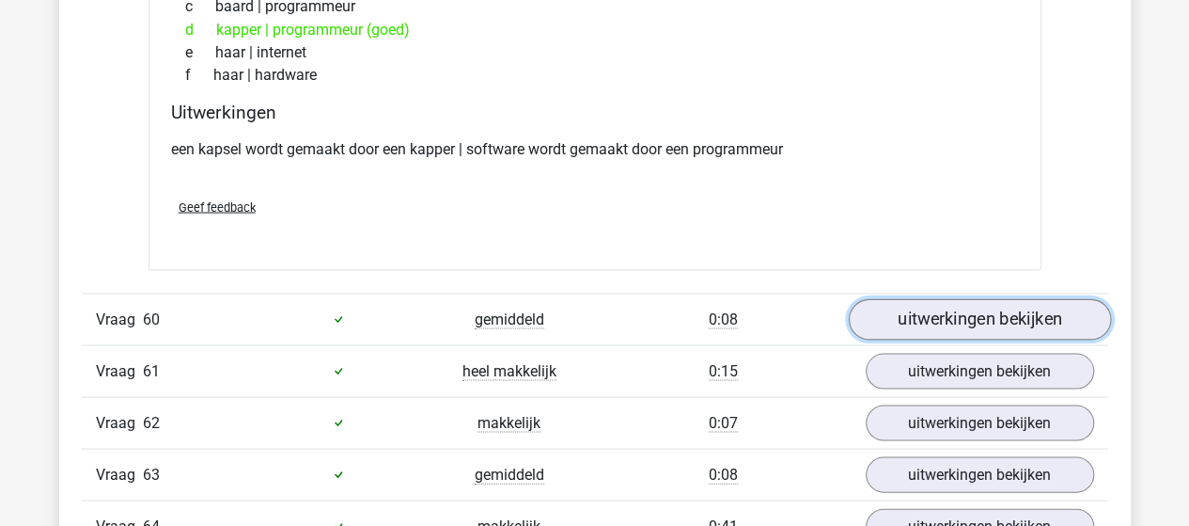
click at [978, 298] on link "uitwerkingen bekijken" at bounding box center [979, 318] width 262 height 41
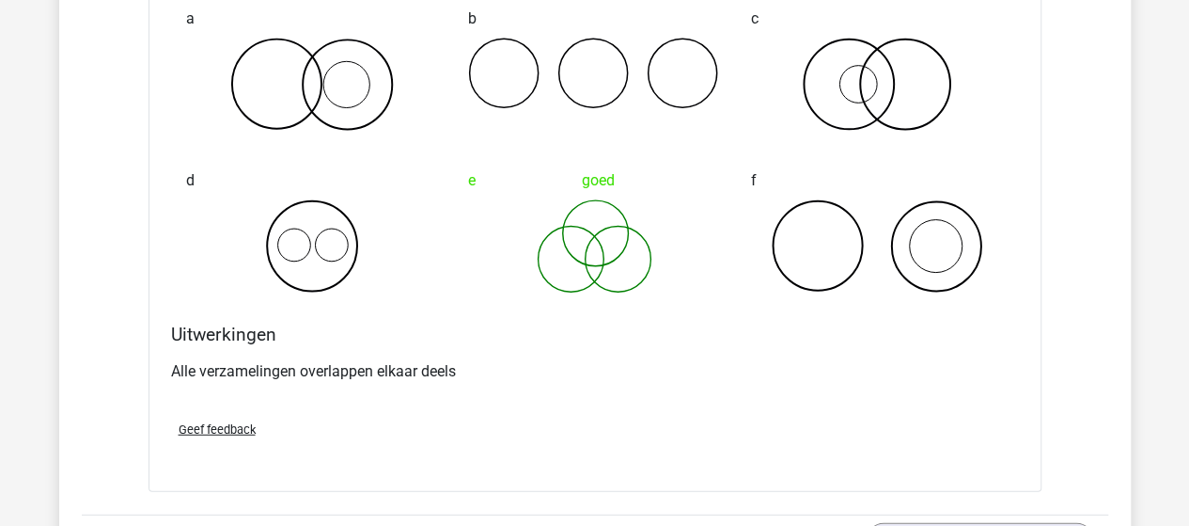
scroll to position [45228, 0]
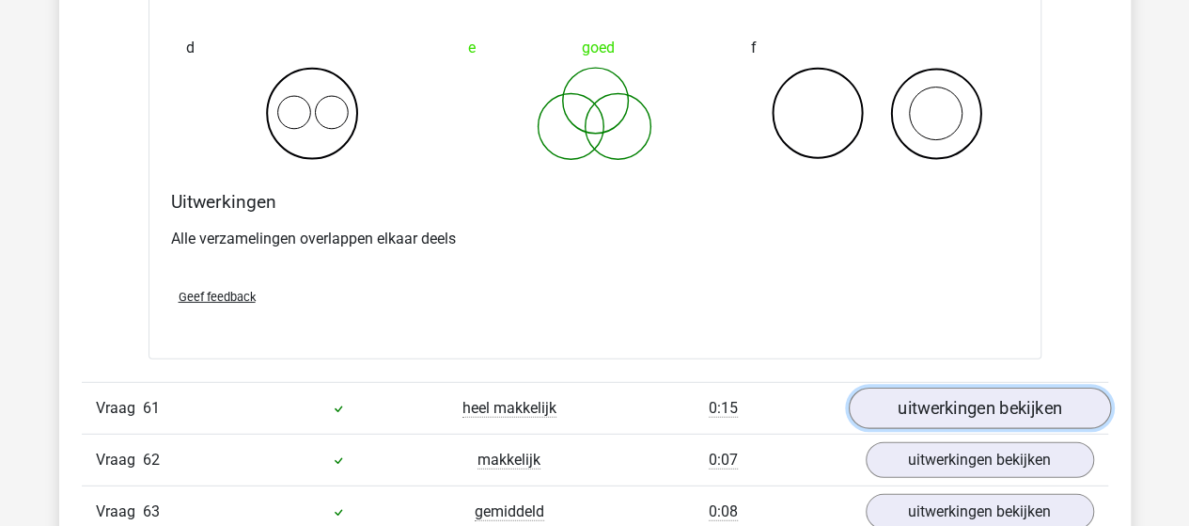
click at [946, 387] on link "uitwerkingen bekijken" at bounding box center [979, 407] width 262 height 41
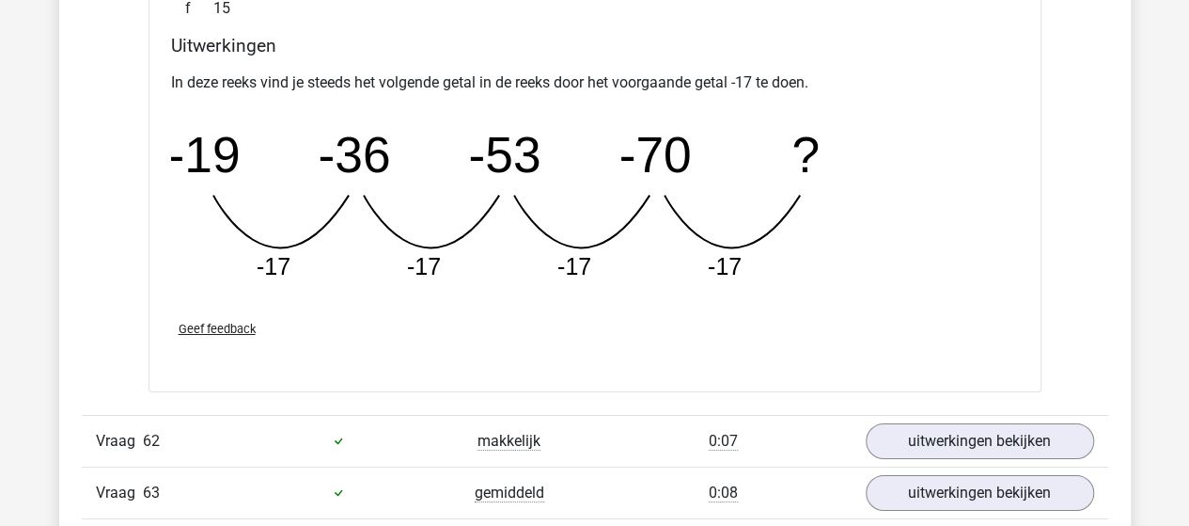
scroll to position [46168, 0]
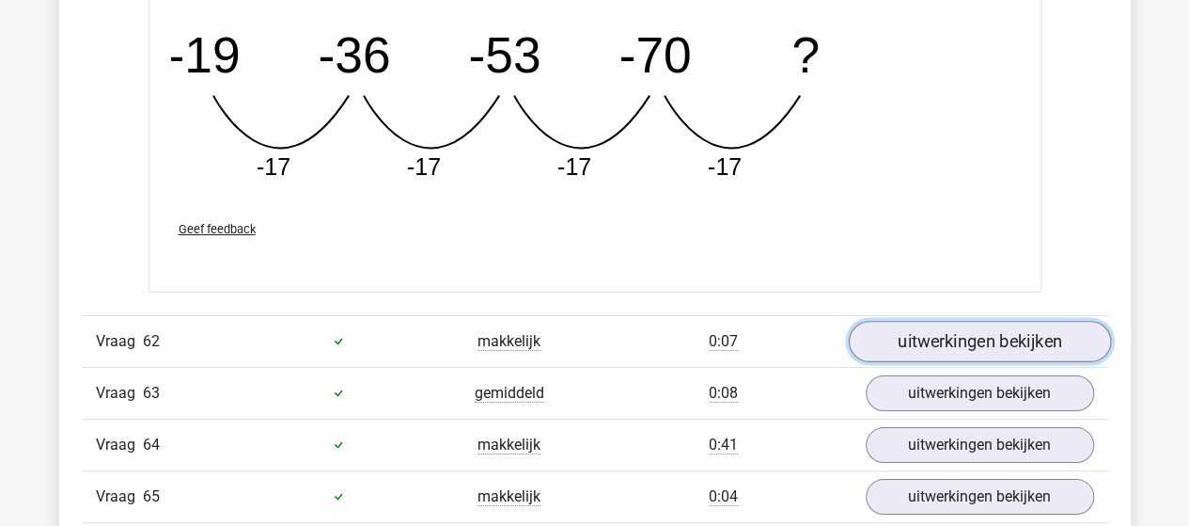
click at [984, 321] on link "uitwerkingen bekijken" at bounding box center [979, 341] width 262 height 41
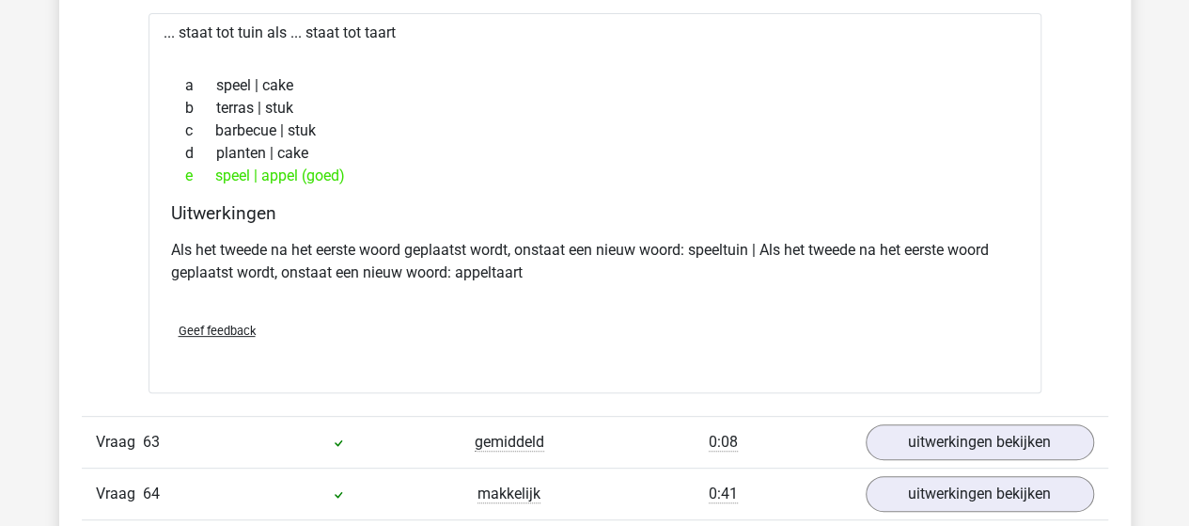
scroll to position [46638, 0]
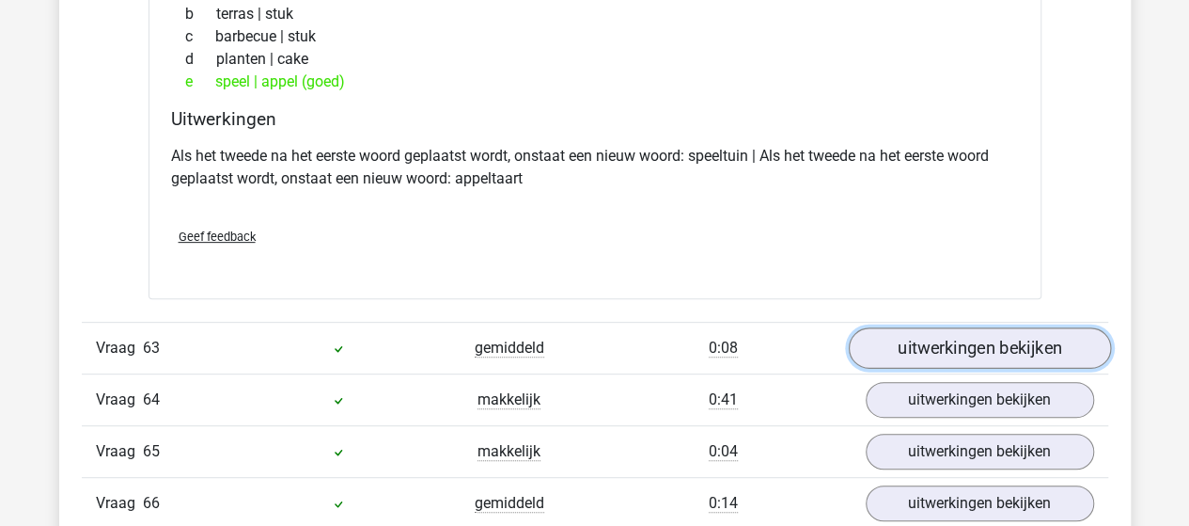
click at [990, 327] on link "uitwerkingen bekijken" at bounding box center [979, 347] width 262 height 41
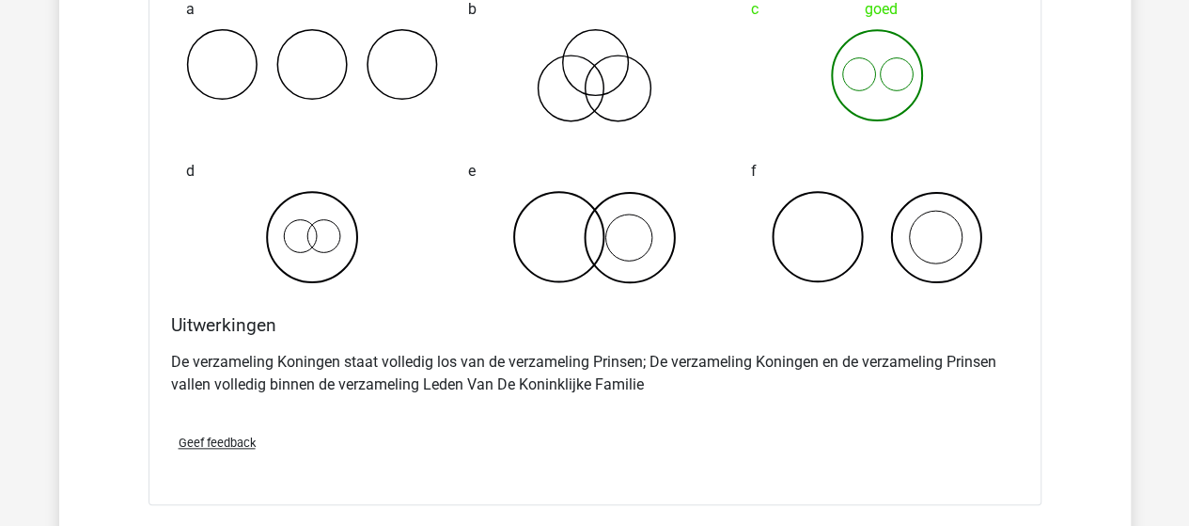
scroll to position [47296, 0]
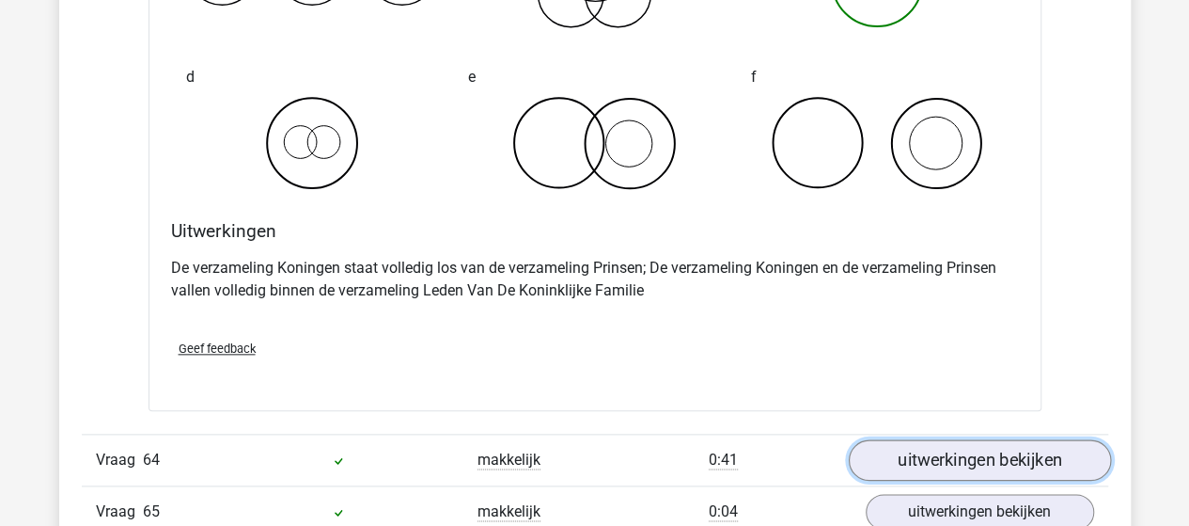
click at [975, 439] on link "uitwerkingen bekijken" at bounding box center [979, 459] width 262 height 41
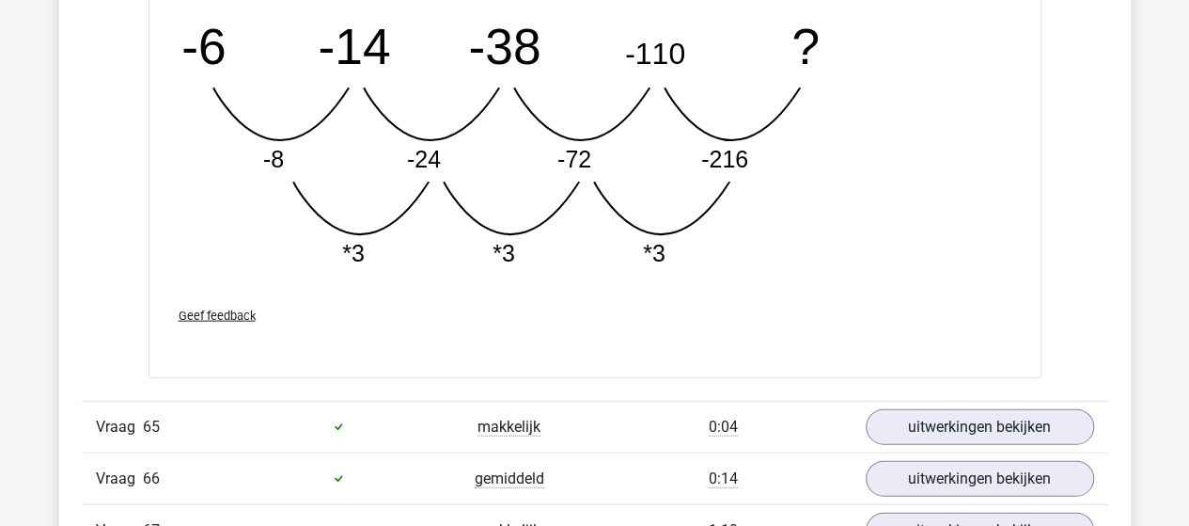
scroll to position [48331, 0]
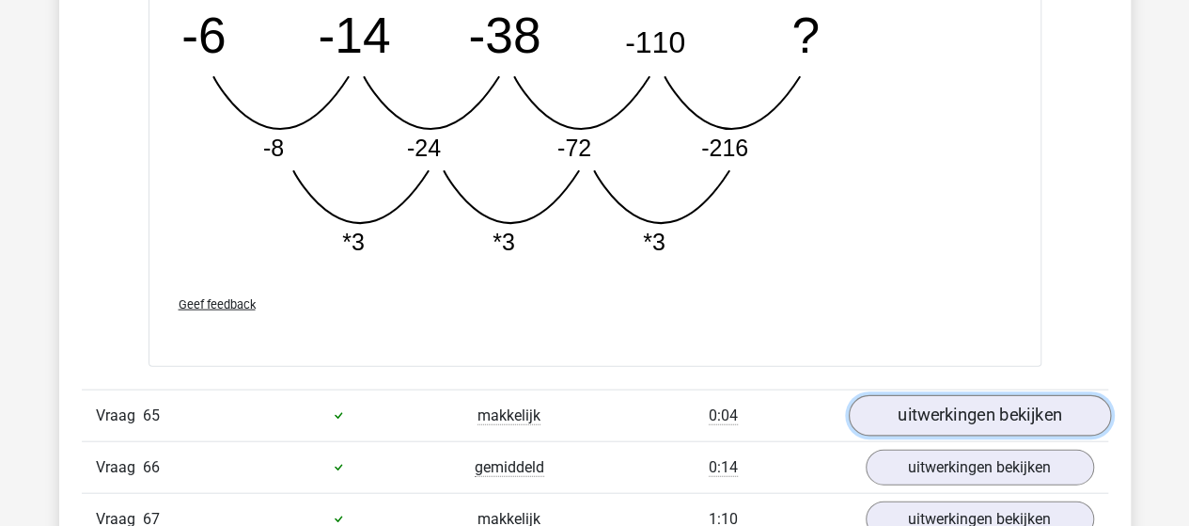
click at [959, 395] on link "uitwerkingen bekijken" at bounding box center [979, 415] width 262 height 41
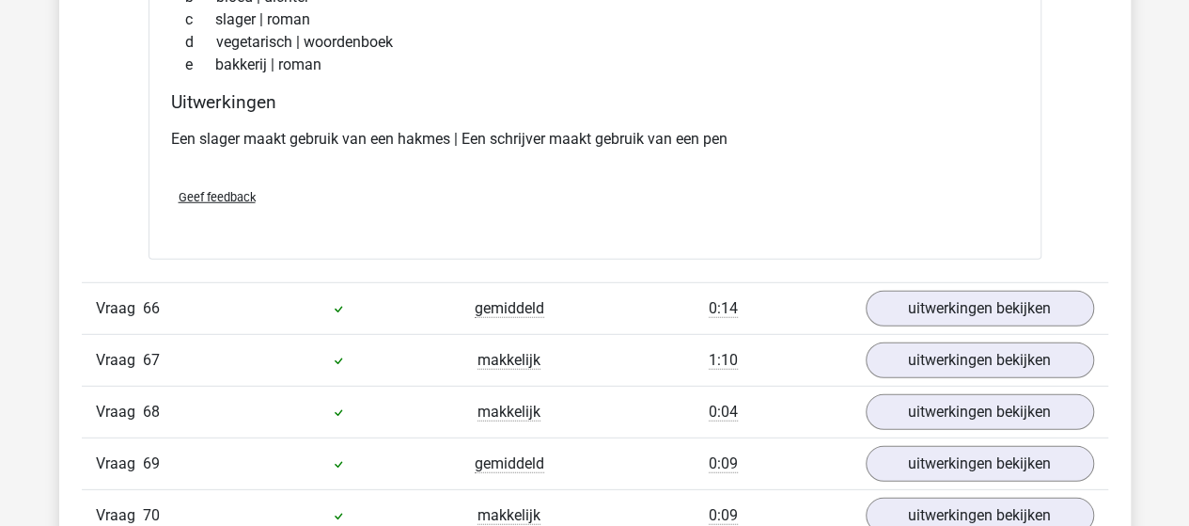
scroll to position [48895, 0]
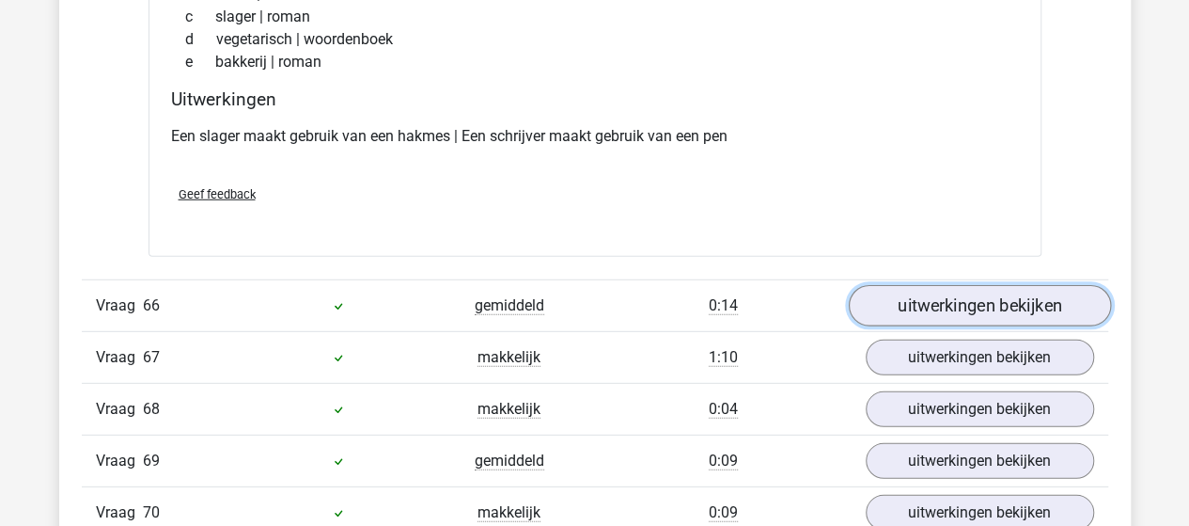
click at [976, 285] on link "uitwerkingen bekijken" at bounding box center [979, 305] width 262 height 41
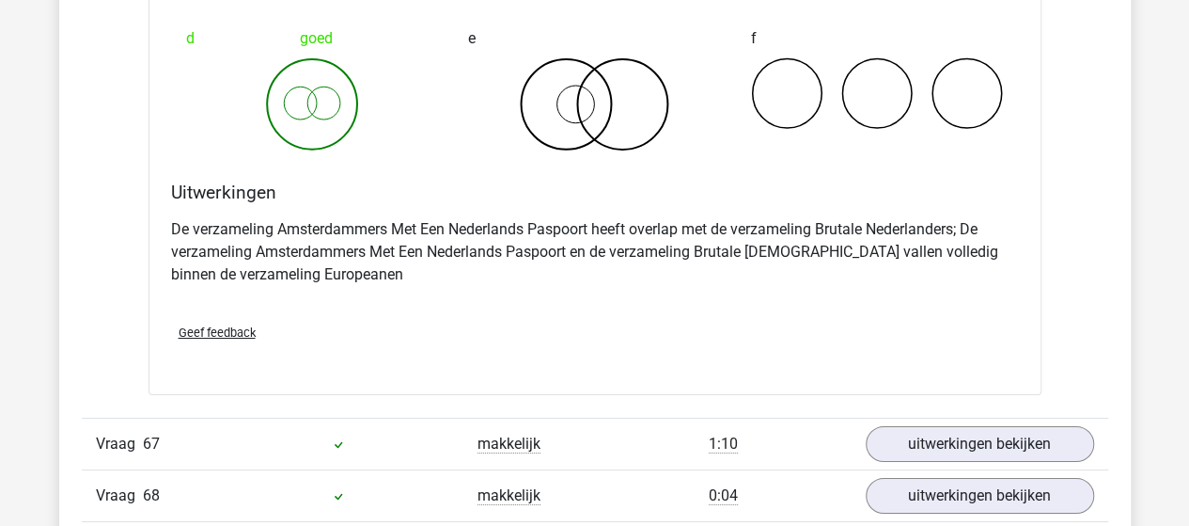
scroll to position [49553, 0]
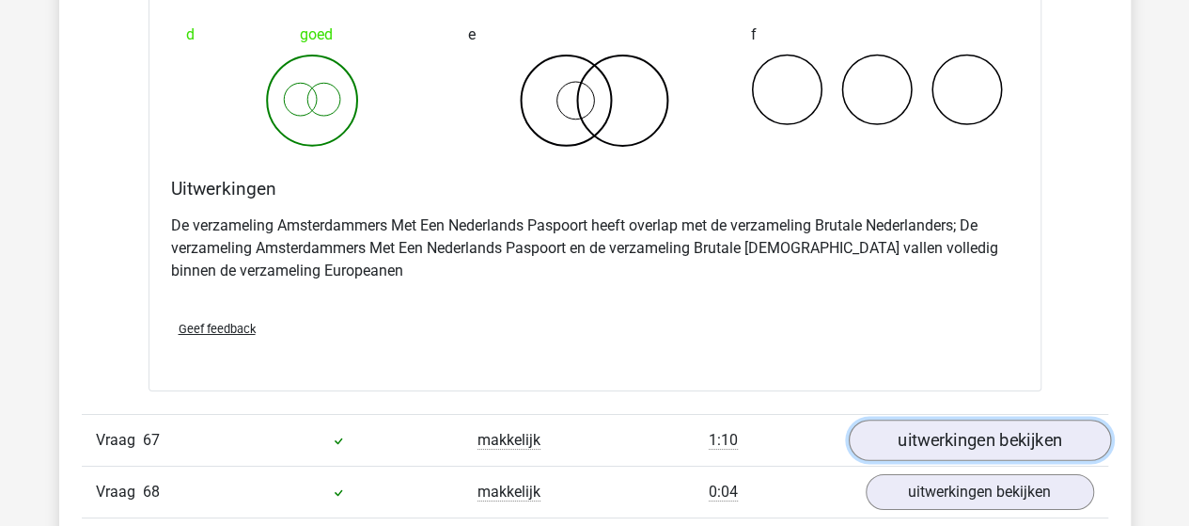
click at [940, 419] on link "uitwerkingen bekijken" at bounding box center [979, 439] width 262 height 41
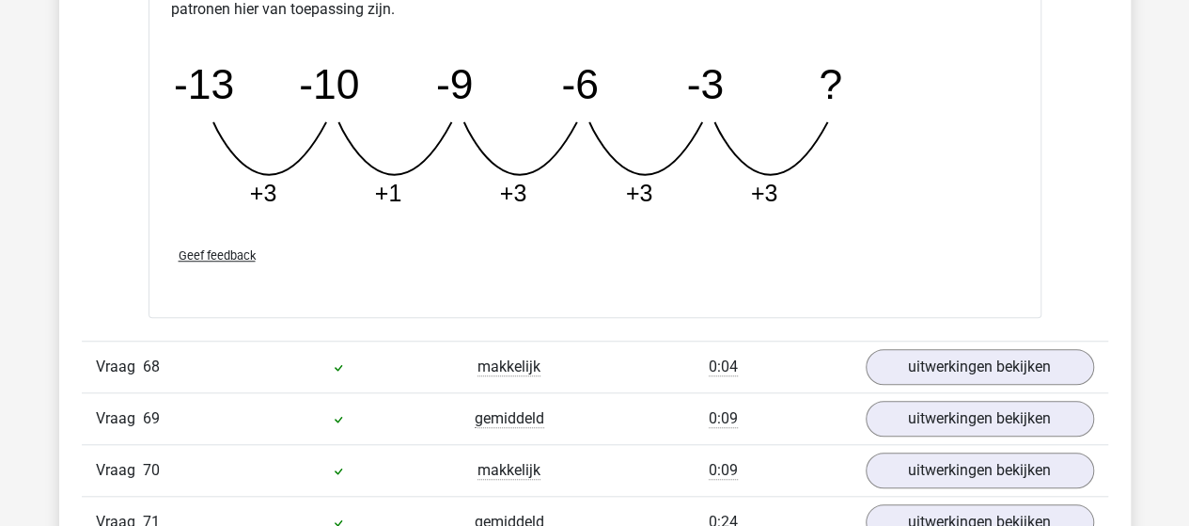
scroll to position [50587, 0]
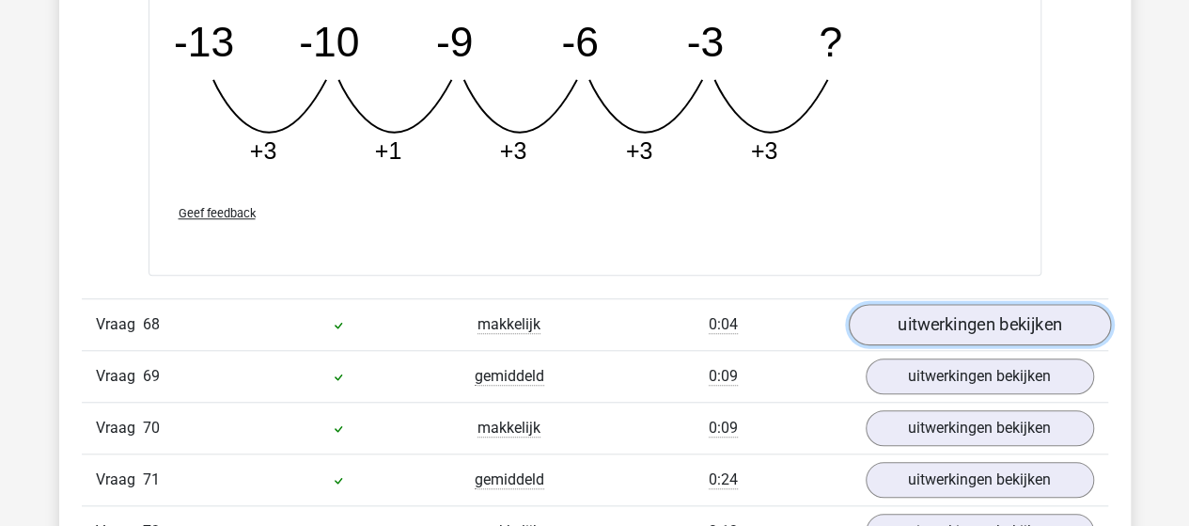
click at [979, 304] on link "uitwerkingen bekijken" at bounding box center [979, 324] width 262 height 41
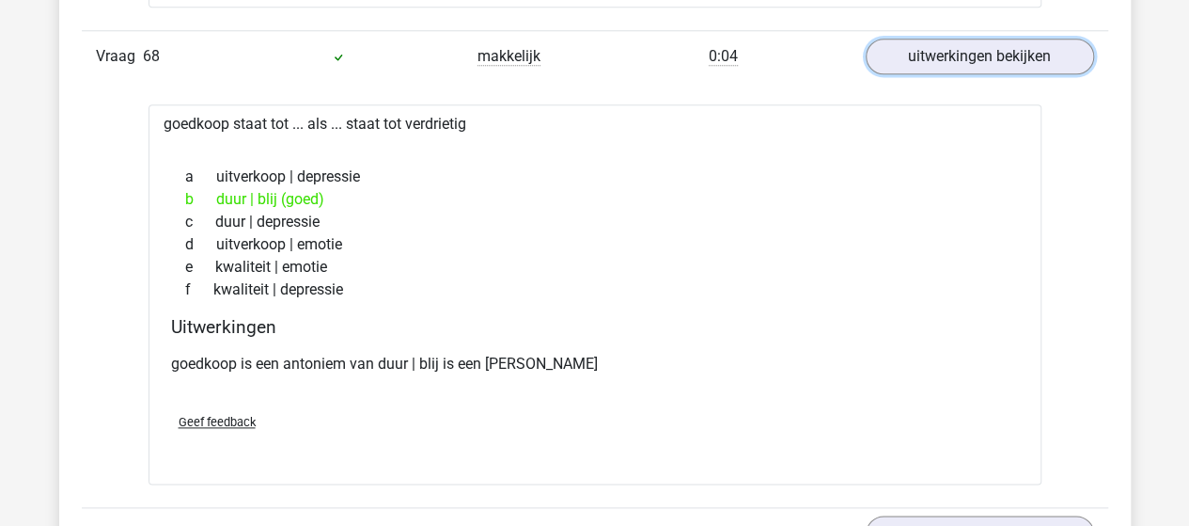
scroll to position [50964, 0]
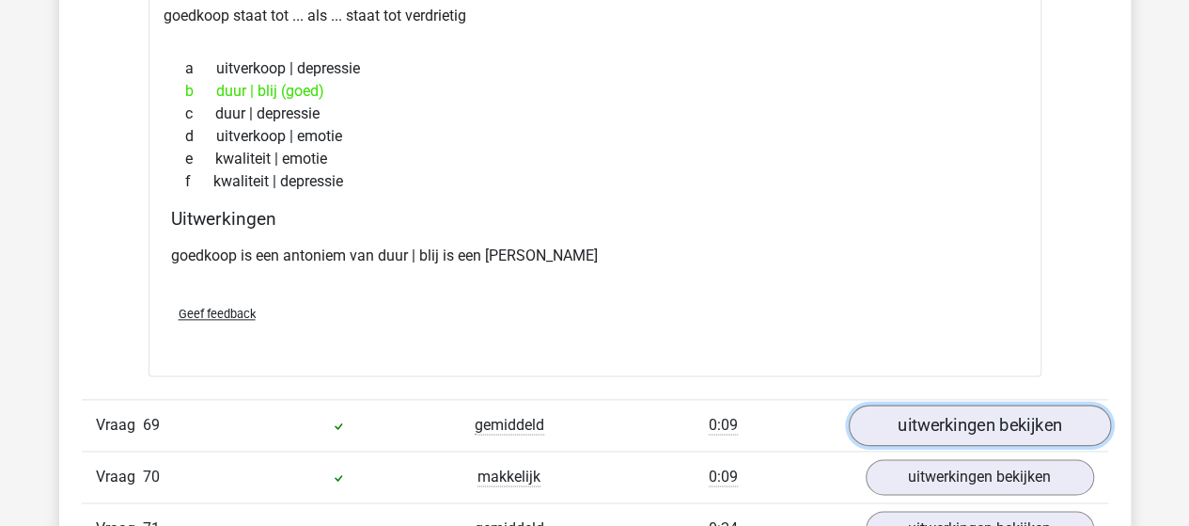
click at [955, 404] on link "uitwerkingen bekijken" at bounding box center [979, 424] width 262 height 41
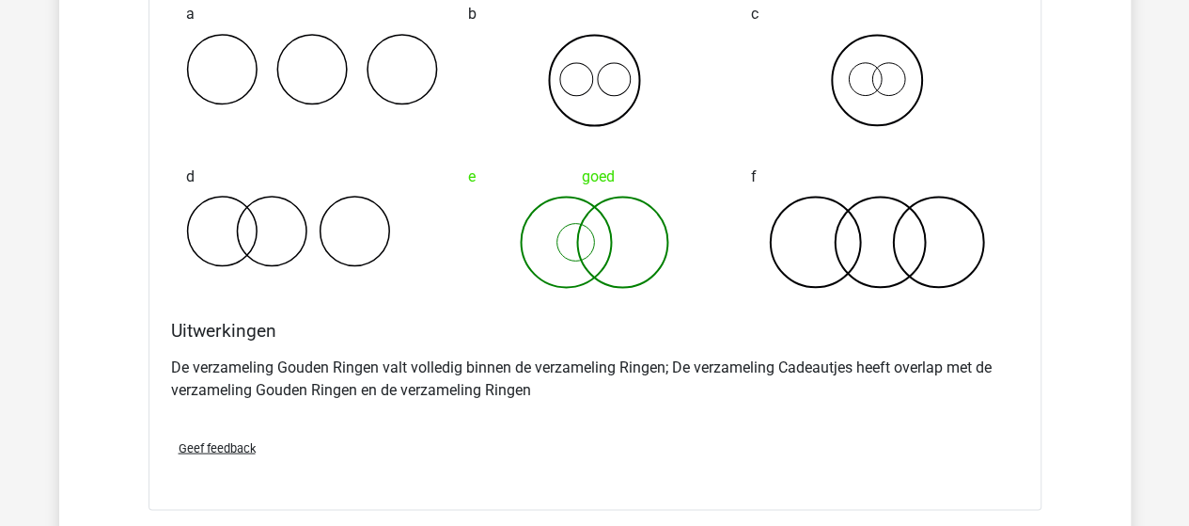
scroll to position [51622, 0]
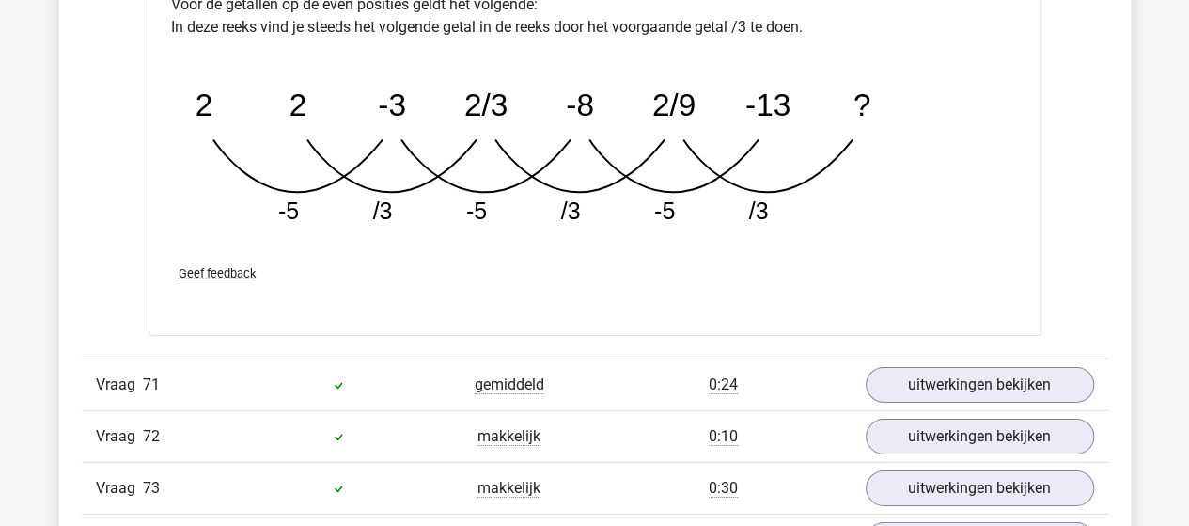
scroll to position [52750, 0]
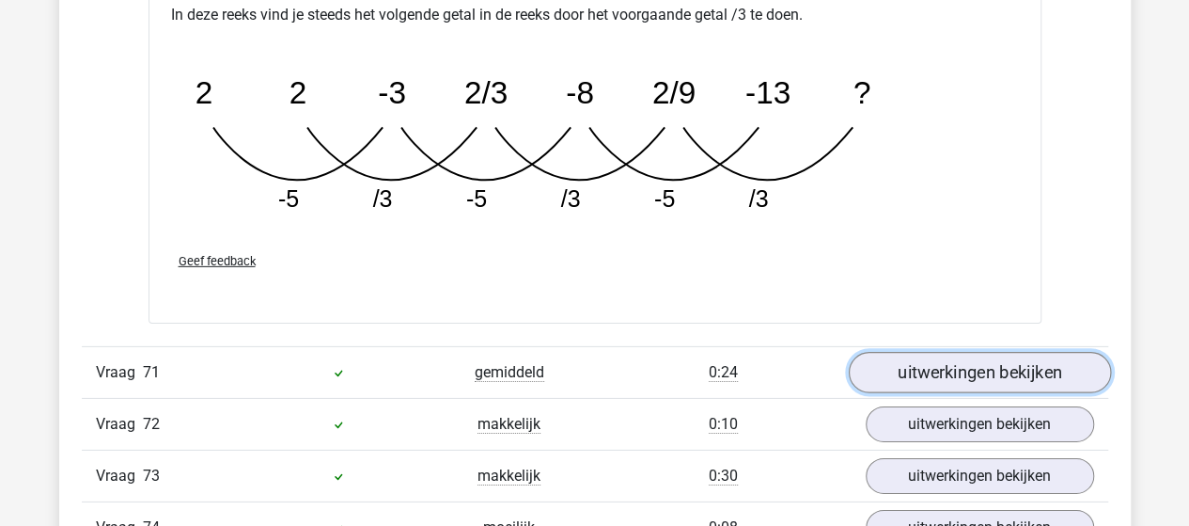
click at [970, 352] on link "uitwerkingen bekijken" at bounding box center [979, 372] width 262 height 41
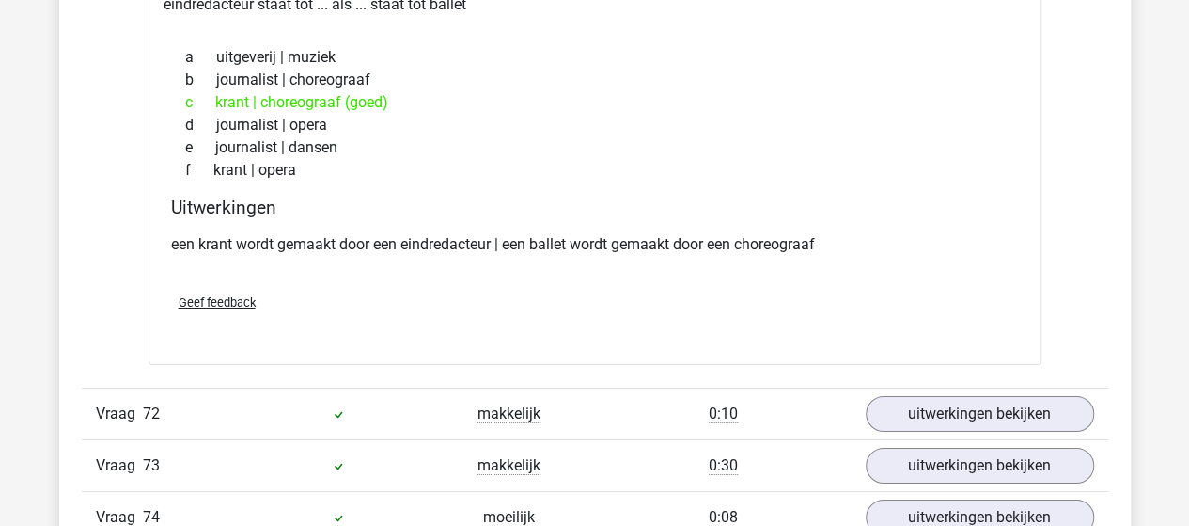
scroll to position [53220, 0]
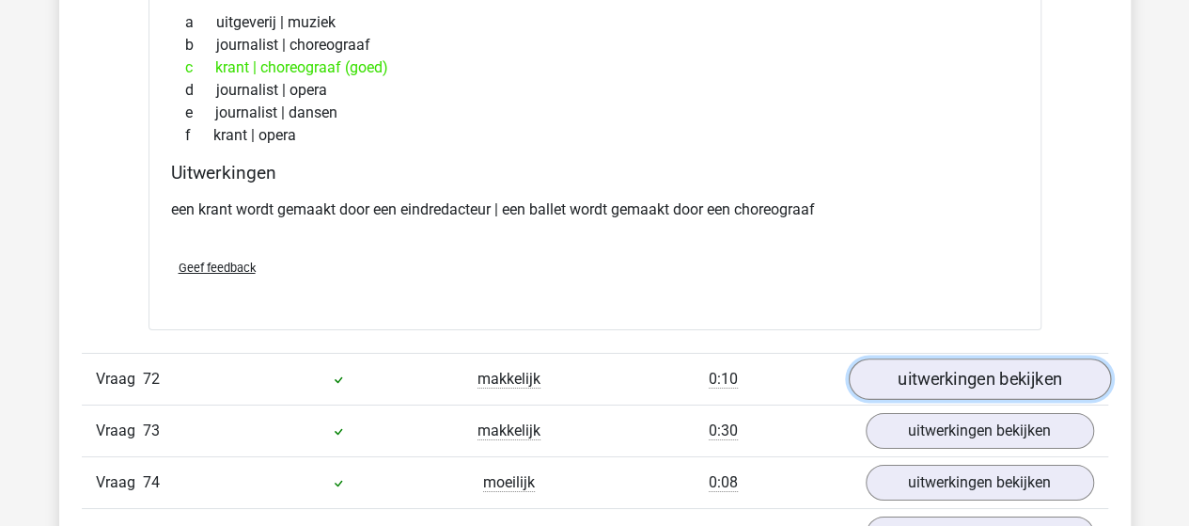
click at [973, 358] on link "uitwerkingen bekijken" at bounding box center [979, 378] width 262 height 41
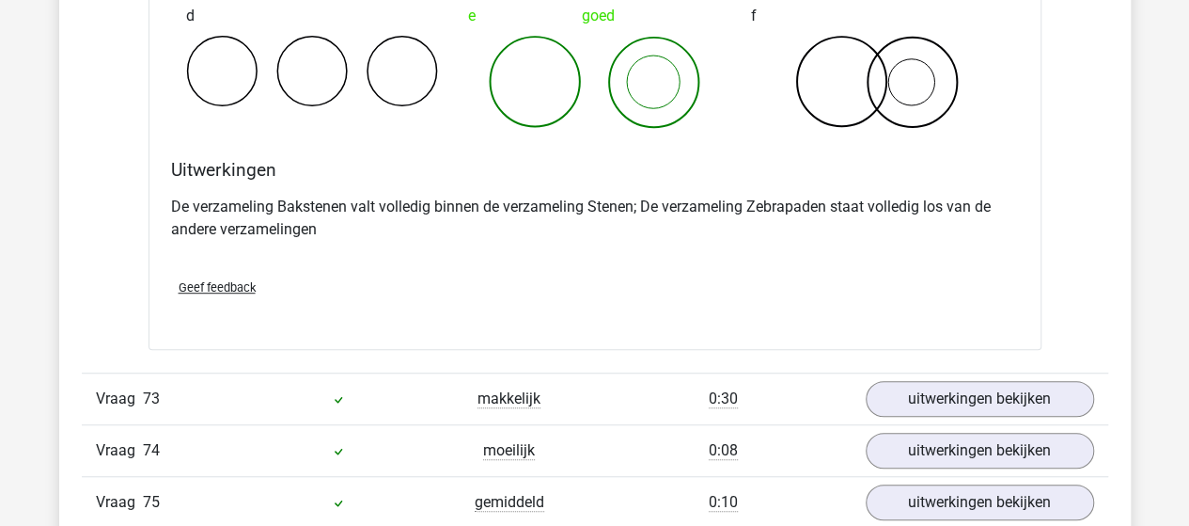
scroll to position [54067, 0]
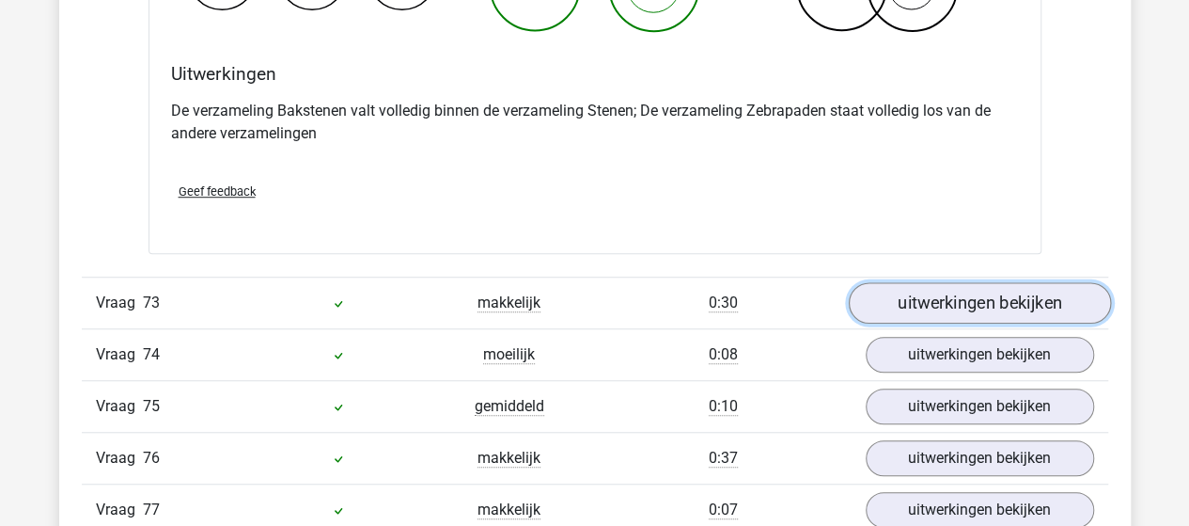
click at [1007, 283] on link "uitwerkingen bekijken" at bounding box center [979, 303] width 262 height 41
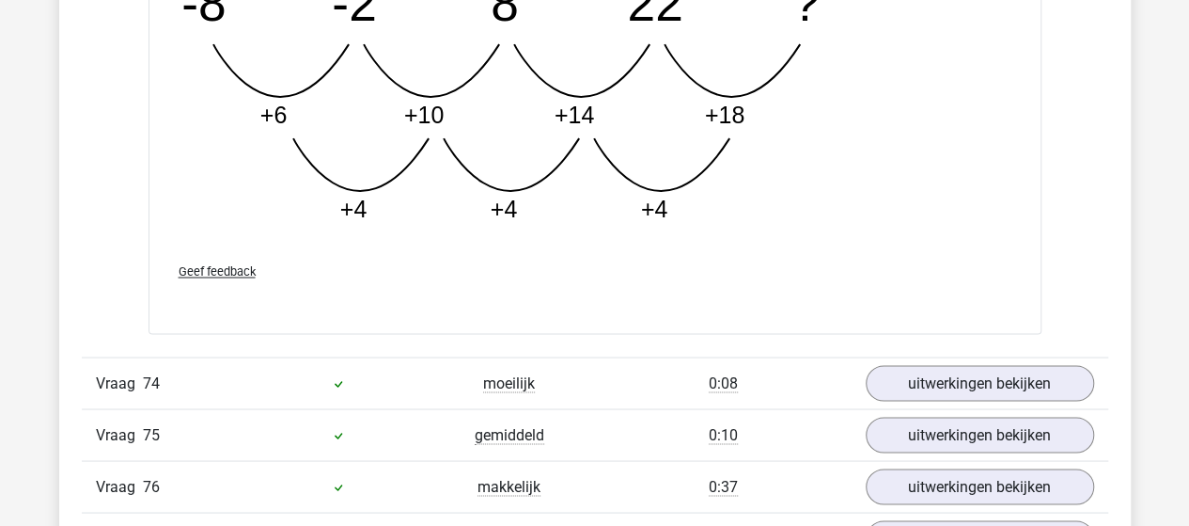
scroll to position [55007, 0]
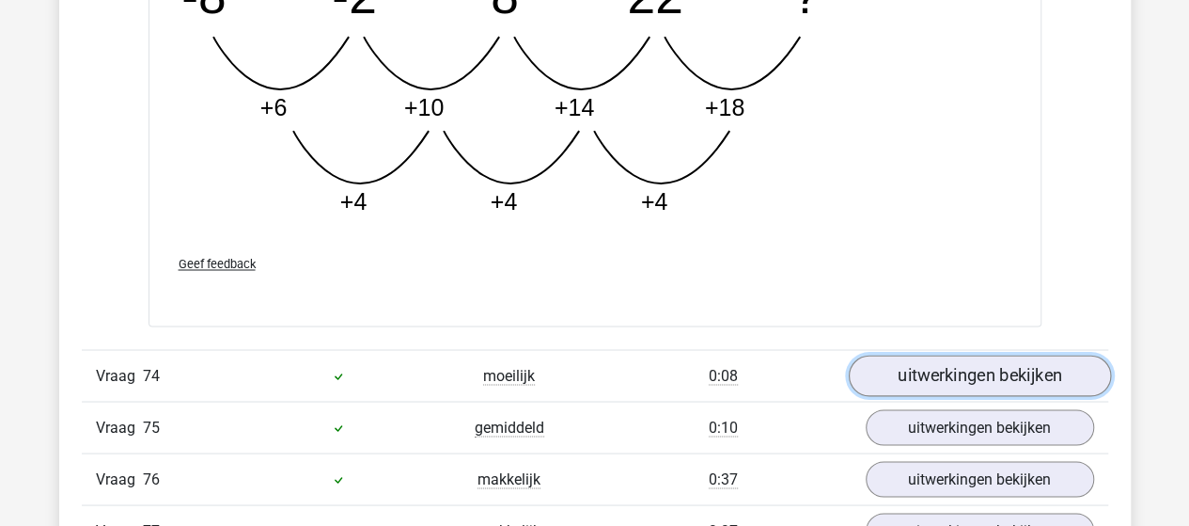
click at [988, 354] on link "uitwerkingen bekijken" at bounding box center [979, 374] width 262 height 41
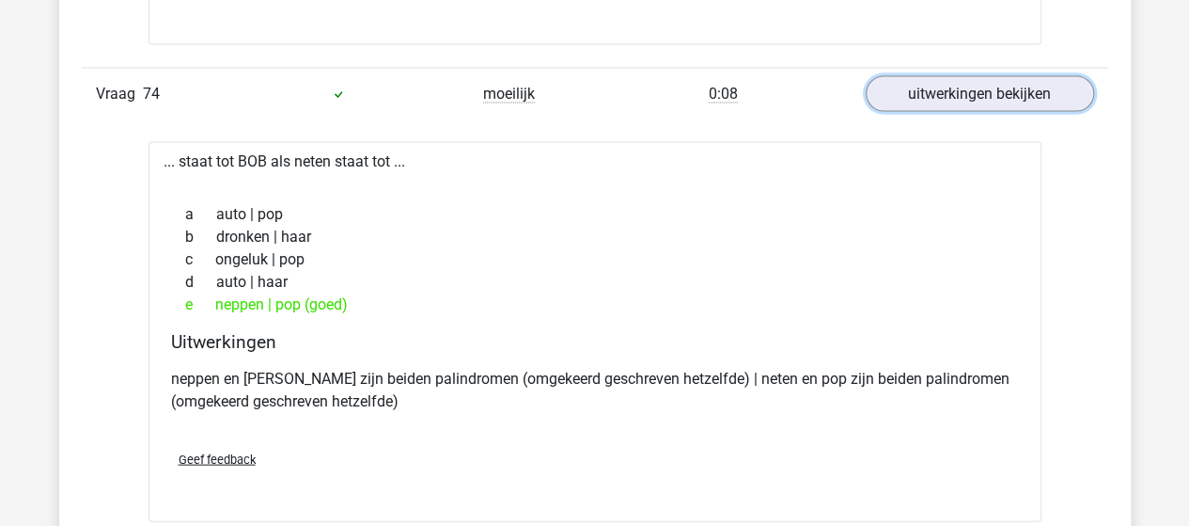
scroll to position [55383, 0]
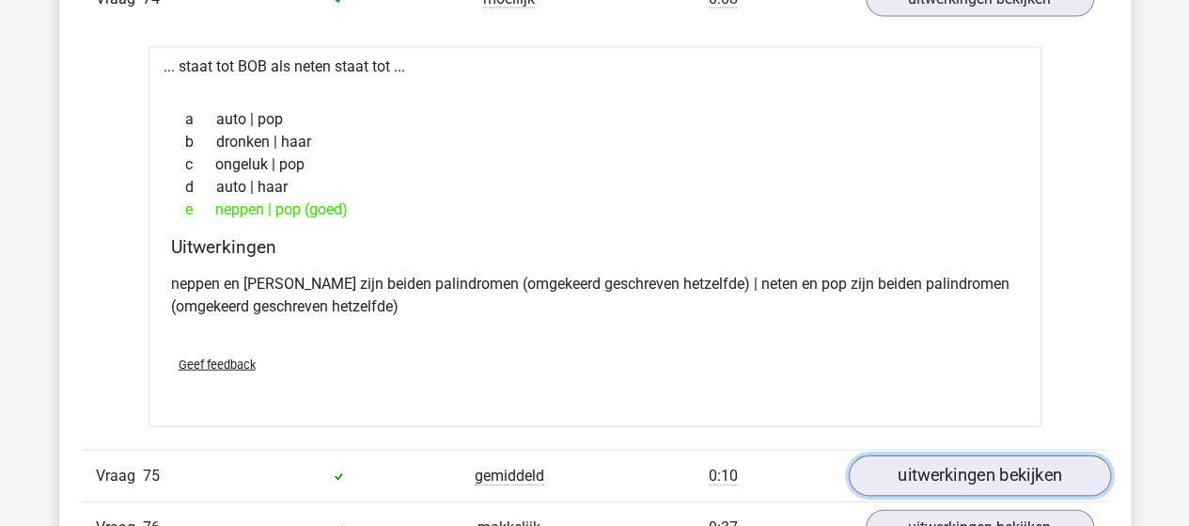
drag, startPoint x: 950, startPoint y: 356, endPoint x: 959, endPoint y: 343, distance: 16.2
click at [950, 456] on link "uitwerkingen bekijken" at bounding box center [979, 476] width 262 height 41
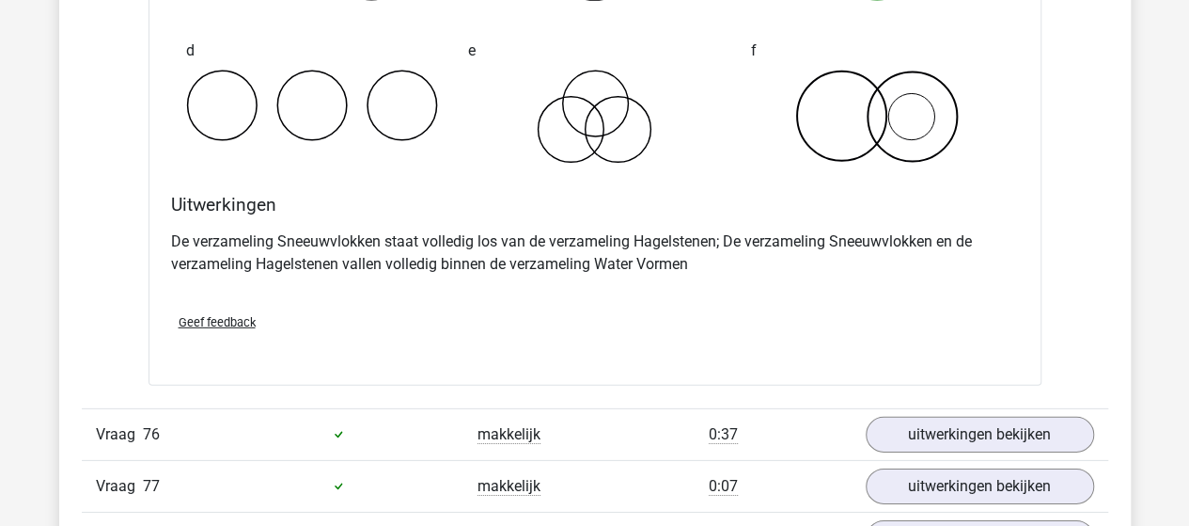
scroll to position [56229, 0]
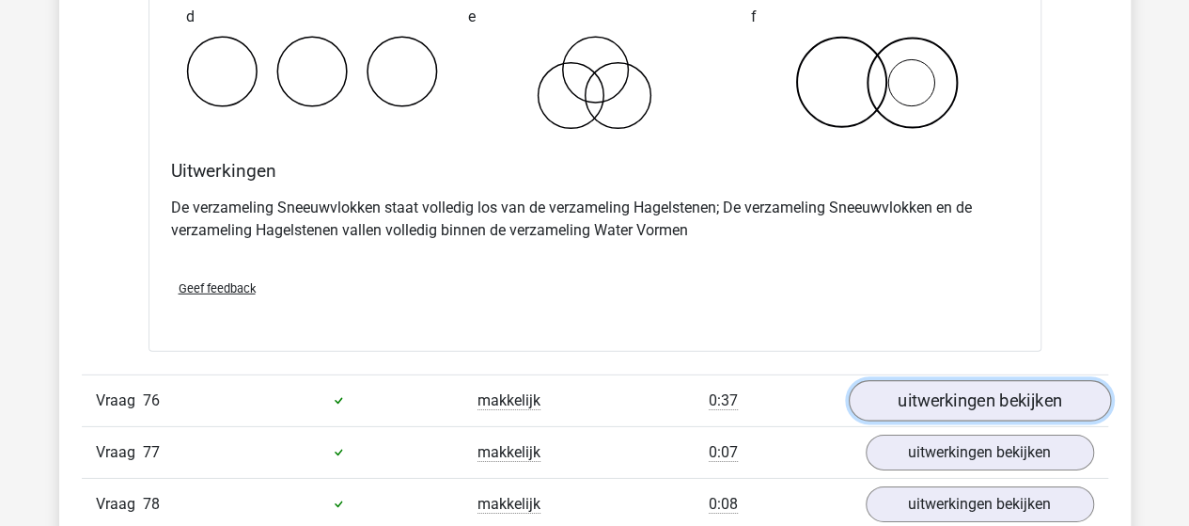
click at [1007, 380] on link "uitwerkingen bekijken" at bounding box center [979, 400] width 262 height 41
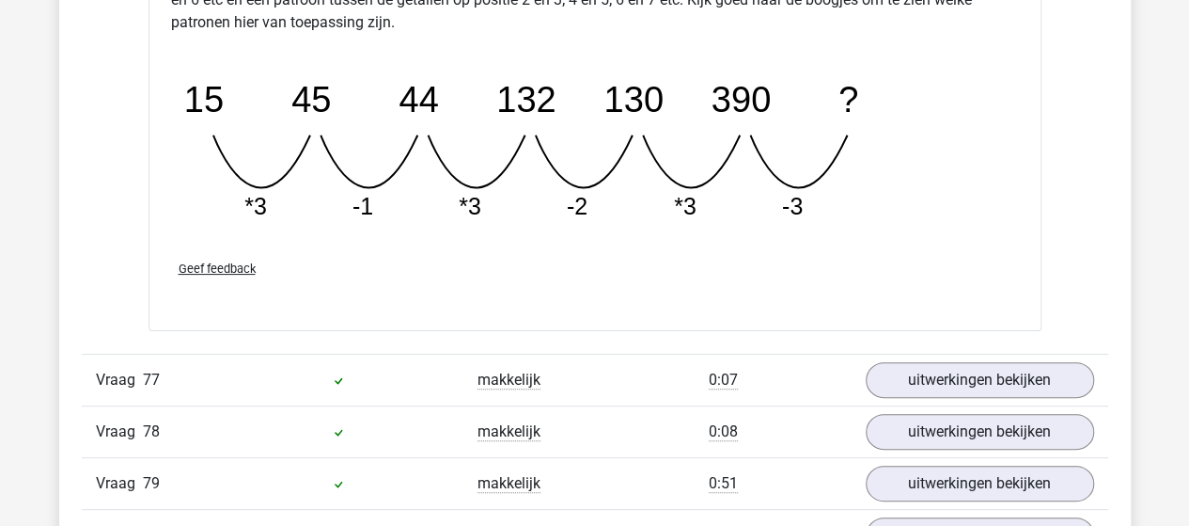
scroll to position [57169, 0]
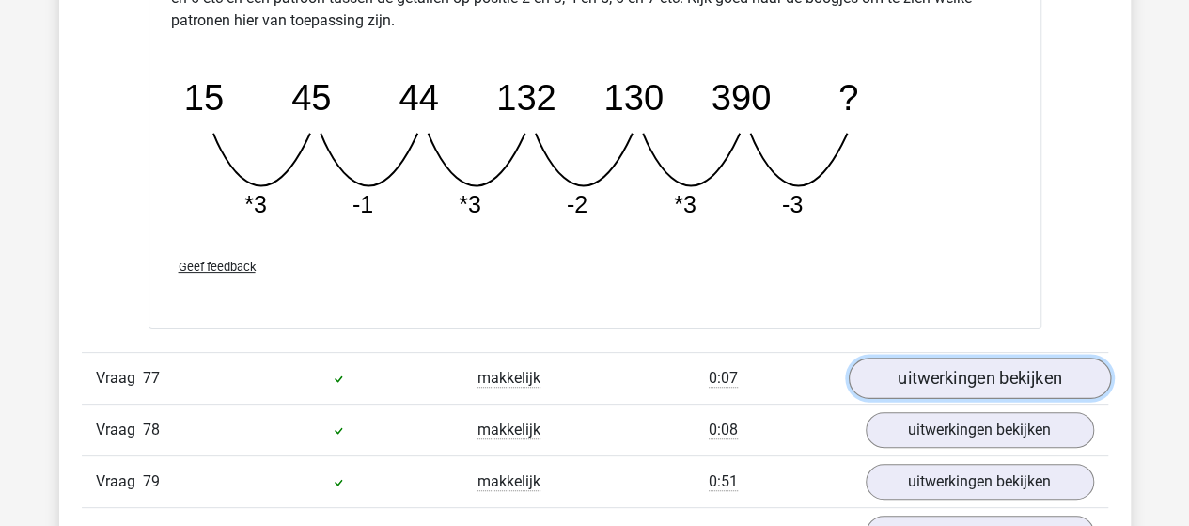
click at [987, 357] on link "uitwerkingen bekijken" at bounding box center [979, 377] width 262 height 41
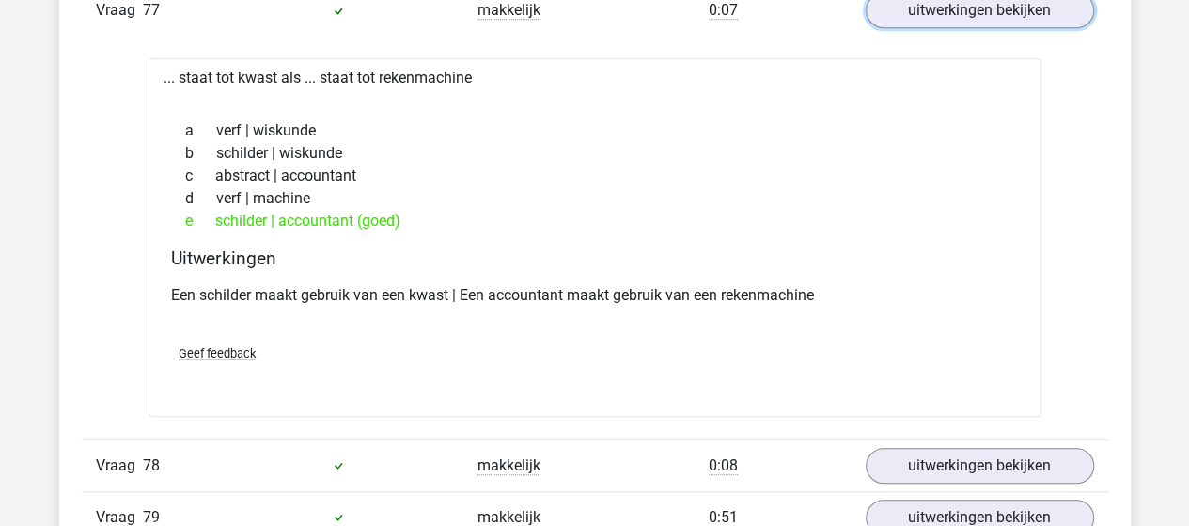
scroll to position [57546, 0]
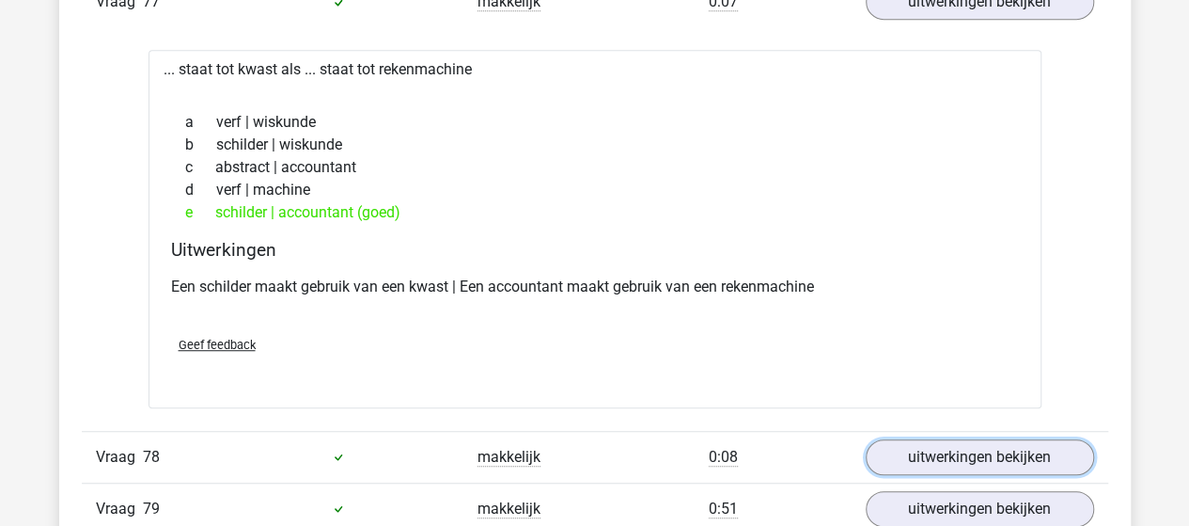
drag, startPoint x: 984, startPoint y: 336, endPoint x: 1008, endPoint y: 228, distance: 110.7
click at [985, 439] on link "uitwerkingen bekijken" at bounding box center [980, 457] width 228 height 36
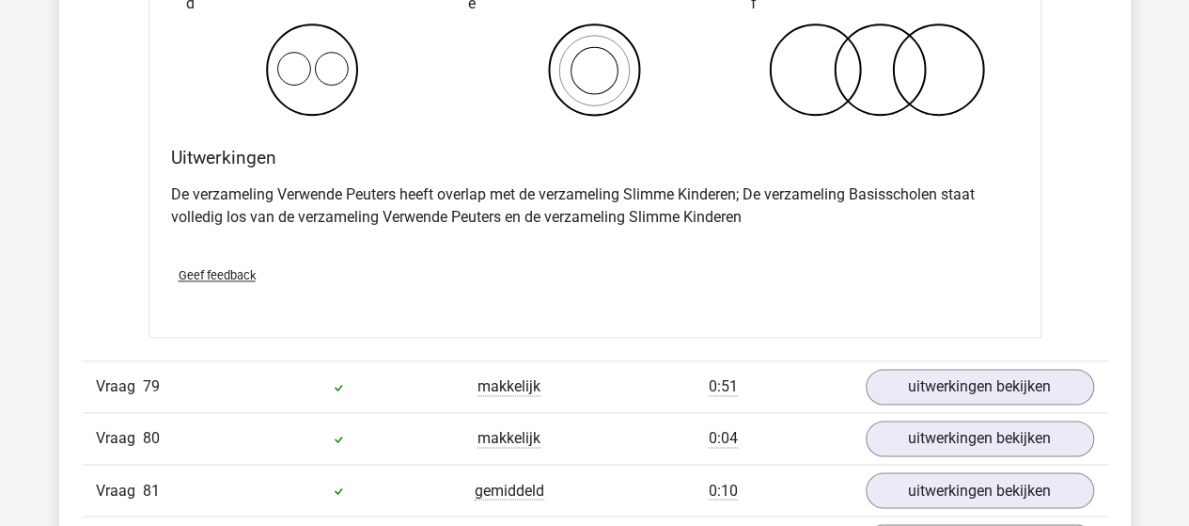
scroll to position [58392, 0]
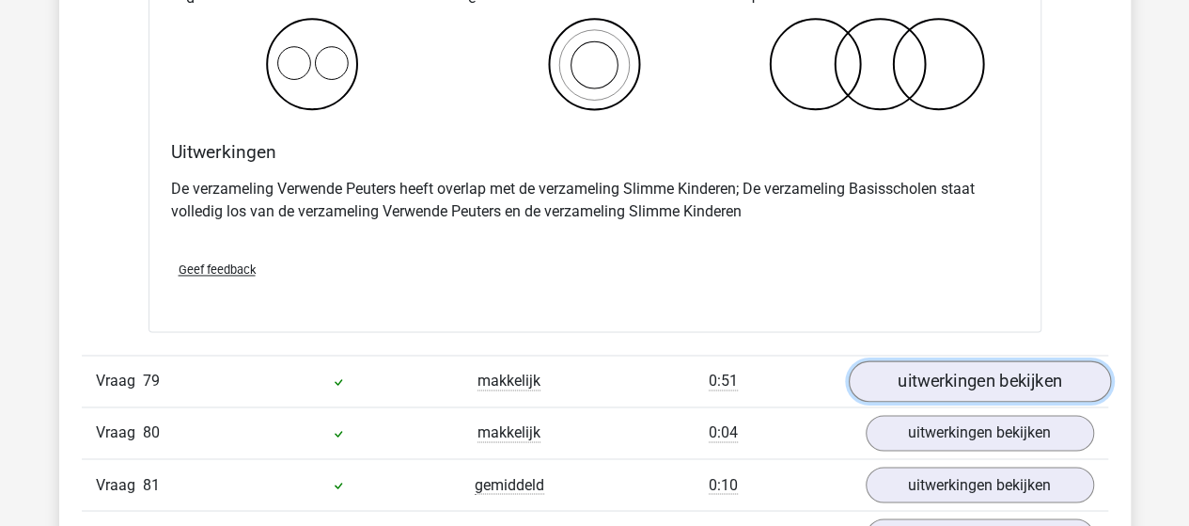
click at [957, 360] on link "uitwerkingen bekijken" at bounding box center [979, 380] width 262 height 41
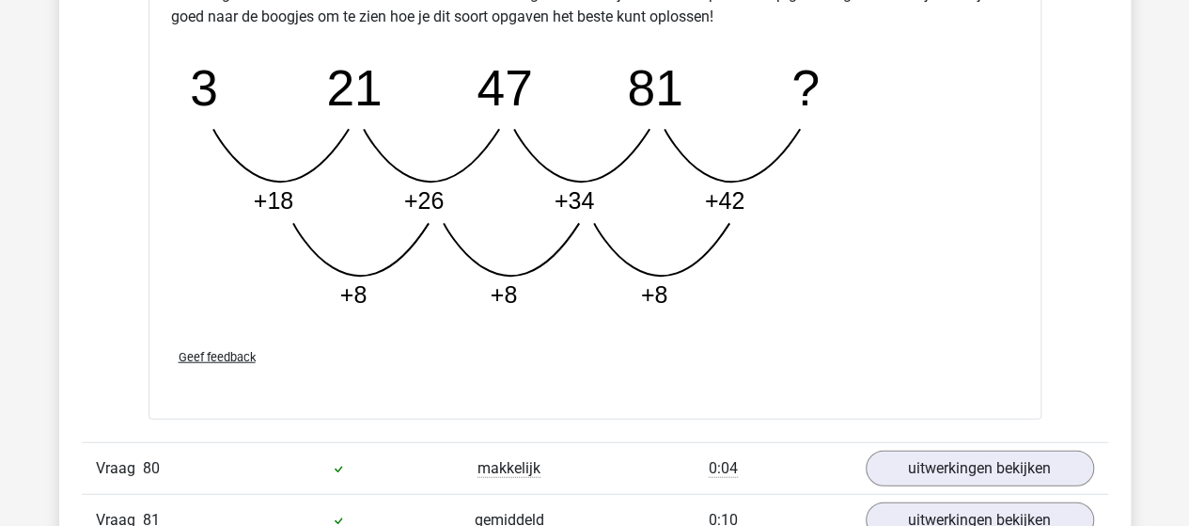
scroll to position [59332, 0]
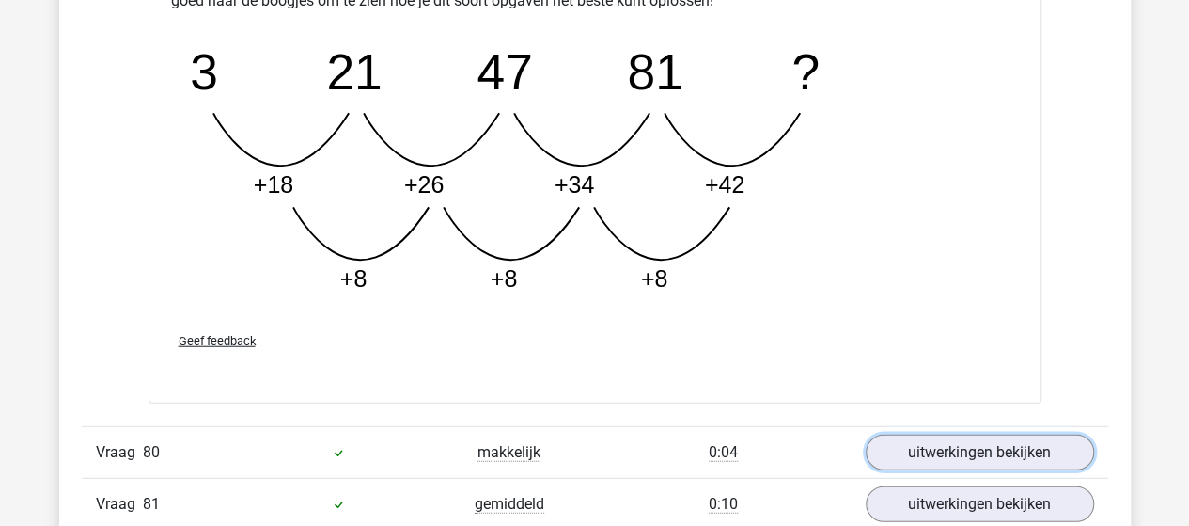
drag, startPoint x: 938, startPoint y: 327, endPoint x: 964, endPoint y: 278, distance: 55.1
click at [940, 434] on link "uitwerkingen bekijken" at bounding box center [980, 452] width 228 height 36
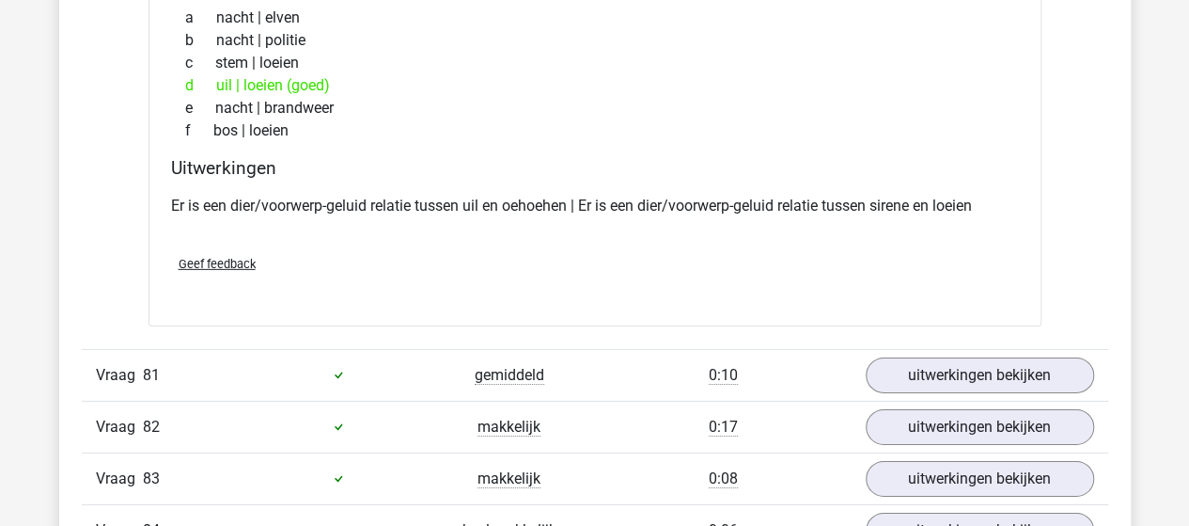
scroll to position [59896, 0]
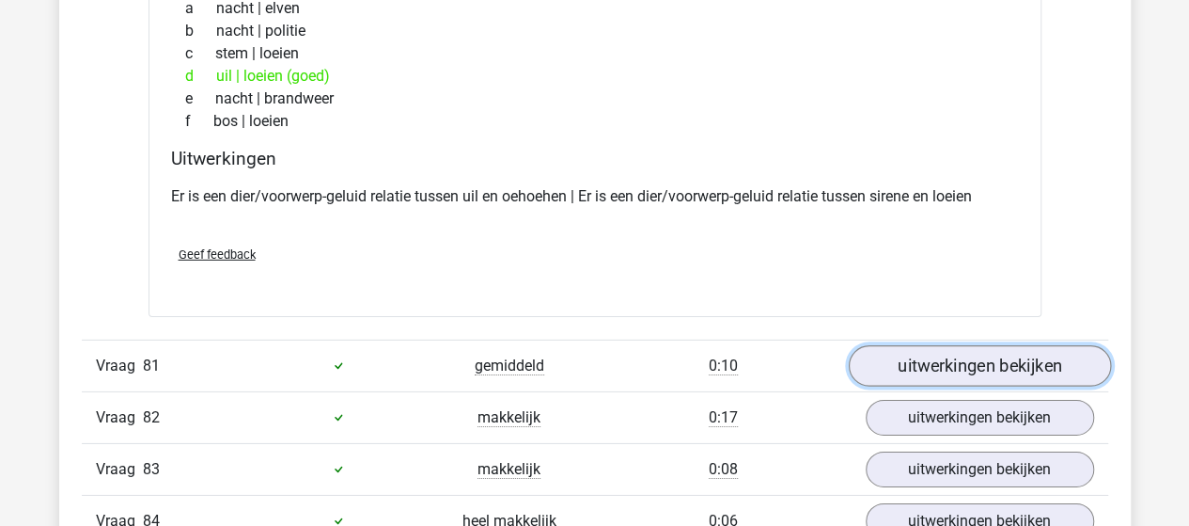
click at [914, 345] on link "uitwerkingen bekijken" at bounding box center [979, 365] width 262 height 41
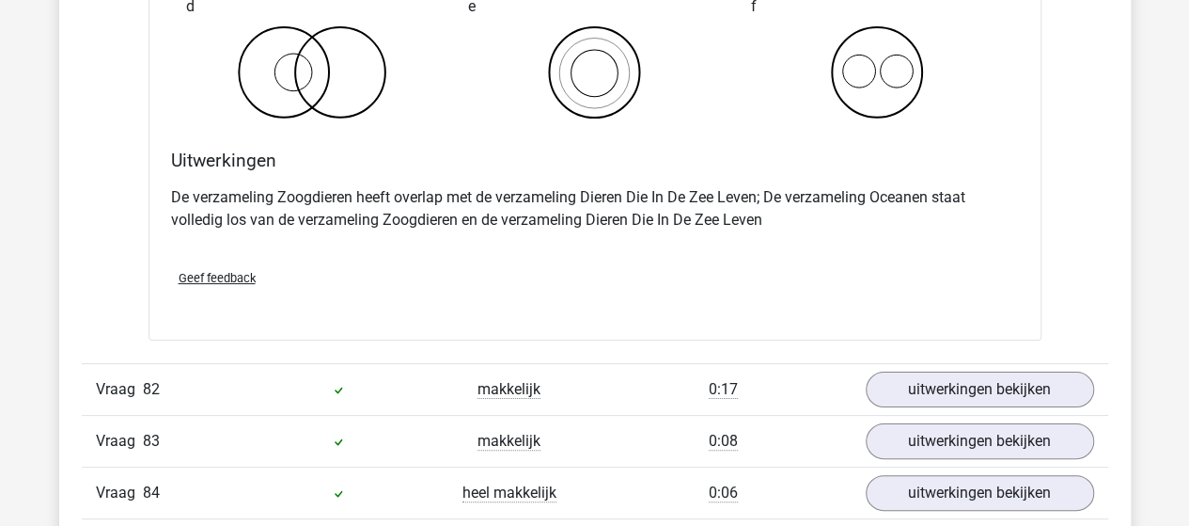
scroll to position [60649, 0]
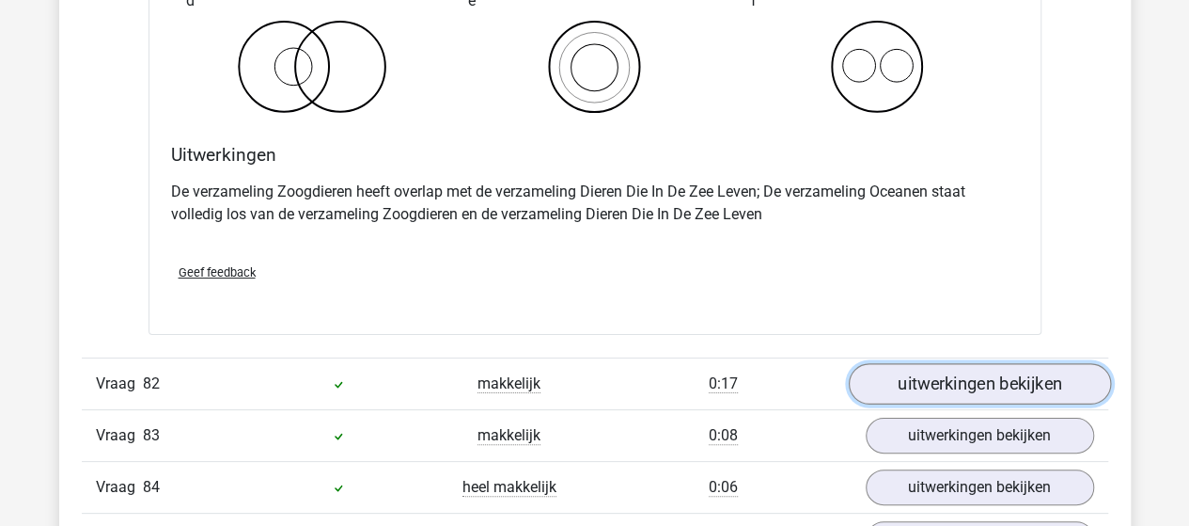
click at [940, 363] on link "uitwerkingen bekijken" at bounding box center [979, 383] width 262 height 41
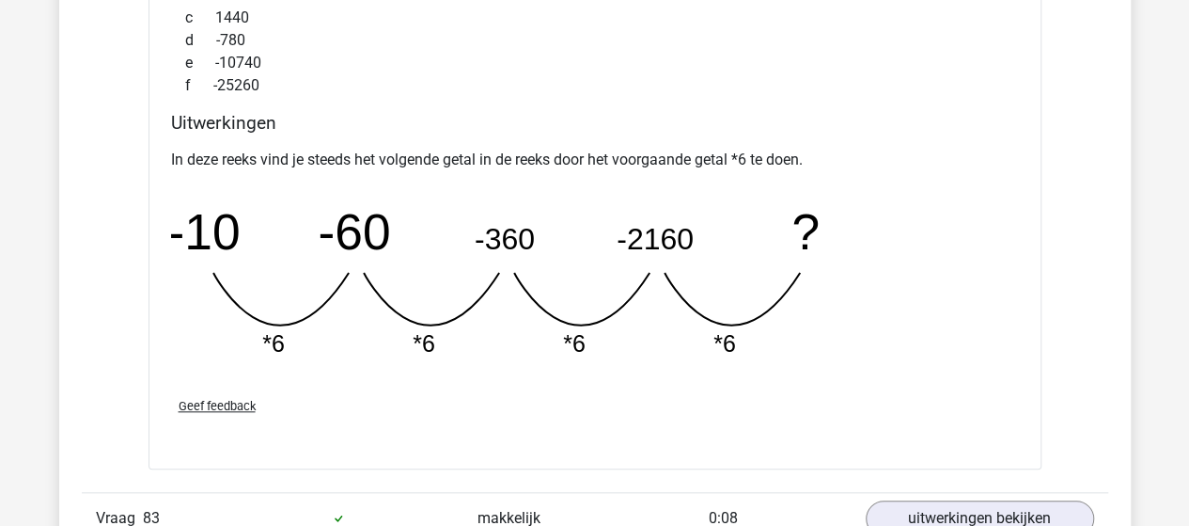
scroll to position [61495, 0]
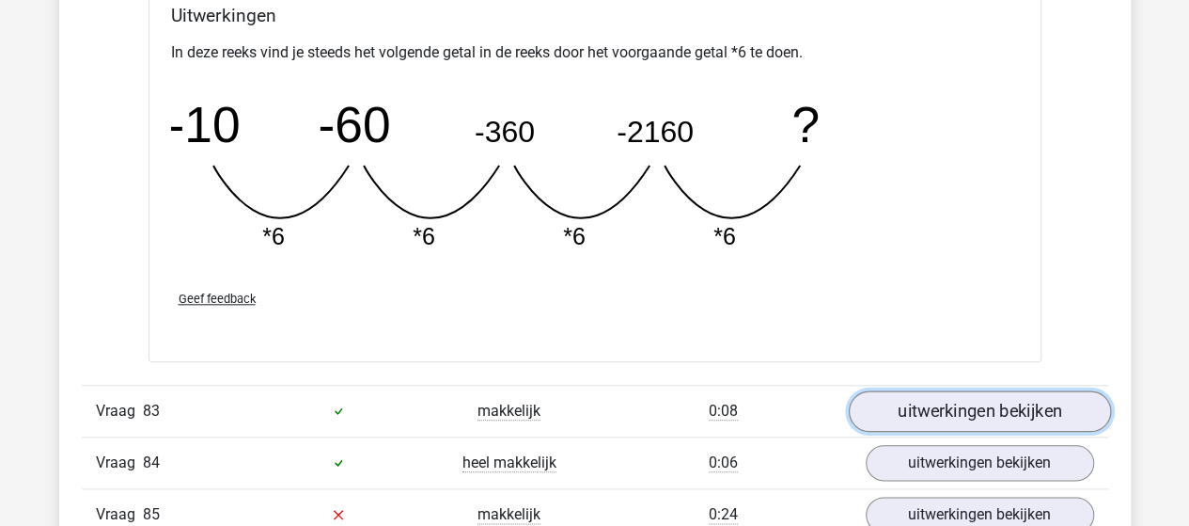
click at [963, 390] on link "uitwerkingen bekijken" at bounding box center [979, 410] width 262 height 41
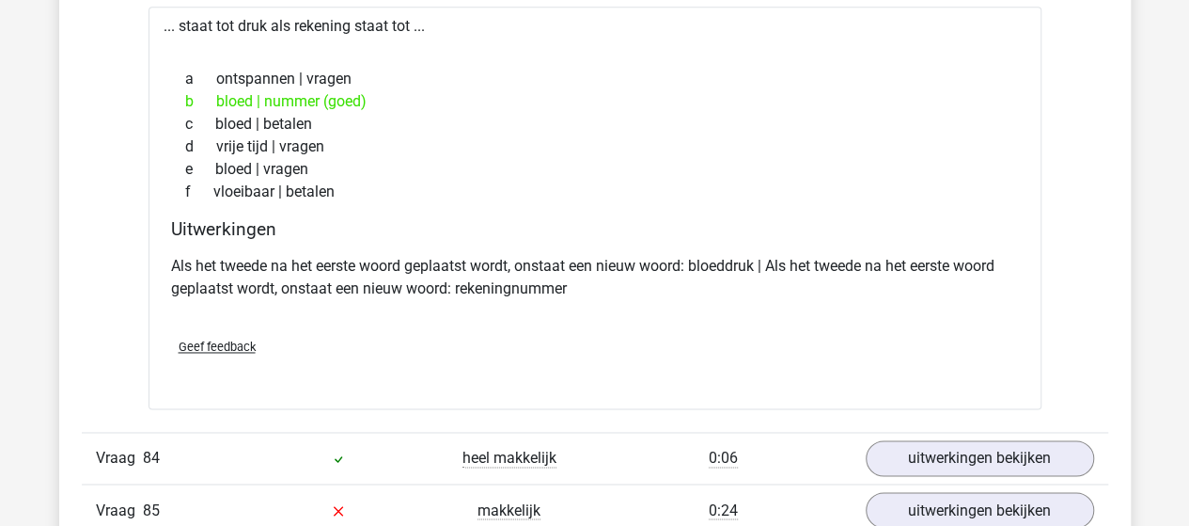
scroll to position [61965, 0]
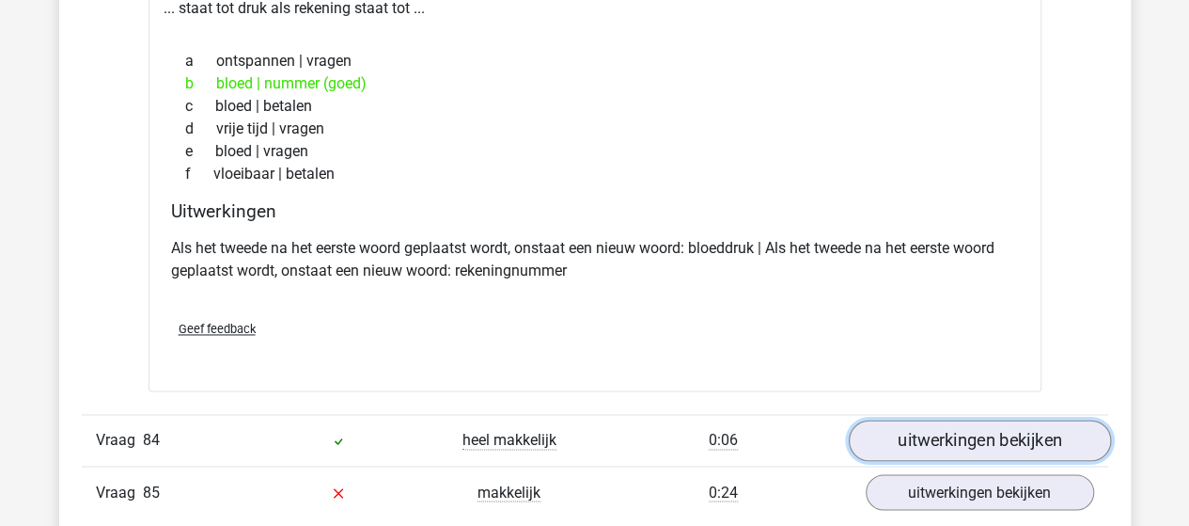
click at [1002, 419] on link "uitwerkingen bekijken" at bounding box center [979, 439] width 262 height 41
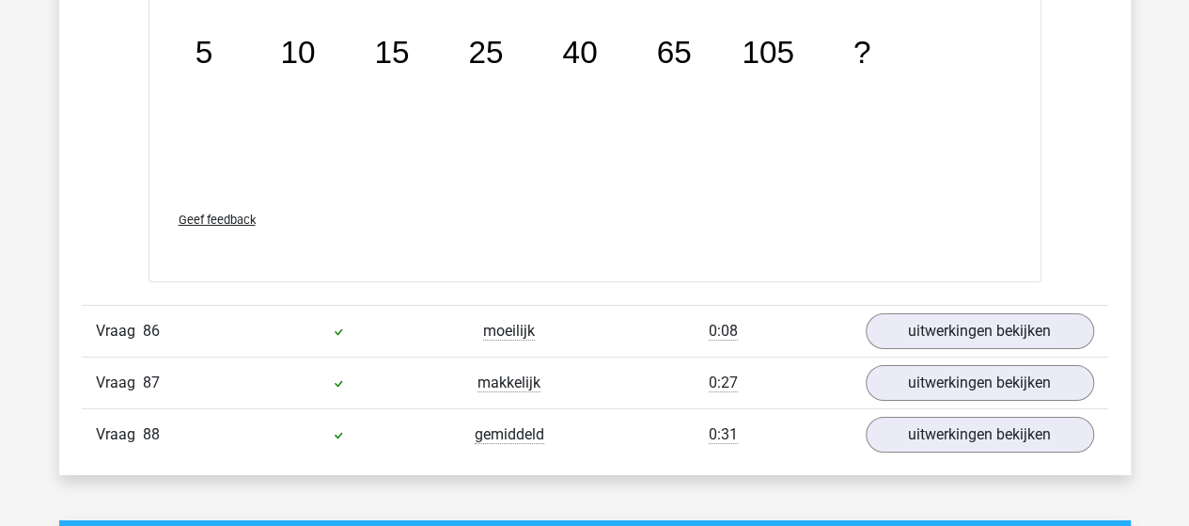
scroll to position [63845, 0]
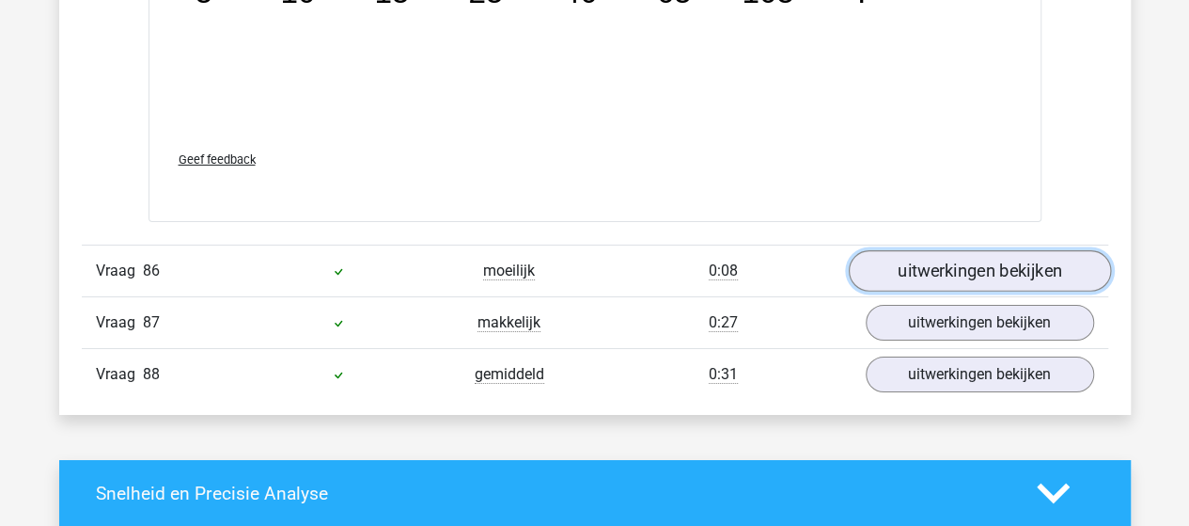
click at [1004, 250] on link "uitwerkingen bekijken" at bounding box center [979, 270] width 262 height 41
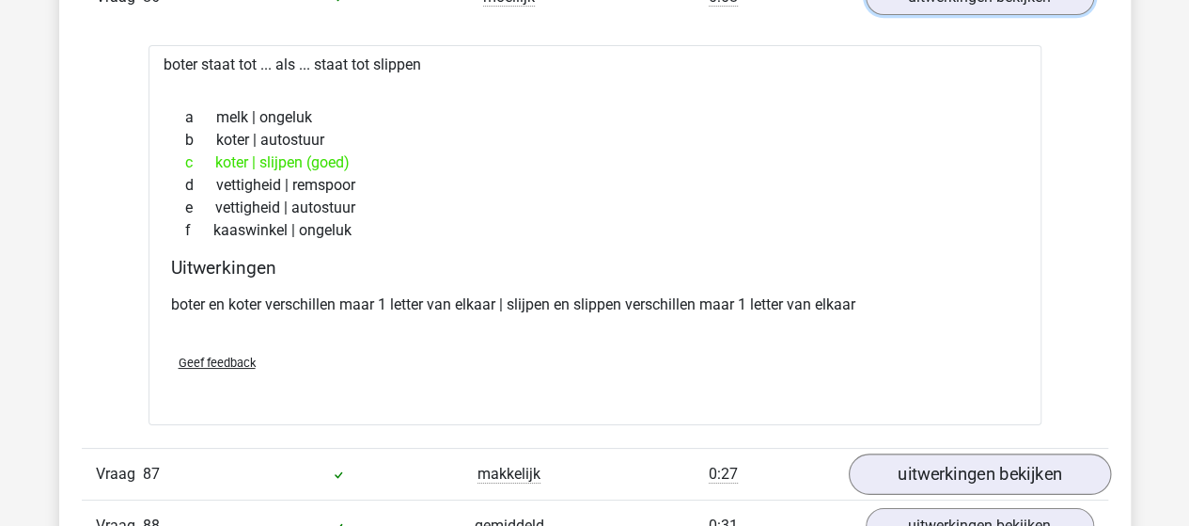
scroll to position [64222, 0]
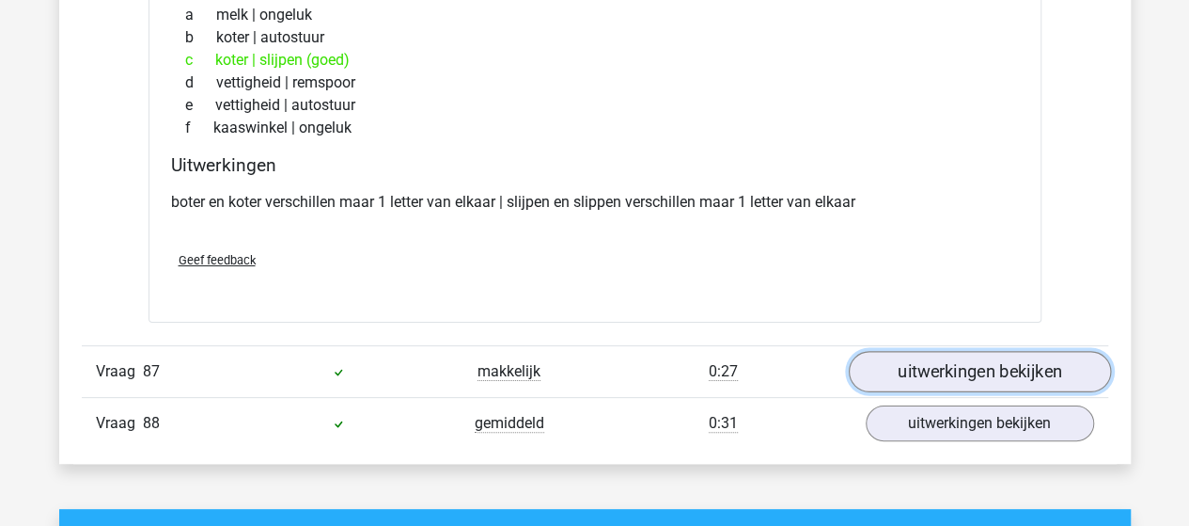
click at [987, 351] on link "uitwerkingen bekijken" at bounding box center [979, 371] width 262 height 41
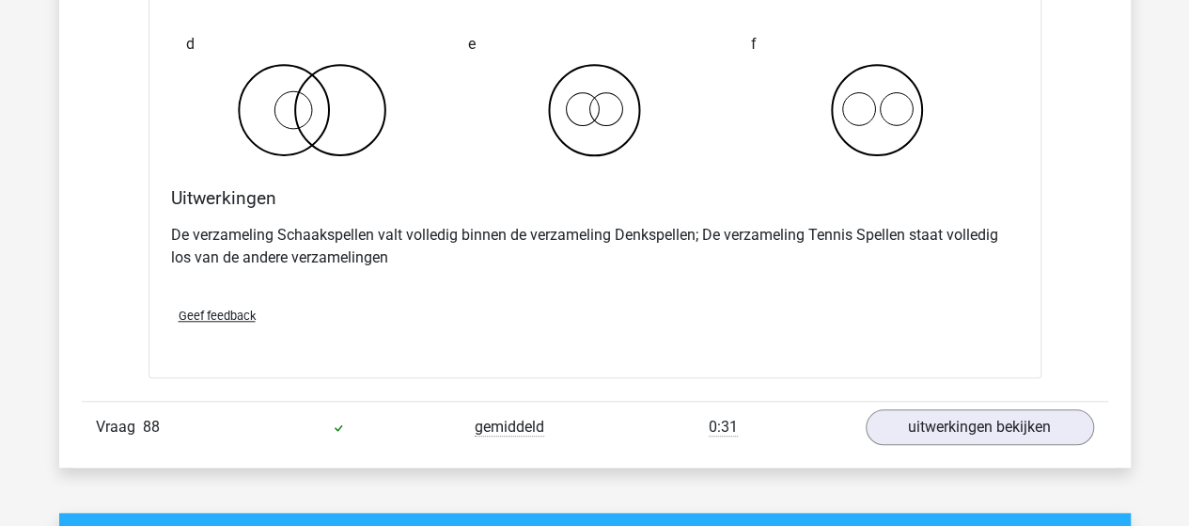
scroll to position [64974, 0]
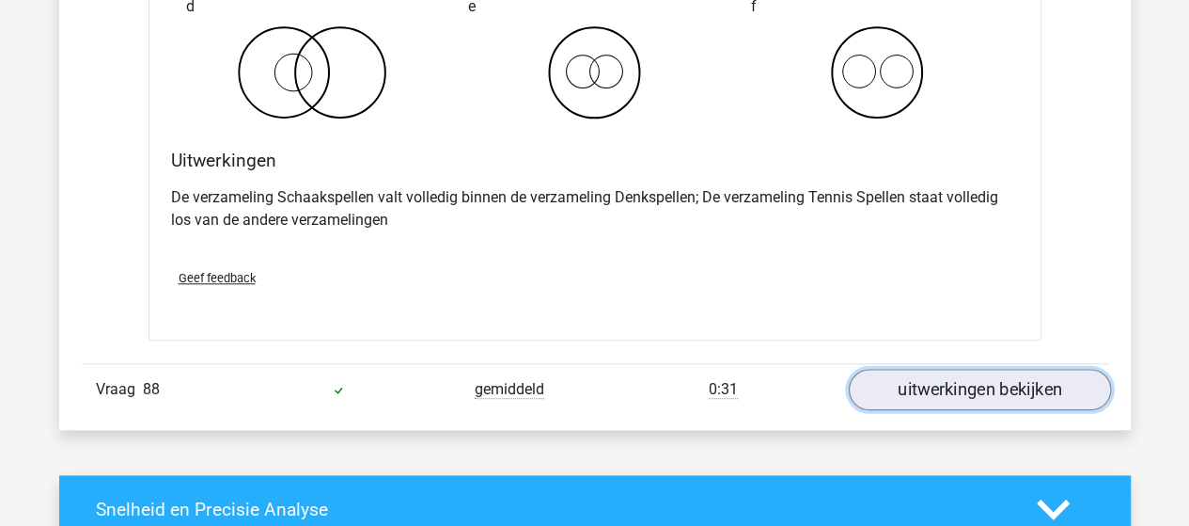
click at [977, 369] on link "uitwerkingen bekijken" at bounding box center [979, 389] width 262 height 41
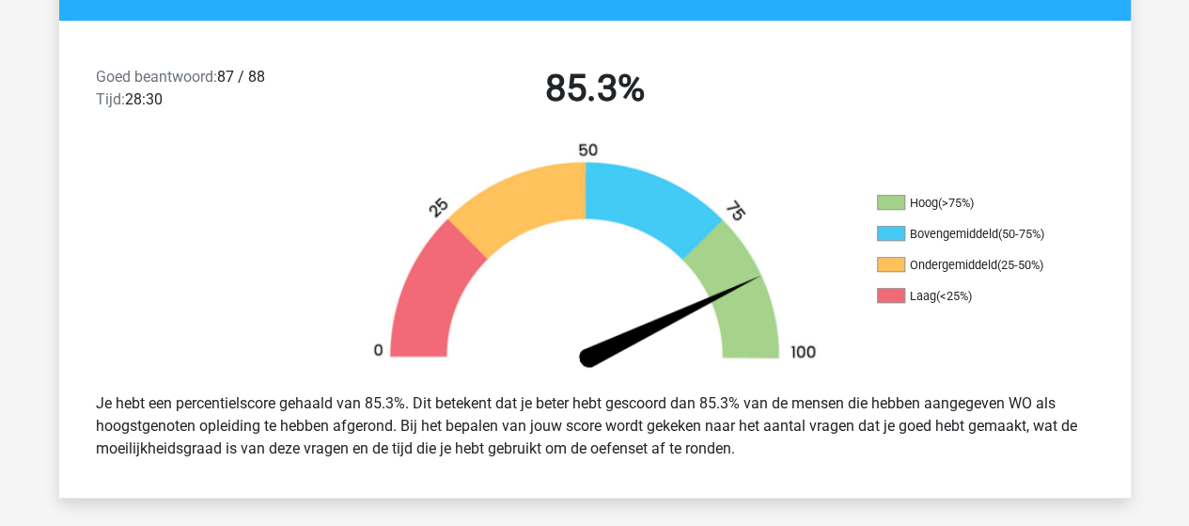
scroll to position [442, 0]
